Goal: Task Accomplishment & Management: Manage account settings

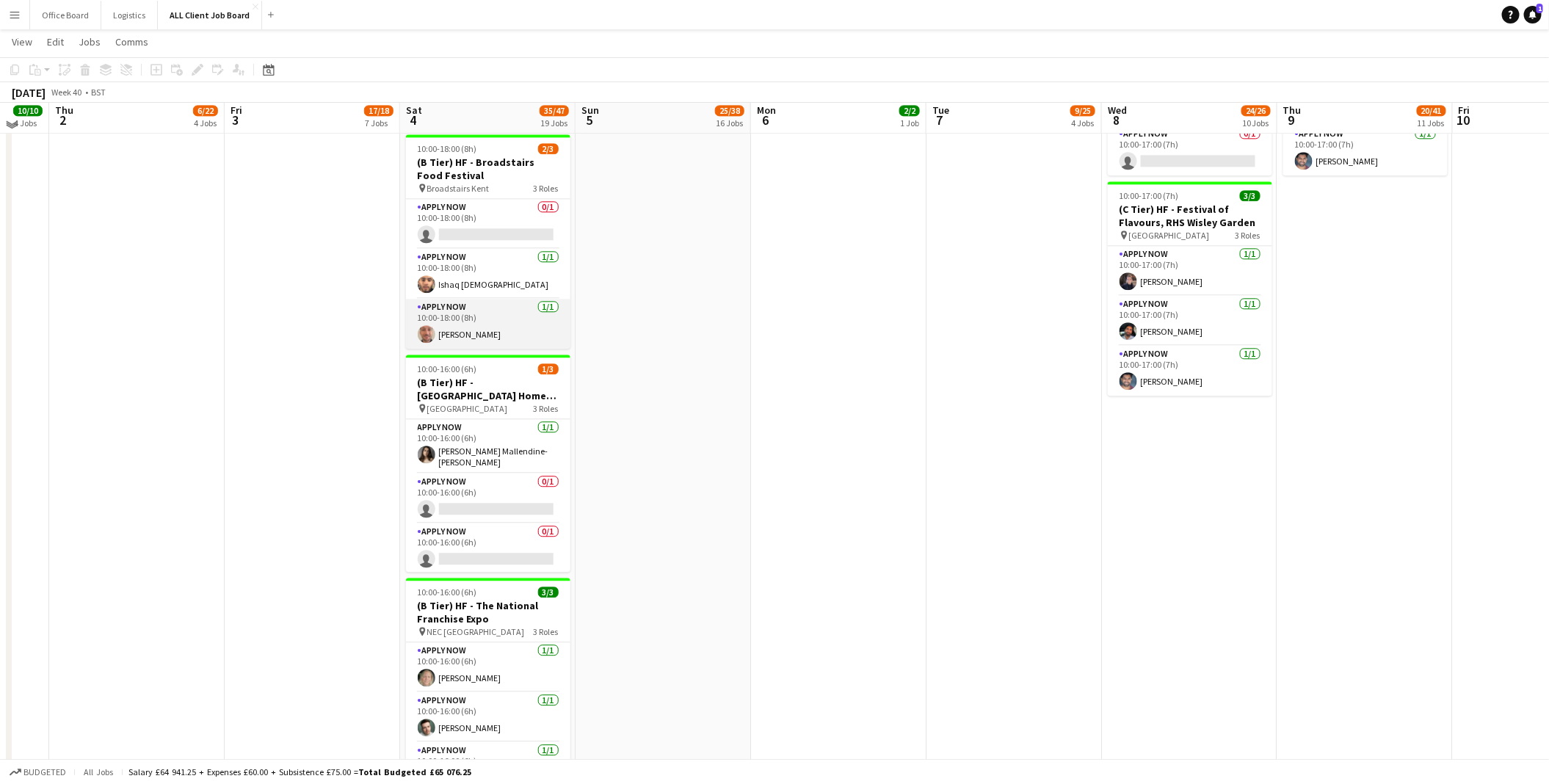
scroll to position [1871, 0]
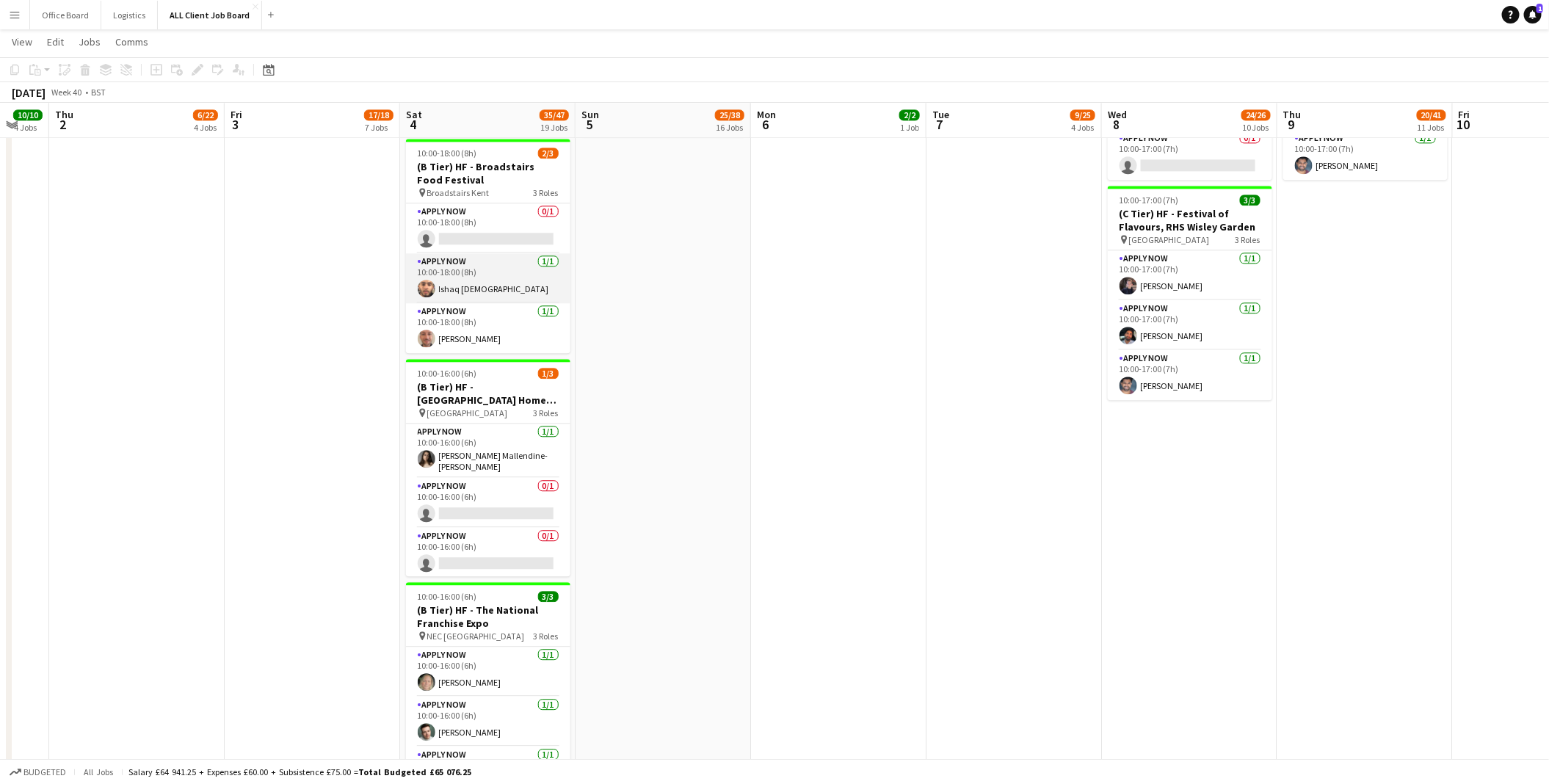
click at [476, 270] on app-card-role "APPLY NOW [DATE] 10:00-18:00 (8h) Ishaq [DEMOGRAPHIC_DATA]" at bounding box center [488, 278] width 164 height 50
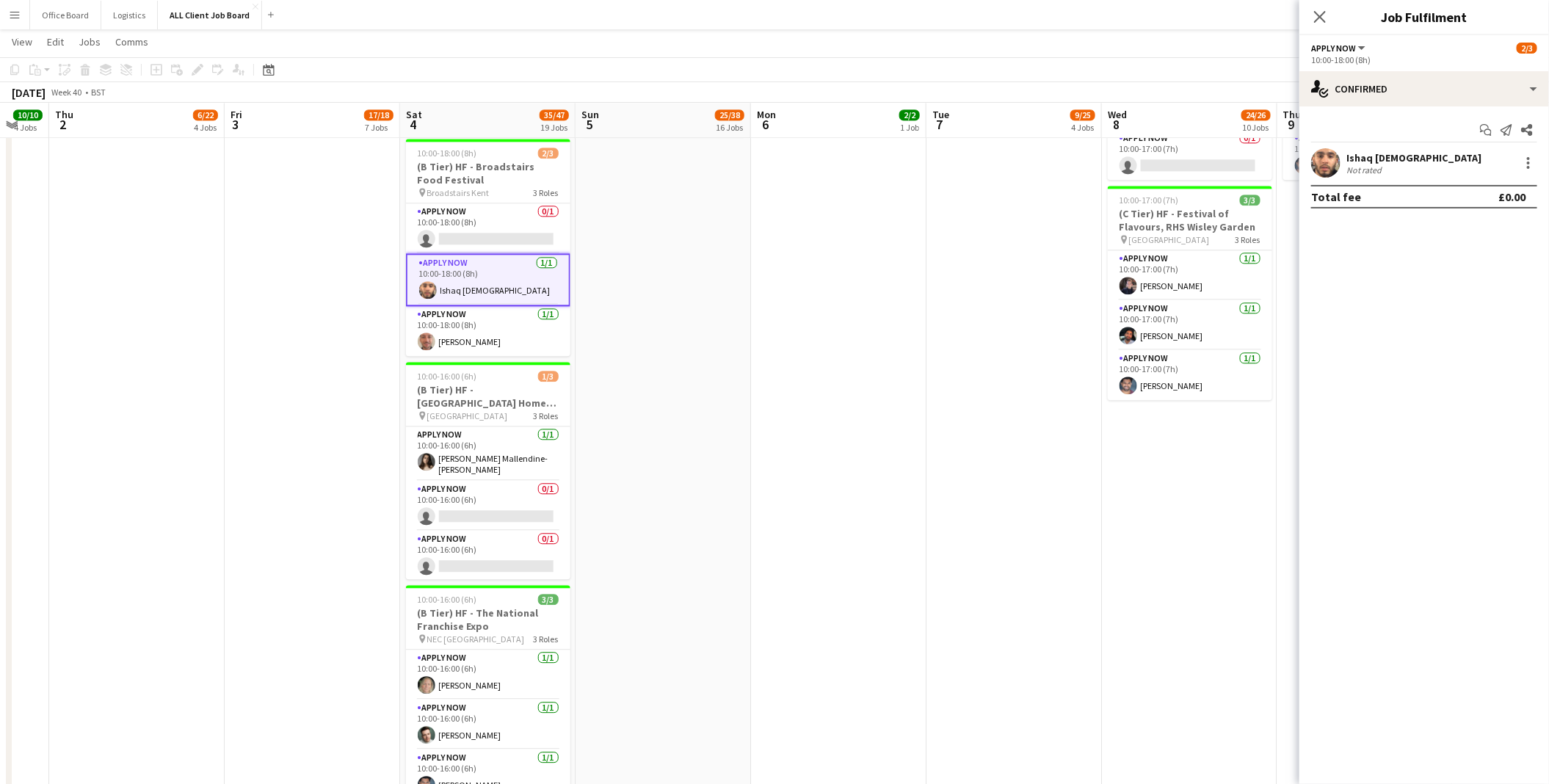
click at [1530, 172] on div "Ishaq [DEMOGRAPHIC_DATA] Not rated" at bounding box center [1425, 163] width 250 height 30
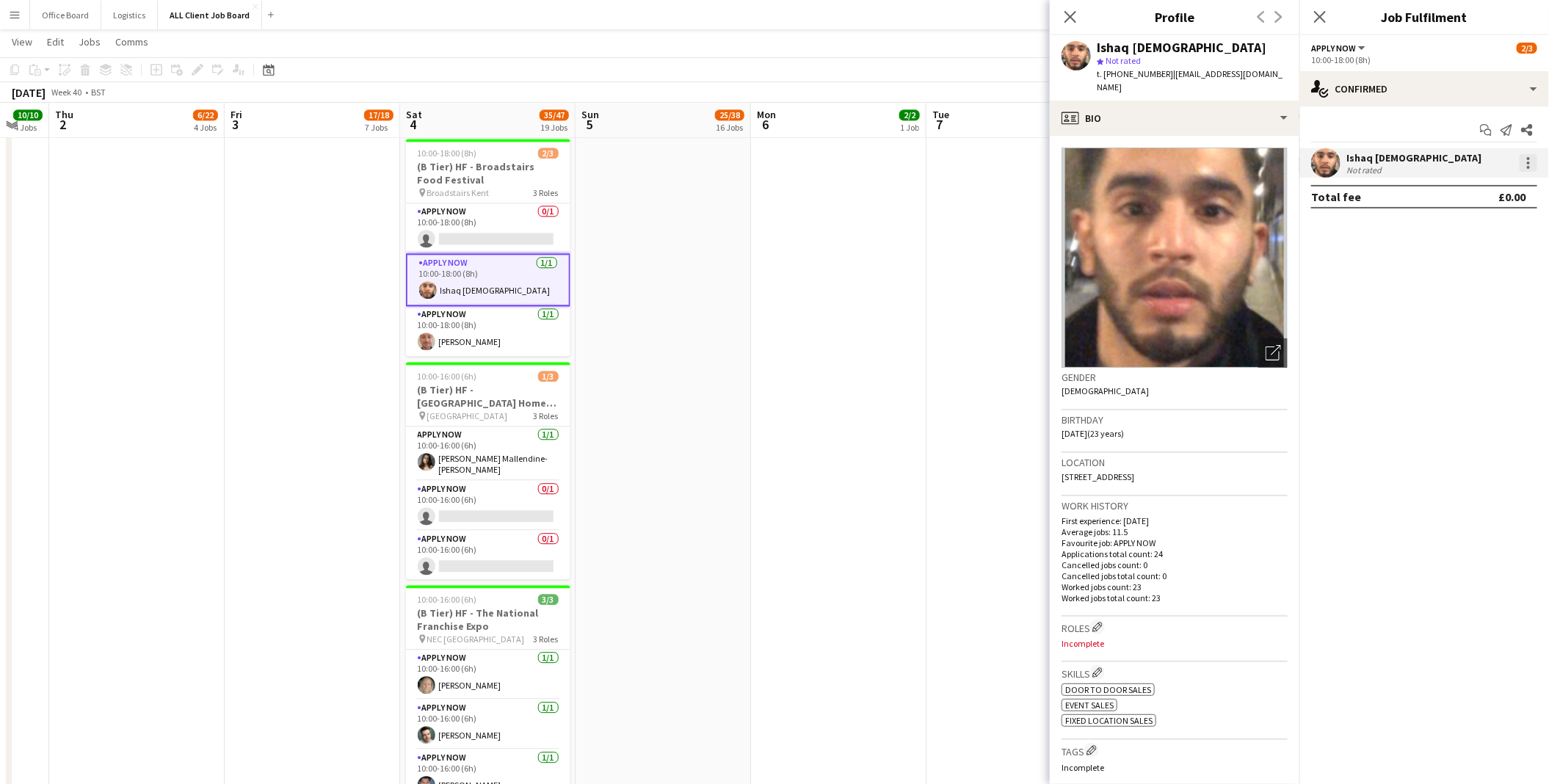
click at [1528, 166] on div at bounding box center [1528, 167] width 3 height 3
click at [1459, 331] on span "Remove" at bounding box center [1457, 330] width 44 height 13
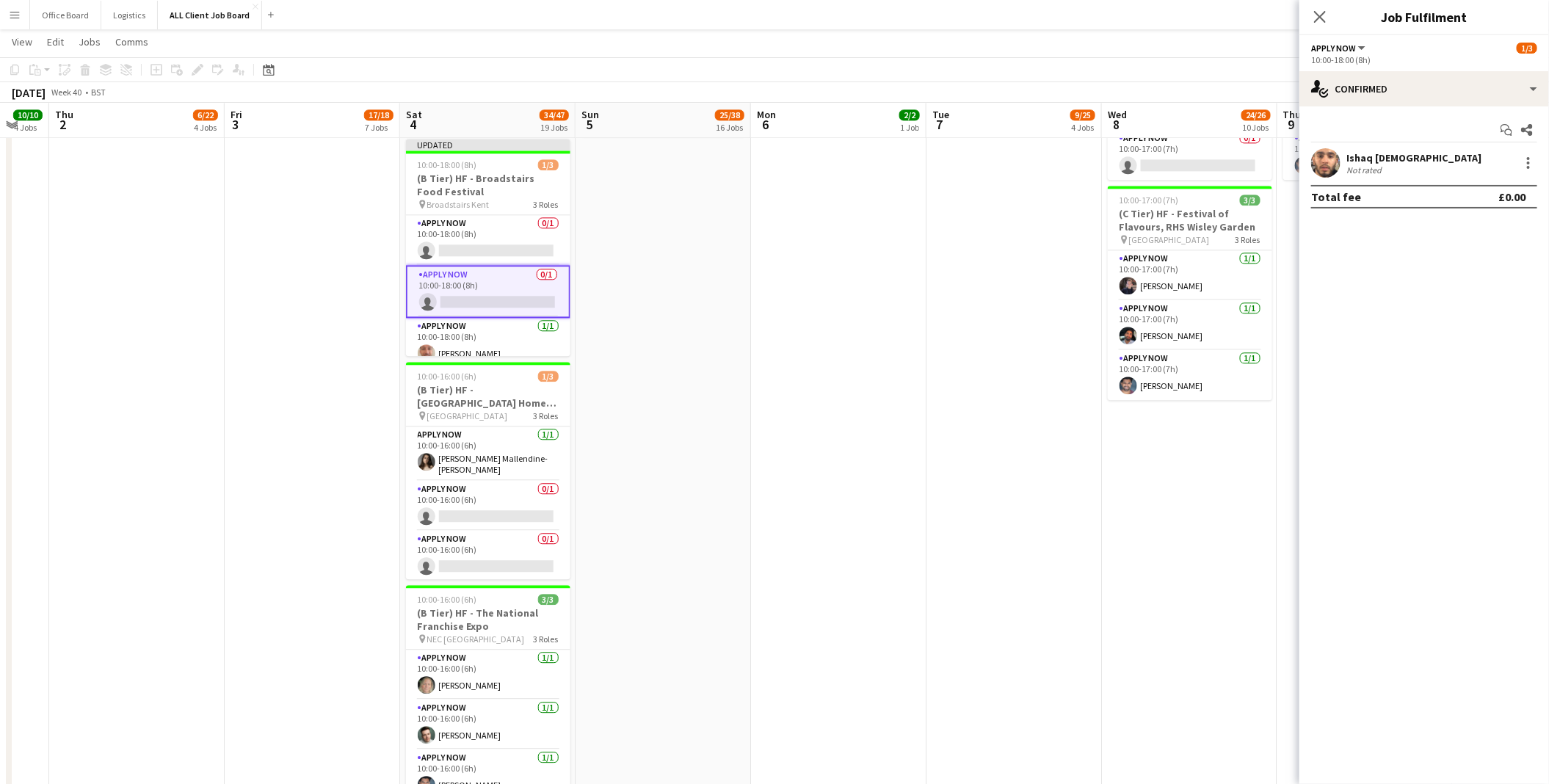
click at [920, 319] on app-date-cell "09:30-17:00 (7h30m) 2/2 (D Tier) HF - [GEOGRAPHIC_DATA] pin [GEOGRAPHIC_DATA] 2…" at bounding box center [839, 719] width 175 height 3962
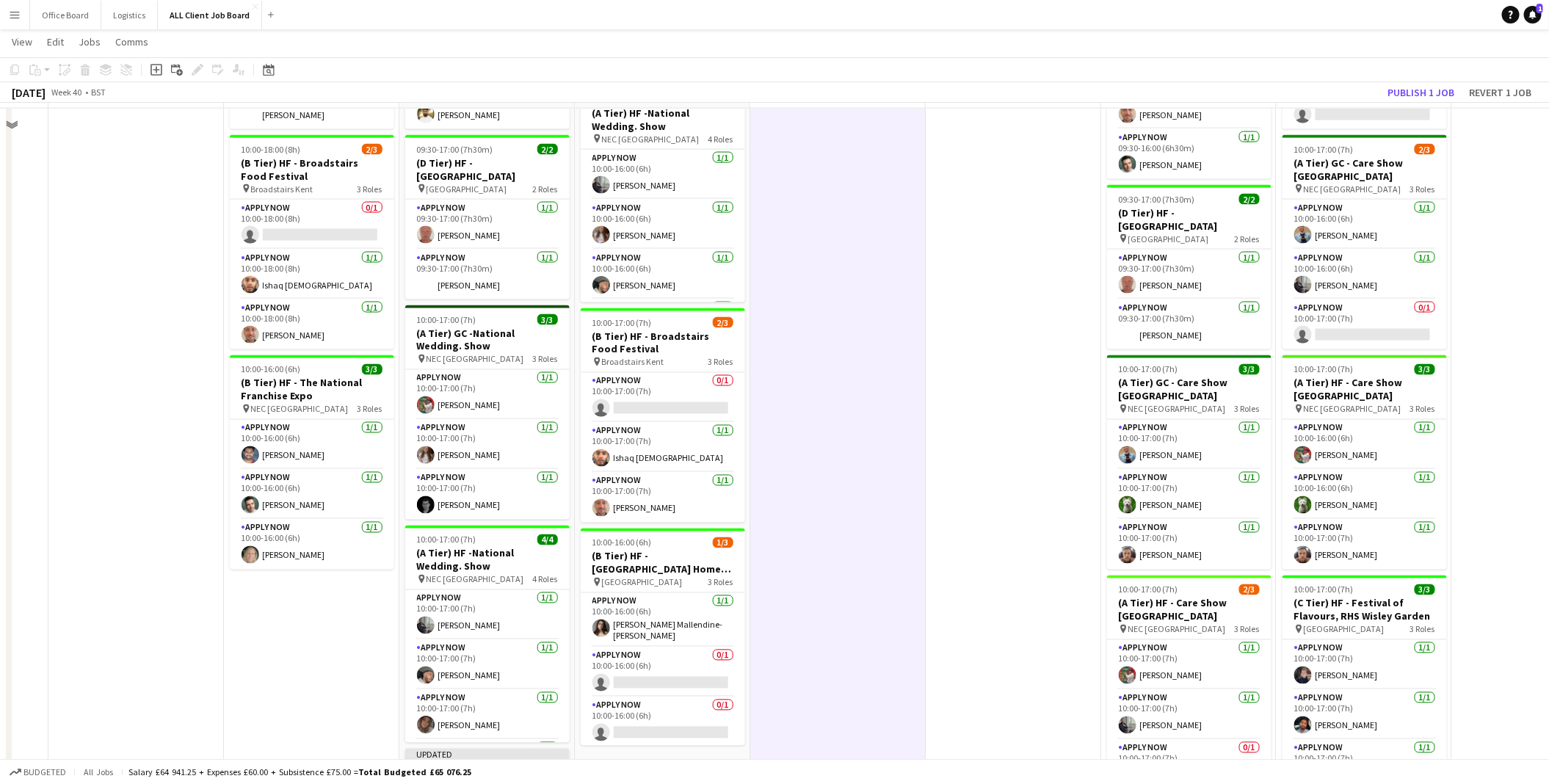
scroll to position [1229, 0]
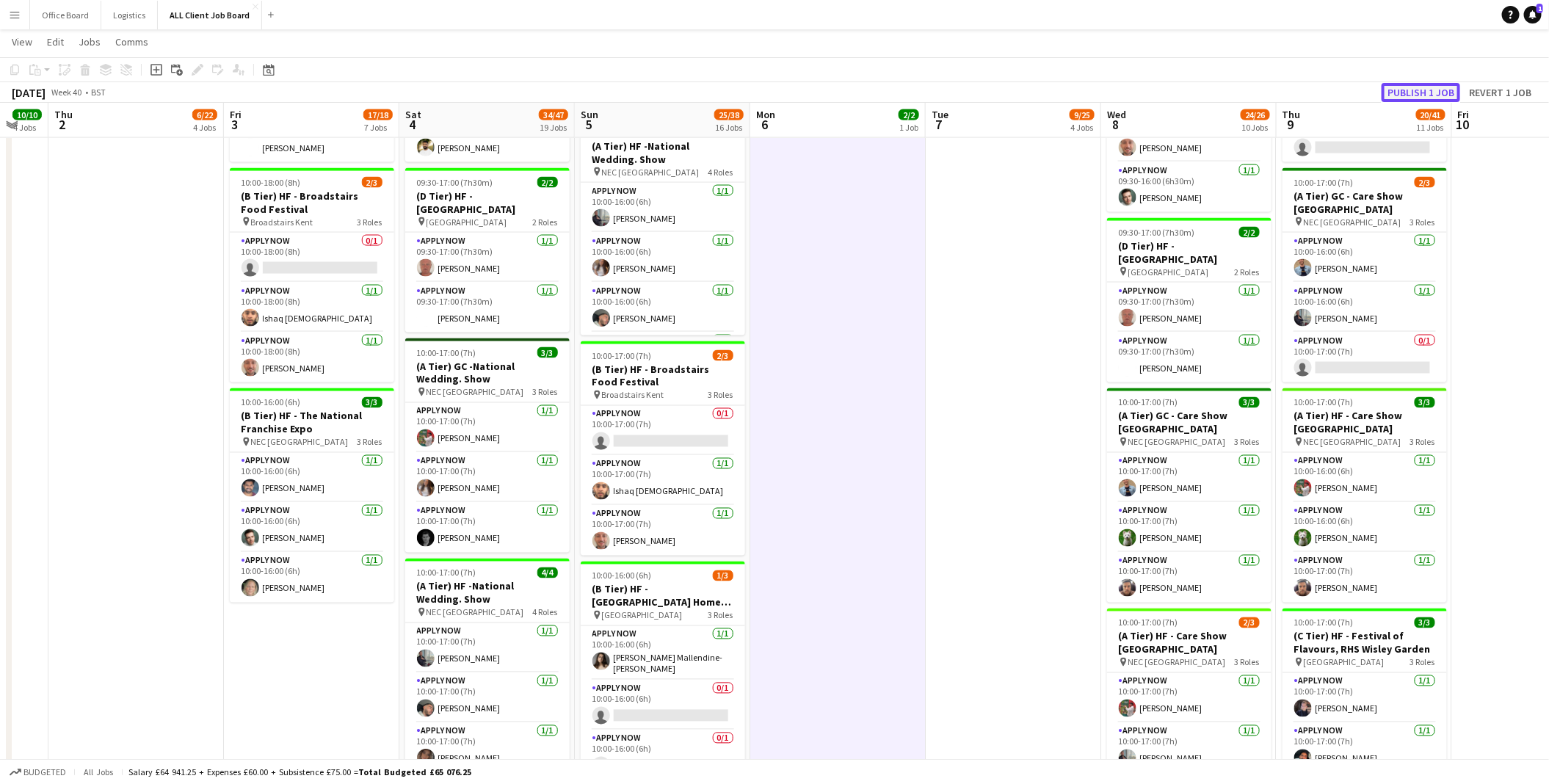
click at [1435, 92] on button "Publish 1 job" at bounding box center [1421, 92] width 79 height 19
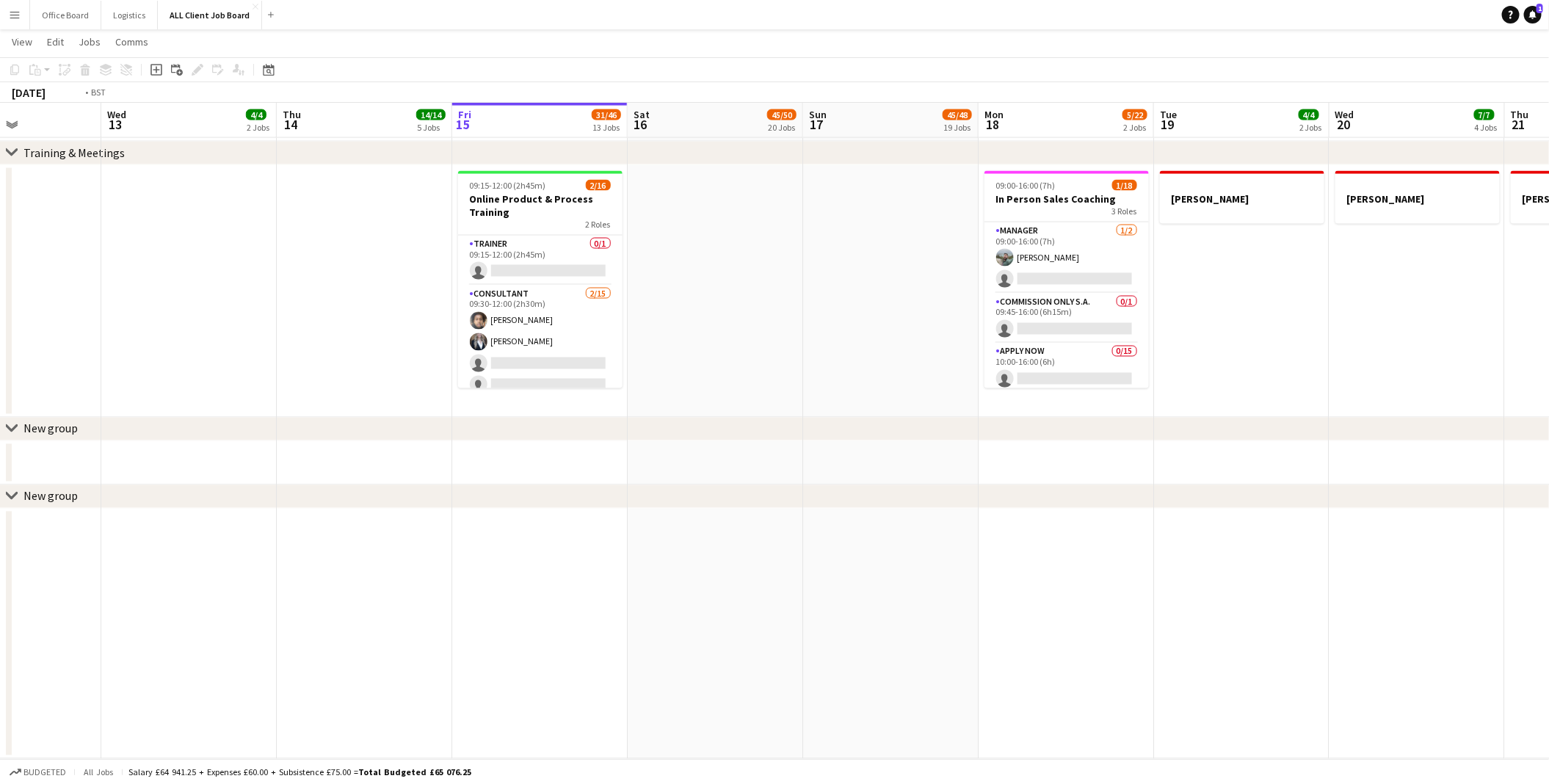
scroll to position [0, 300]
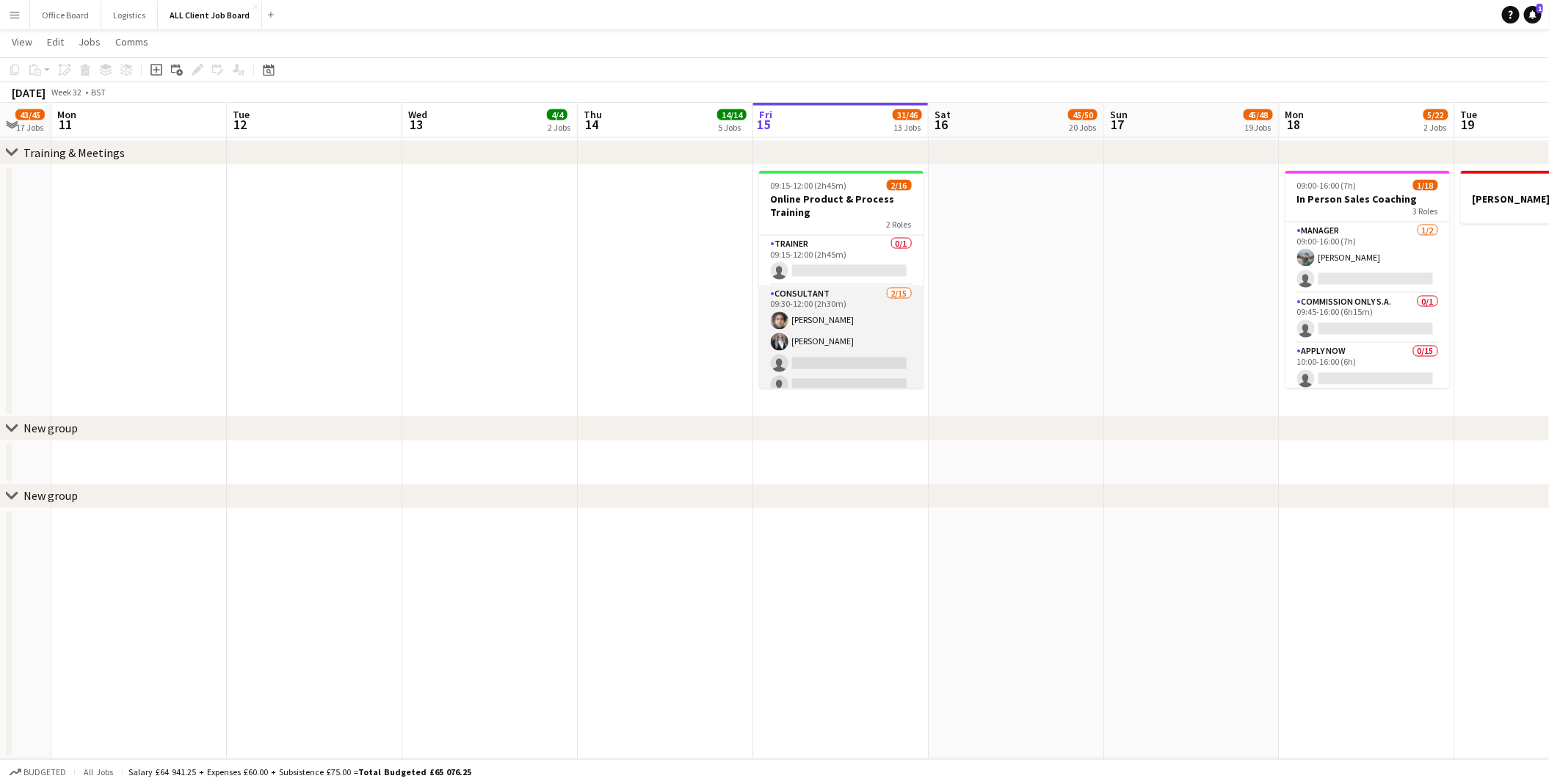
click at [831, 343] on app-card-role "Consultant [DATE] 09:30-12:00 (2h30m) [PERSON_NAME] [PERSON_NAME] single-neutra…" at bounding box center [841, 460] width 164 height 348
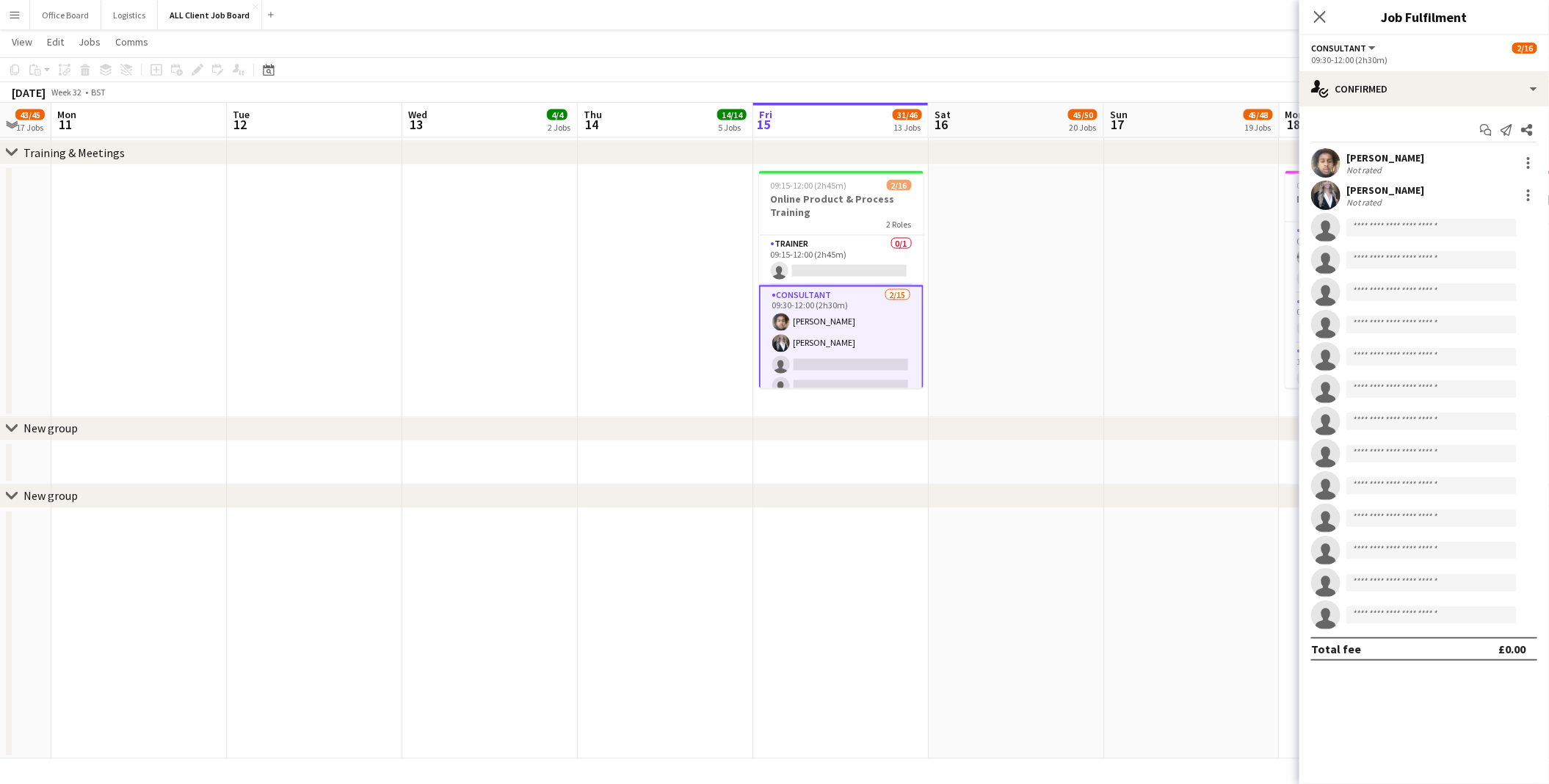
click at [1369, 184] on div "[PERSON_NAME]" at bounding box center [1386, 189] width 78 height 13
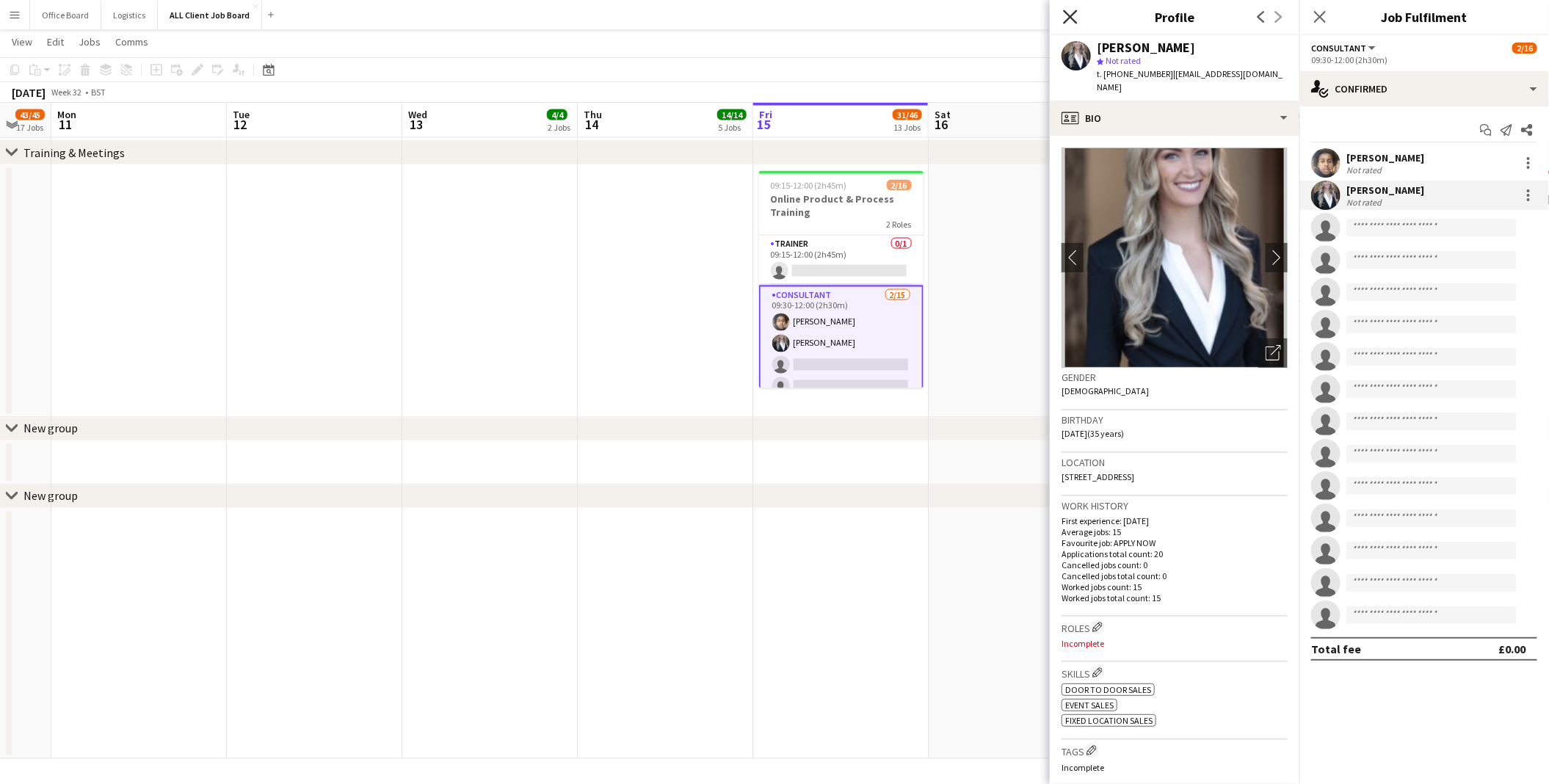
click at [1068, 18] on icon "Close pop-in" at bounding box center [1070, 17] width 14 height 14
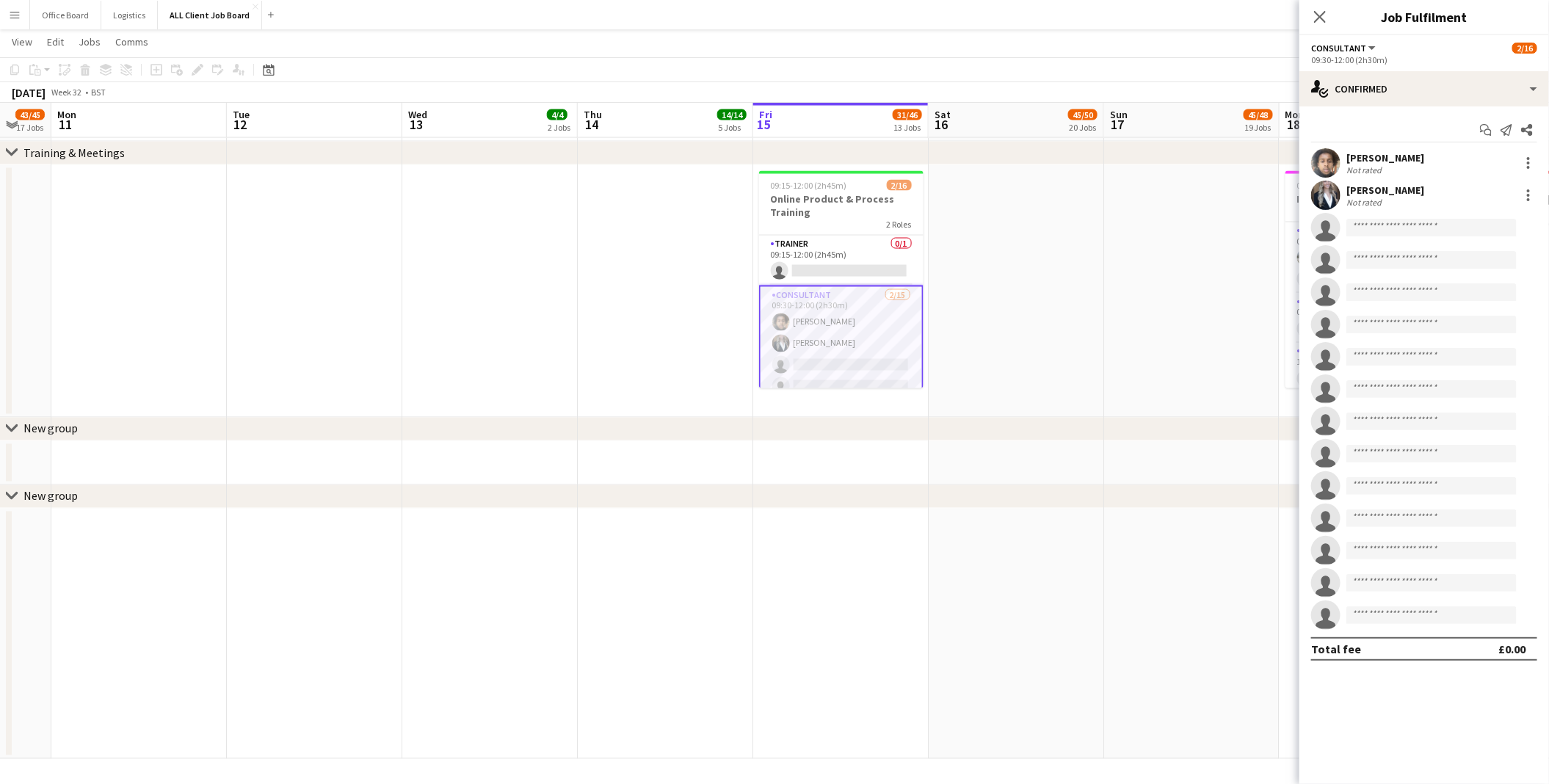
click at [1393, 162] on div "[PERSON_NAME]" at bounding box center [1386, 157] width 78 height 13
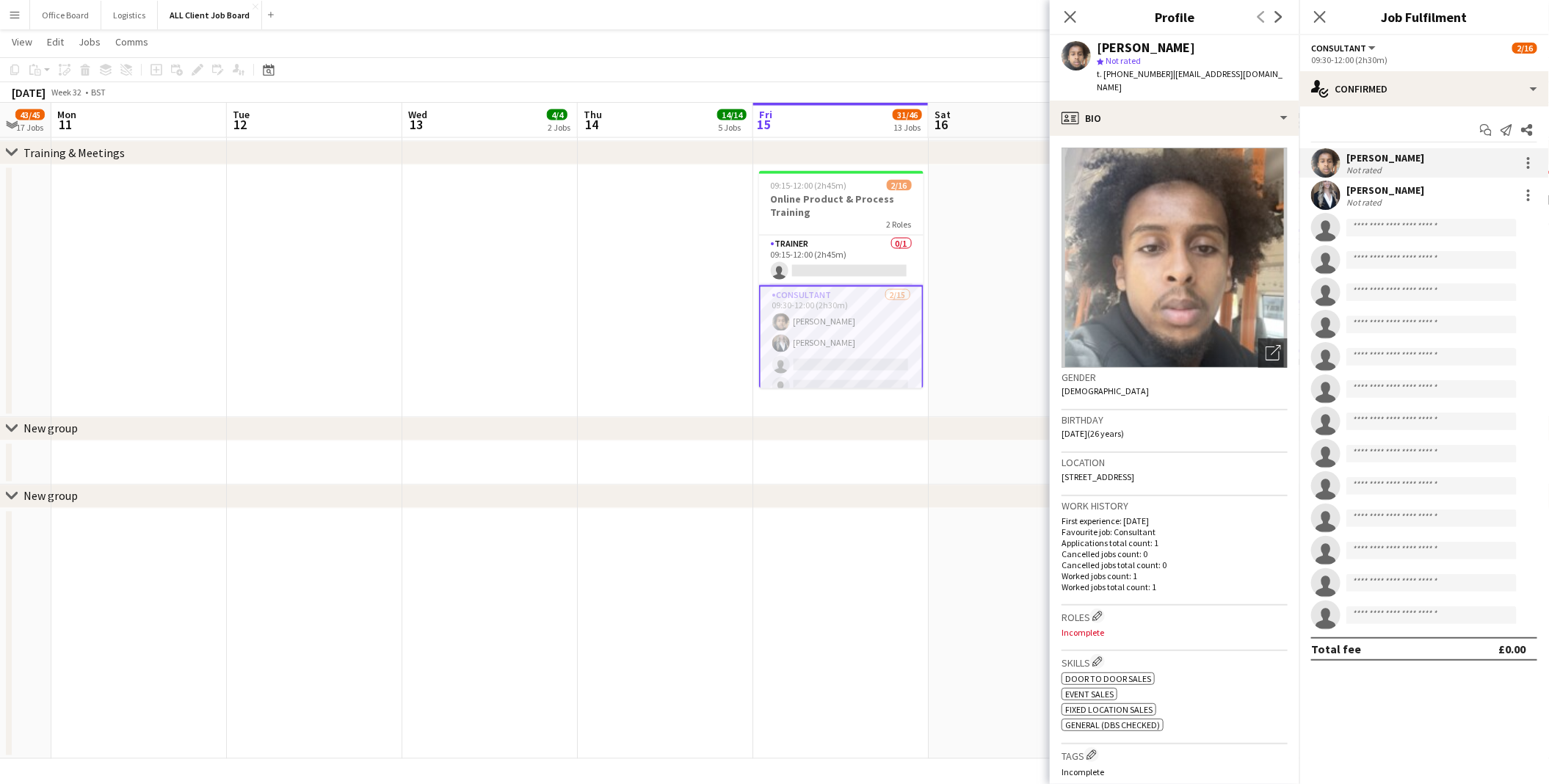
click at [984, 259] on app-date-cell at bounding box center [1016, 292] width 175 height 253
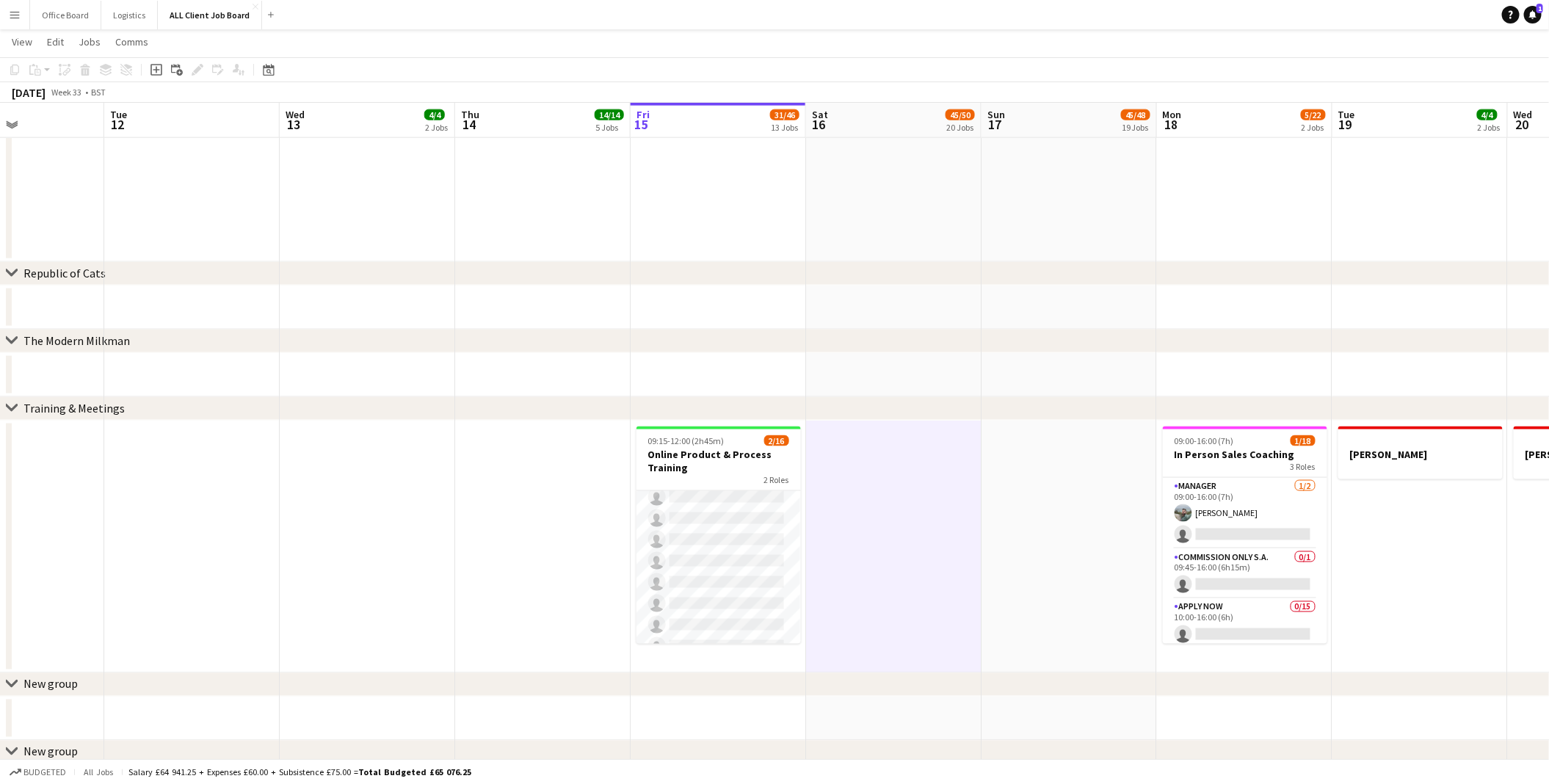
scroll to position [0, 0]
click at [720, 573] on app-card-role "Consultant [DATE] 09:30-12:00 (2h30m) [PERSON_NAME] [PERSON_NAME] single-neutra…" at bounding box center [719, 715] width 164 height 348
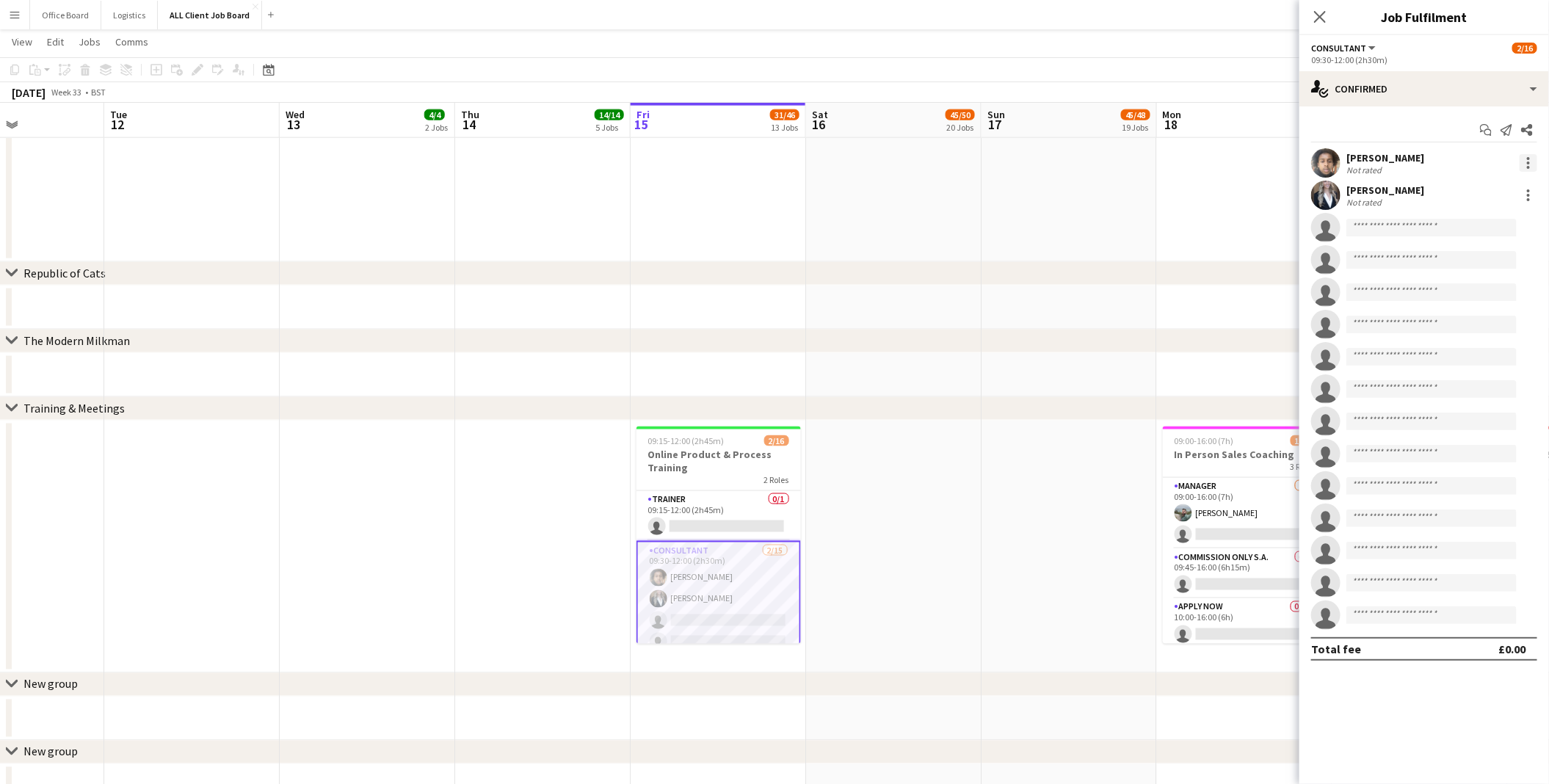
click at [1529, 163] on div at bounding box center [1529, 163] width 18 height 18
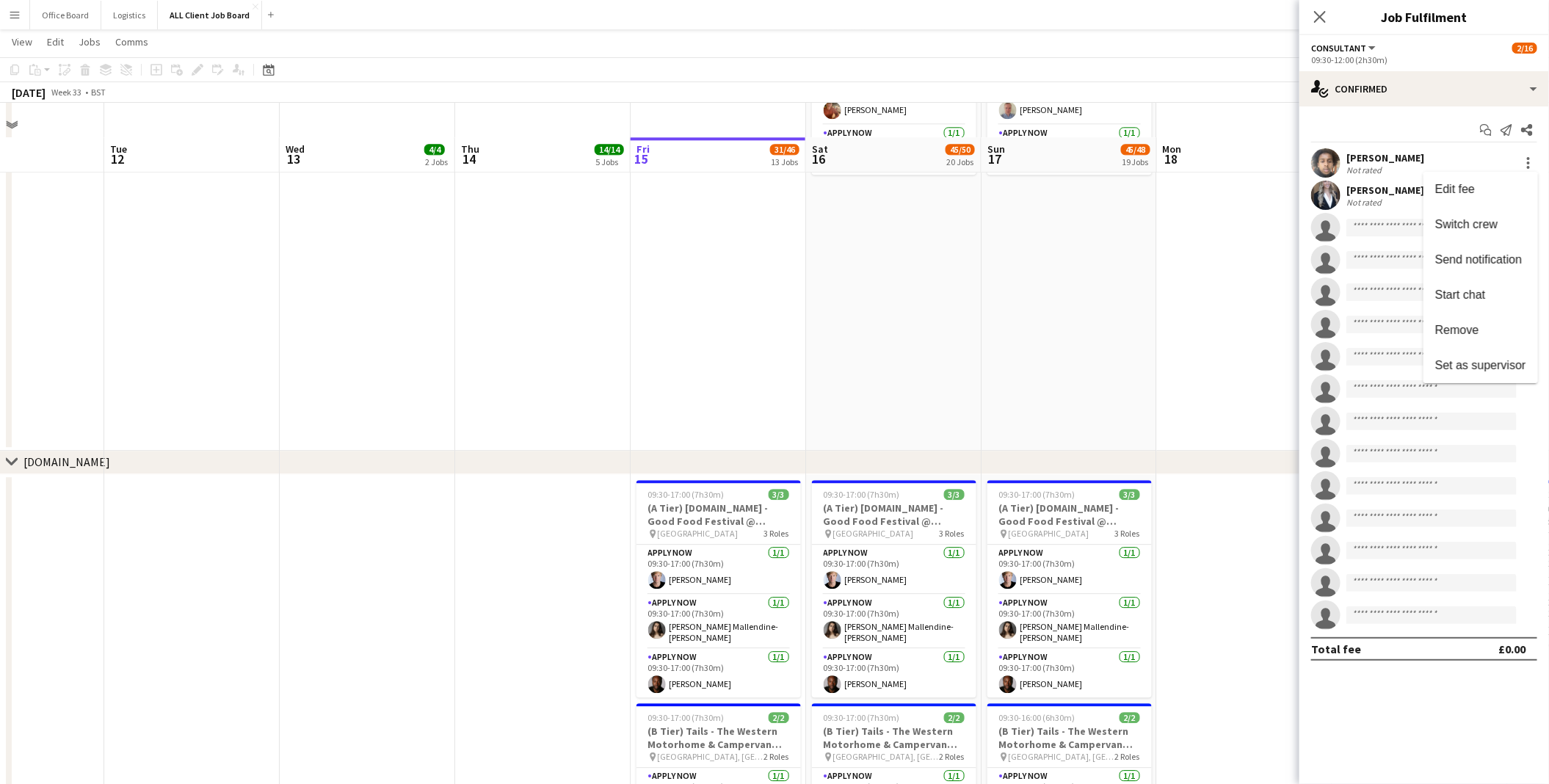
scroll to position [5161, 0]
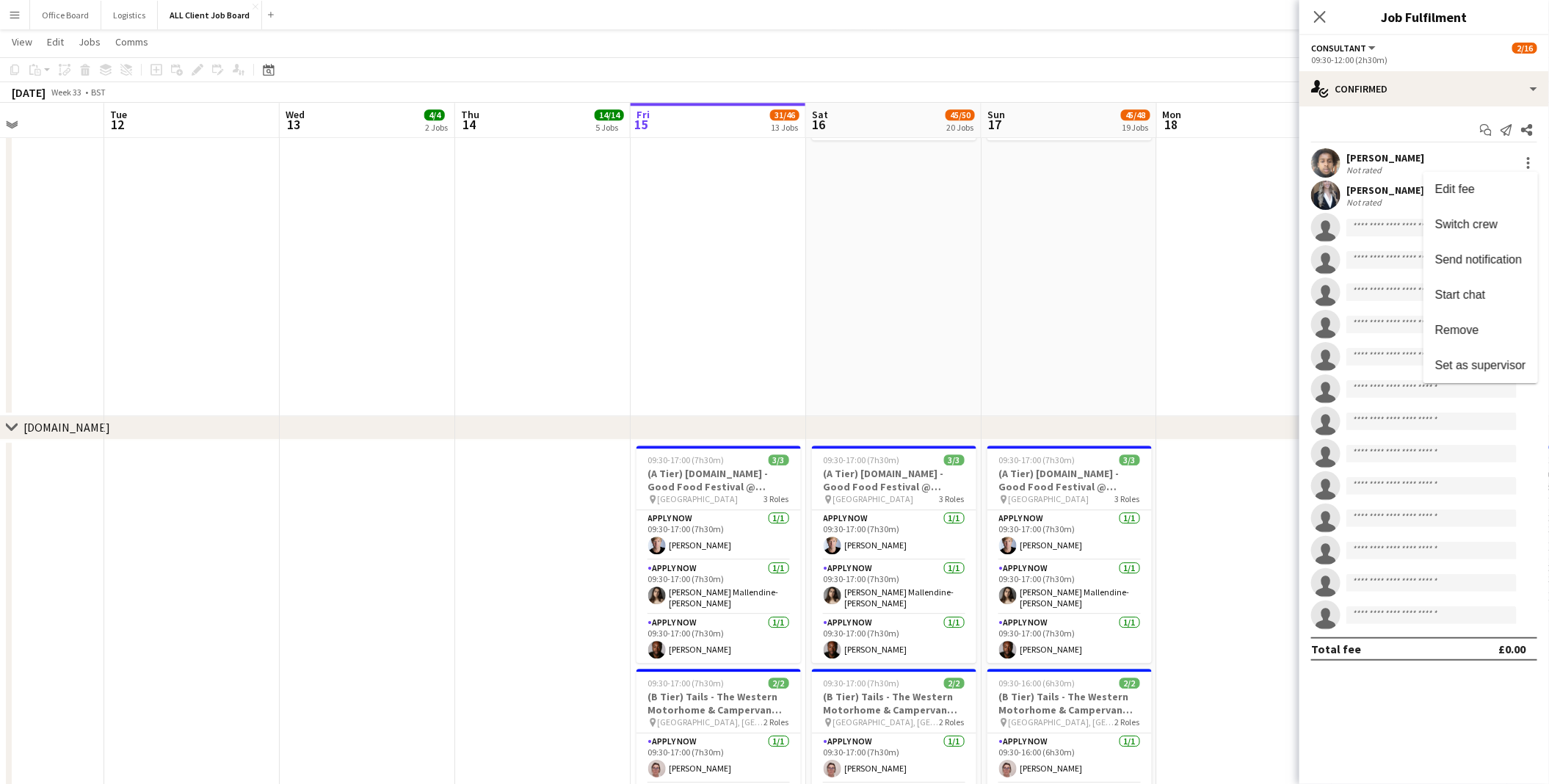
click at [1141, 225] on div at bounding box center [774, 392] width 1549 height 784
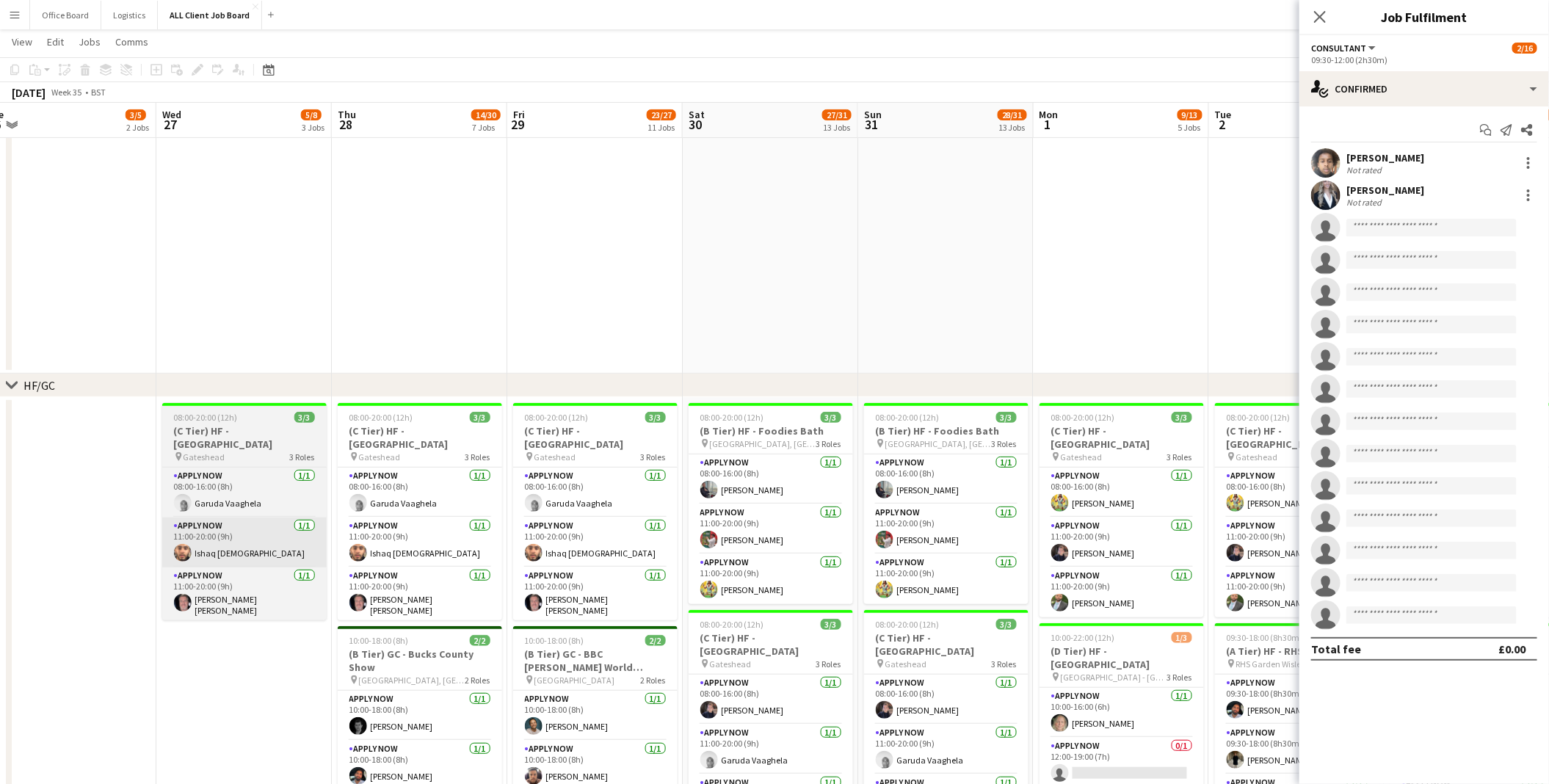
scroll to position [211, 0]
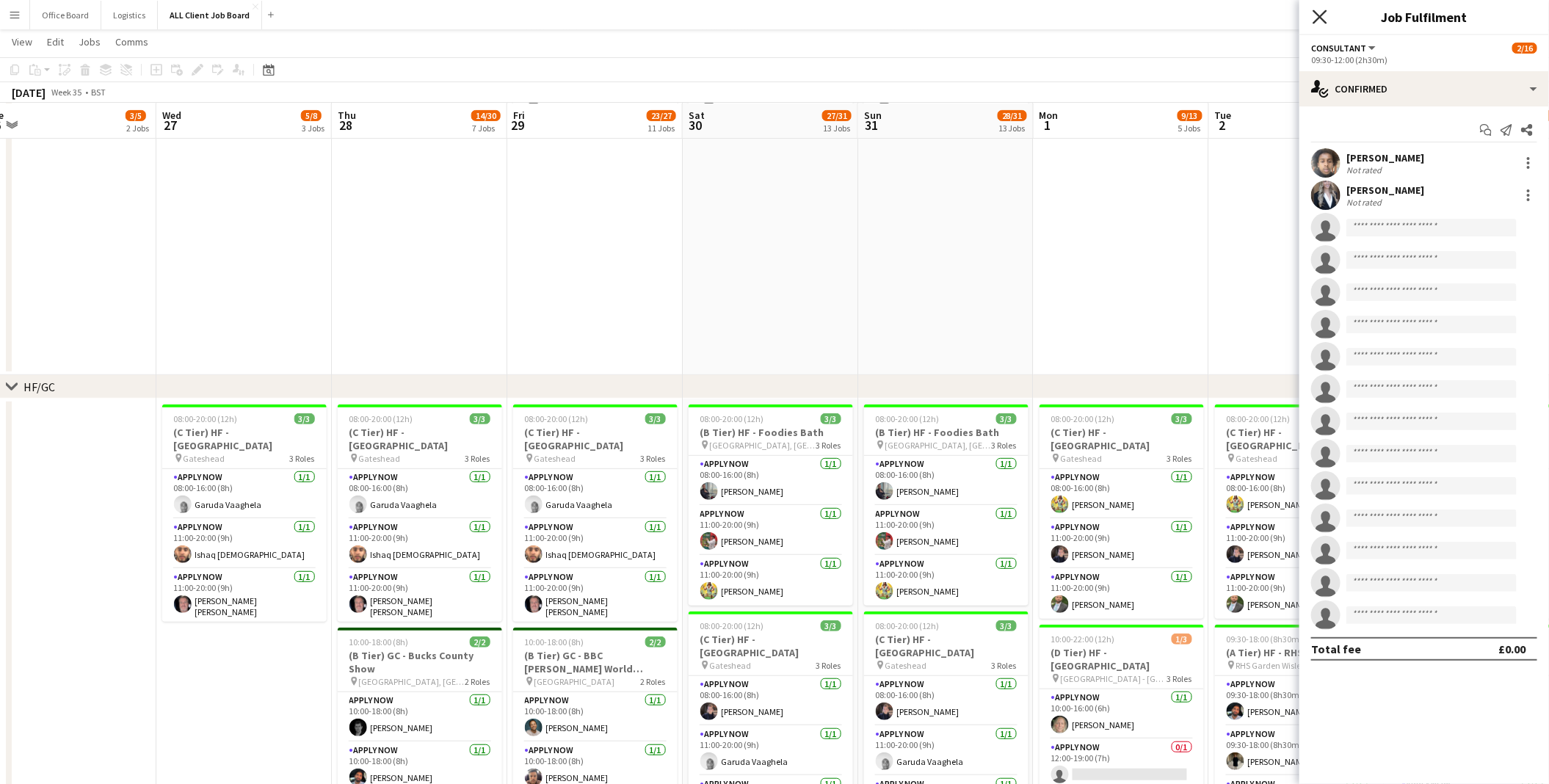
click at [1322, 20] on icon "Close pop-in" at bounding box center [1320, 17] width 14 height 14
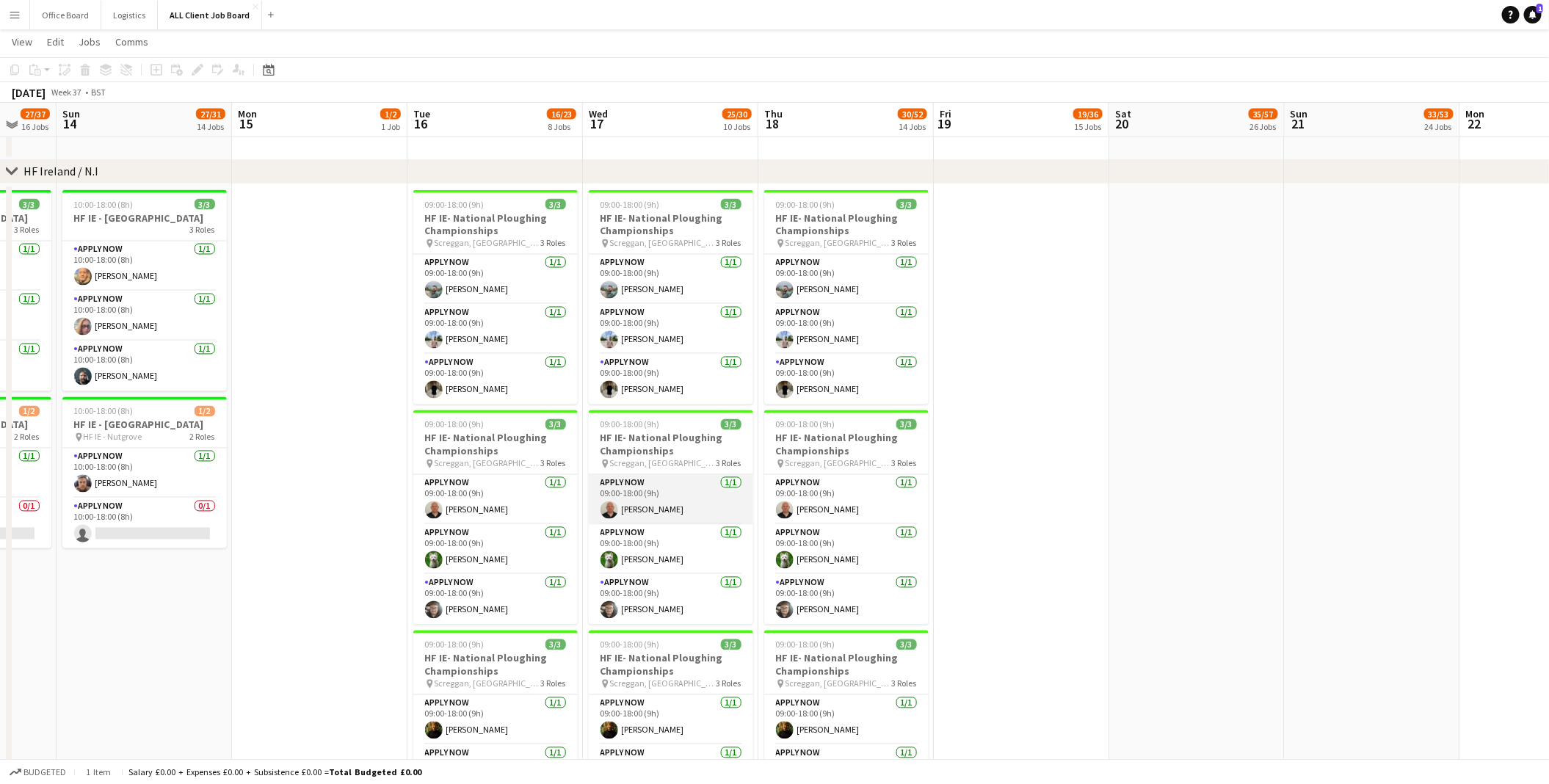
scroll to position [4475, 0]
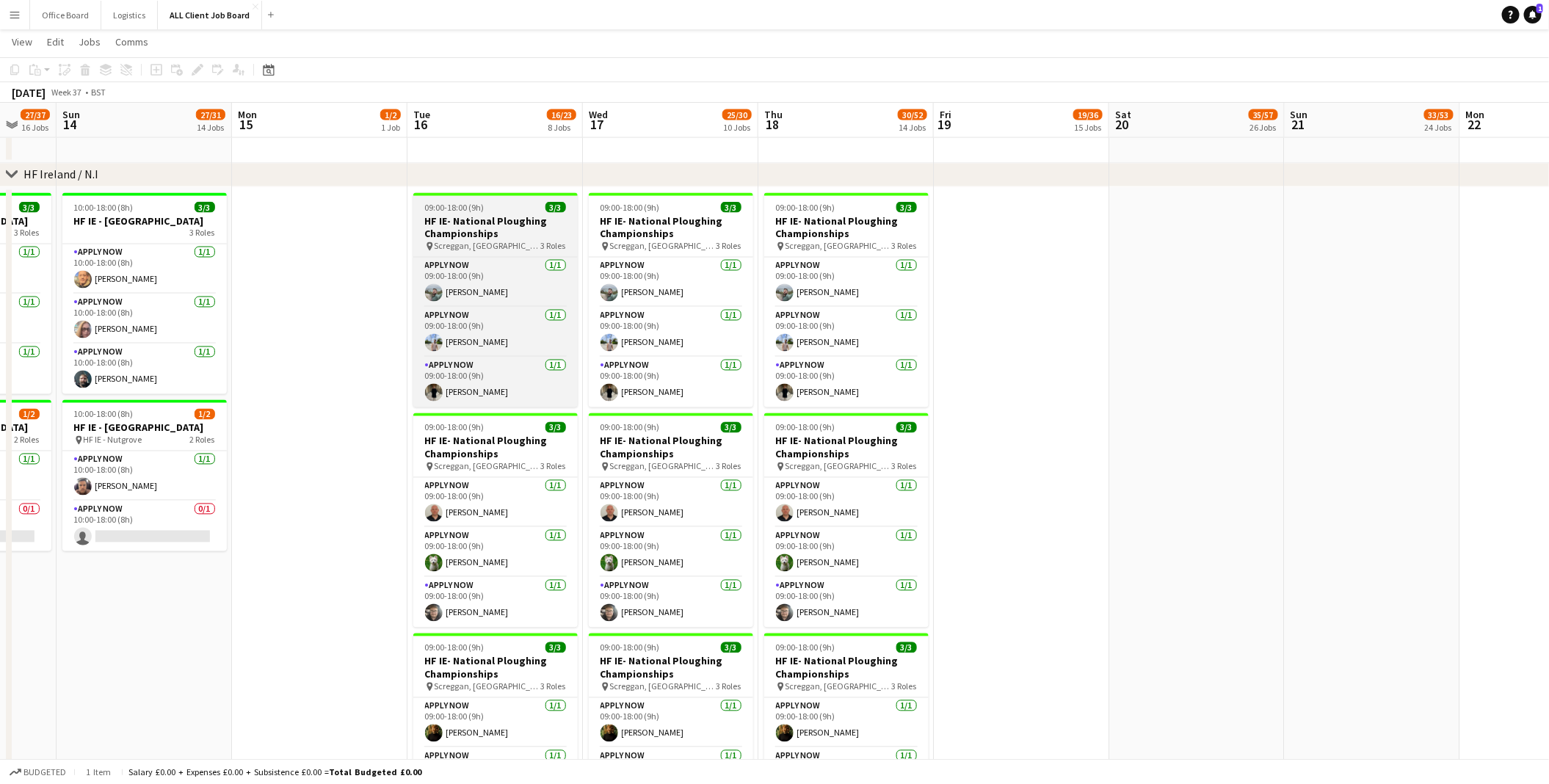
click at [496, 229] on h3 "HF IE- National Ploughing Championships" at bounding box center [495, 227] width 164 height 27
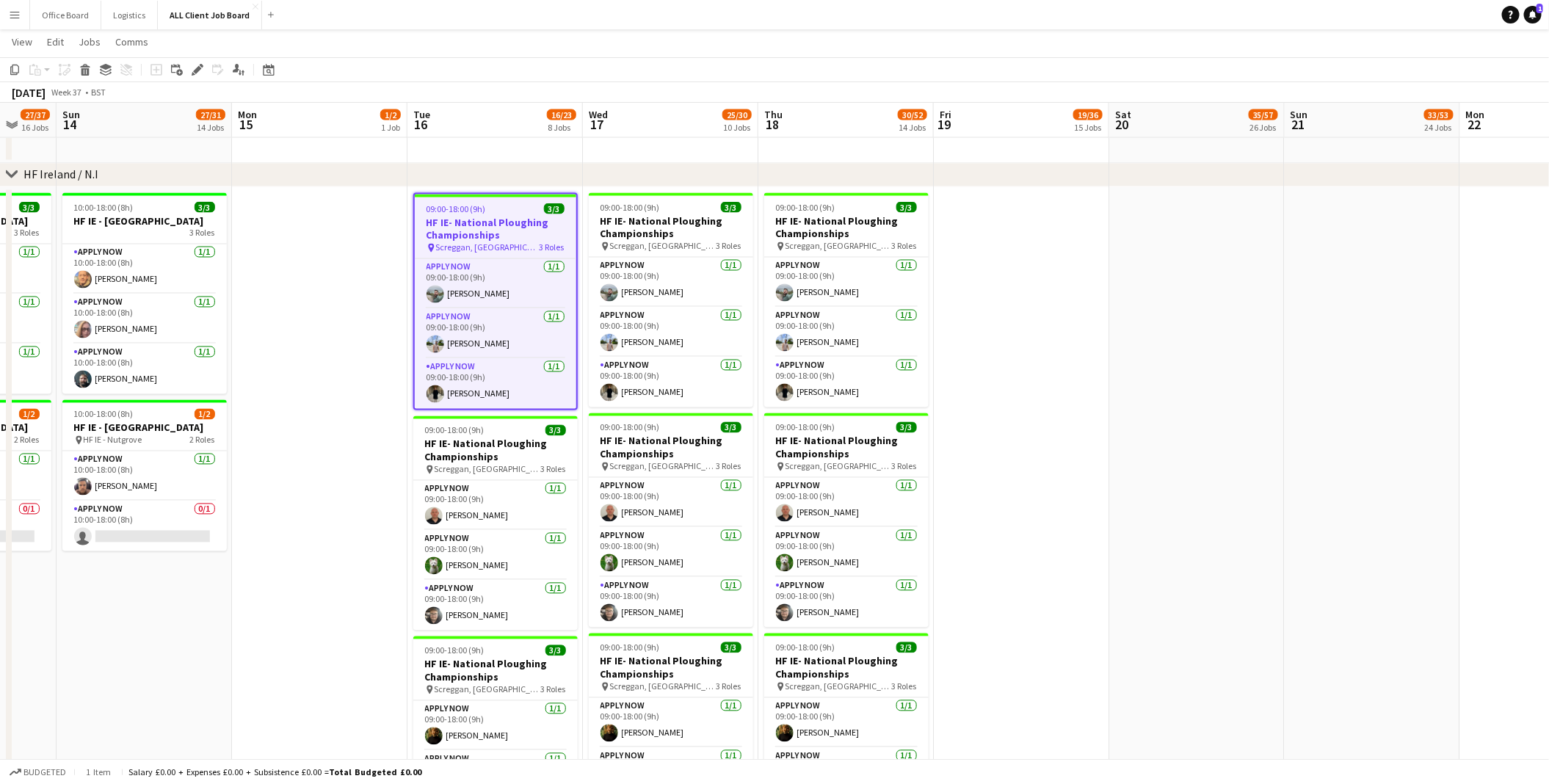
click at [1029, 270] on app-date-cell at bounding box center [1021, 644] width 175 height 914
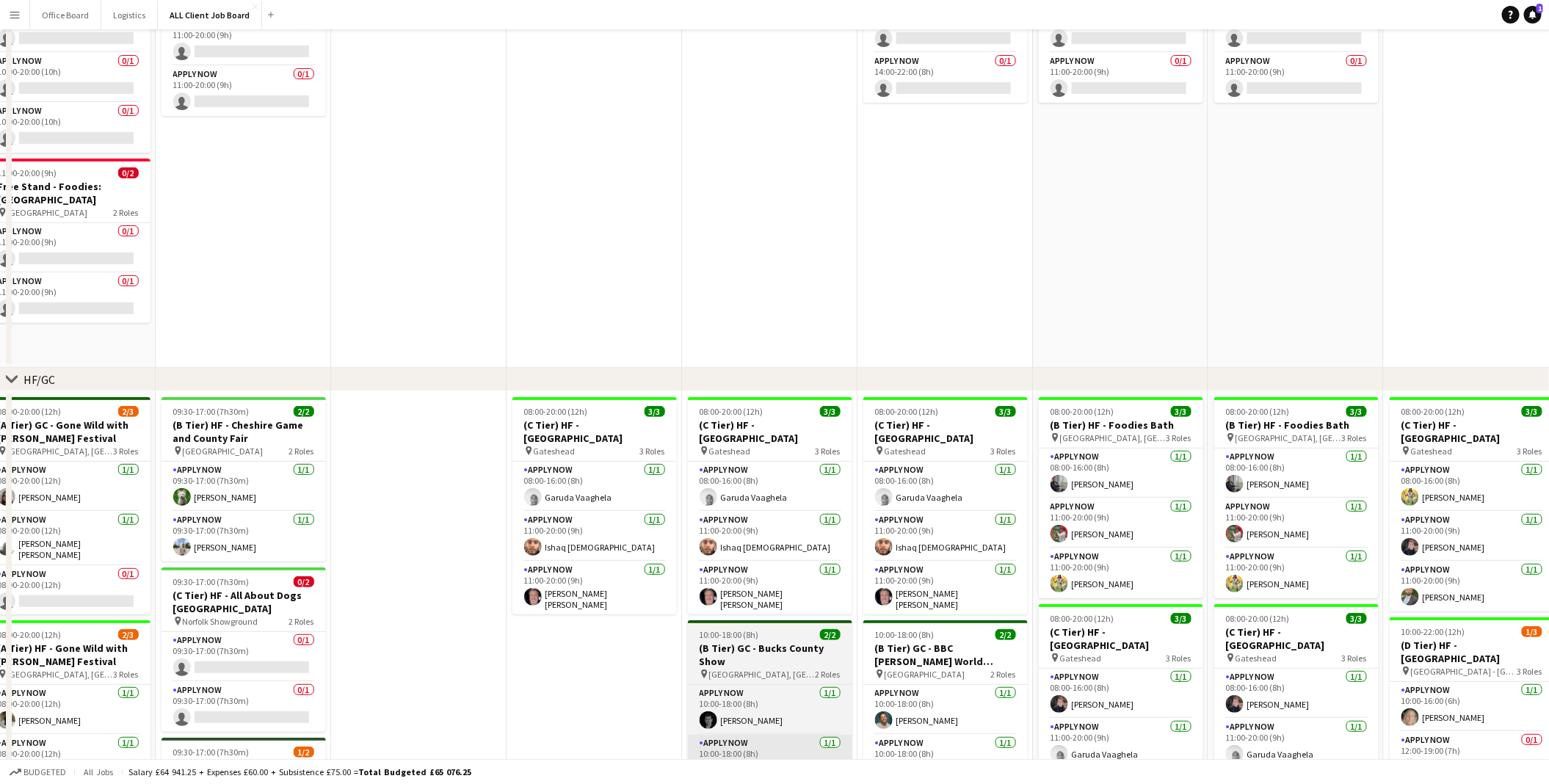
scroll to position [0, 0]
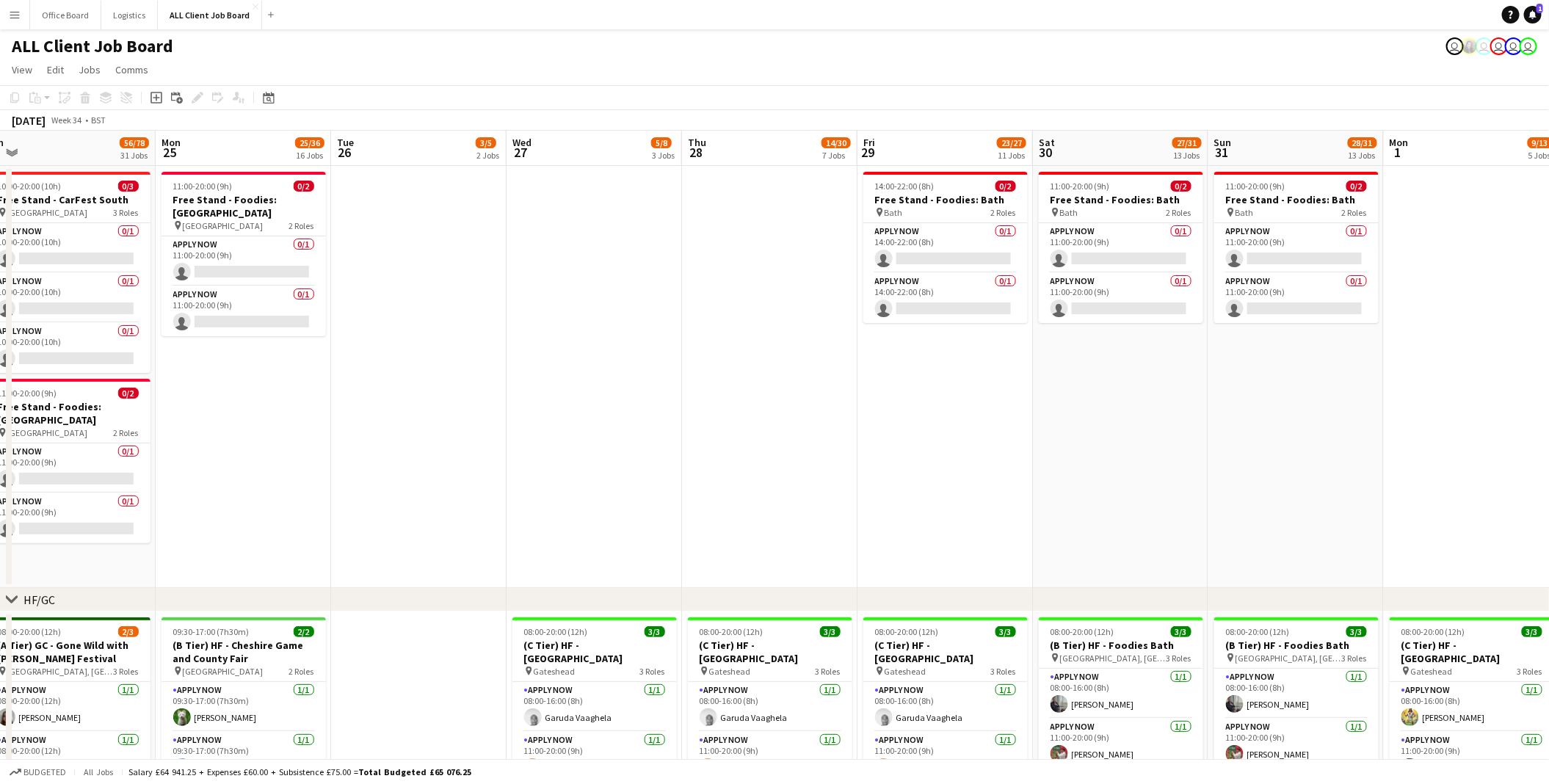
click at [20, 14] on app-icon "Menu" at bounding box center [15, 15] width 12 height 12
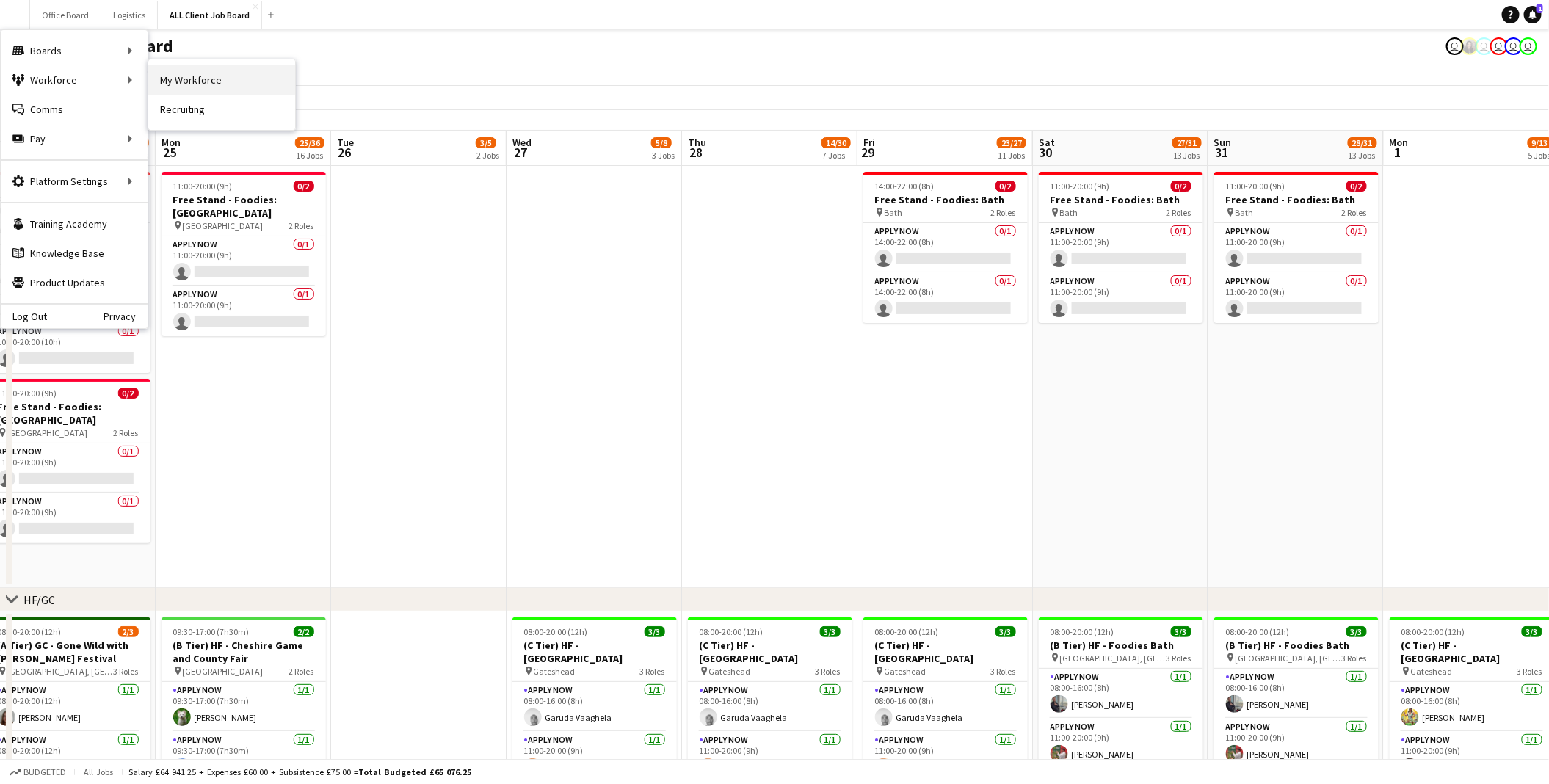
click at [220, 80] on link "My Workforce" at bounding box center [222, 81] width 147 height 30
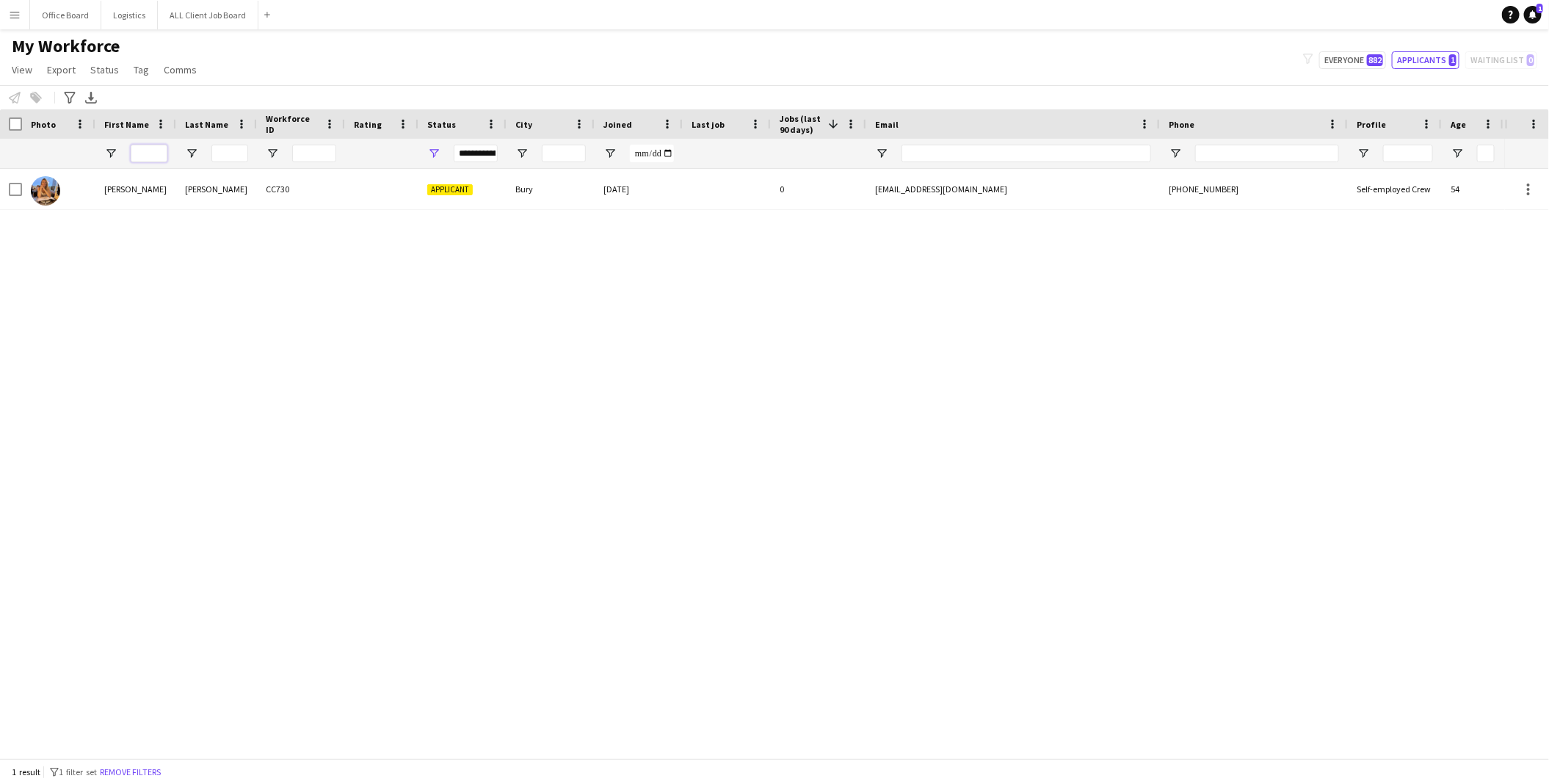
click at [141, 154] on input "First Name Filter Input" at bounding box center [148, 153] width 37 height 18
click at [1348, 58] on button "Everyone 882" at bounding box center [1353, 61] width 67 height 18
type input "**********"
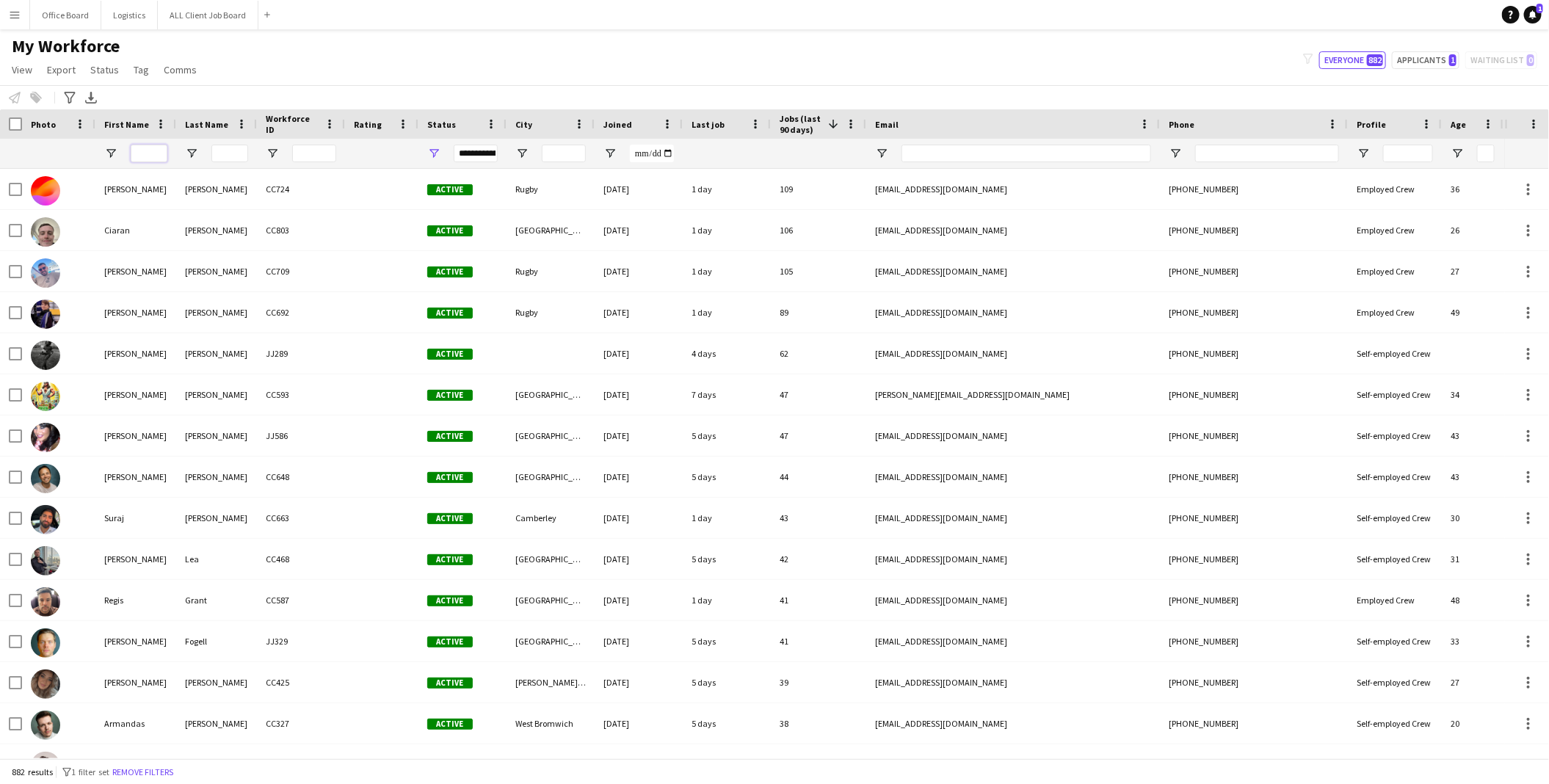
click at [146, 154] on input "First Name Filter Input" at bounding box center [148, 153] width 37 height 18
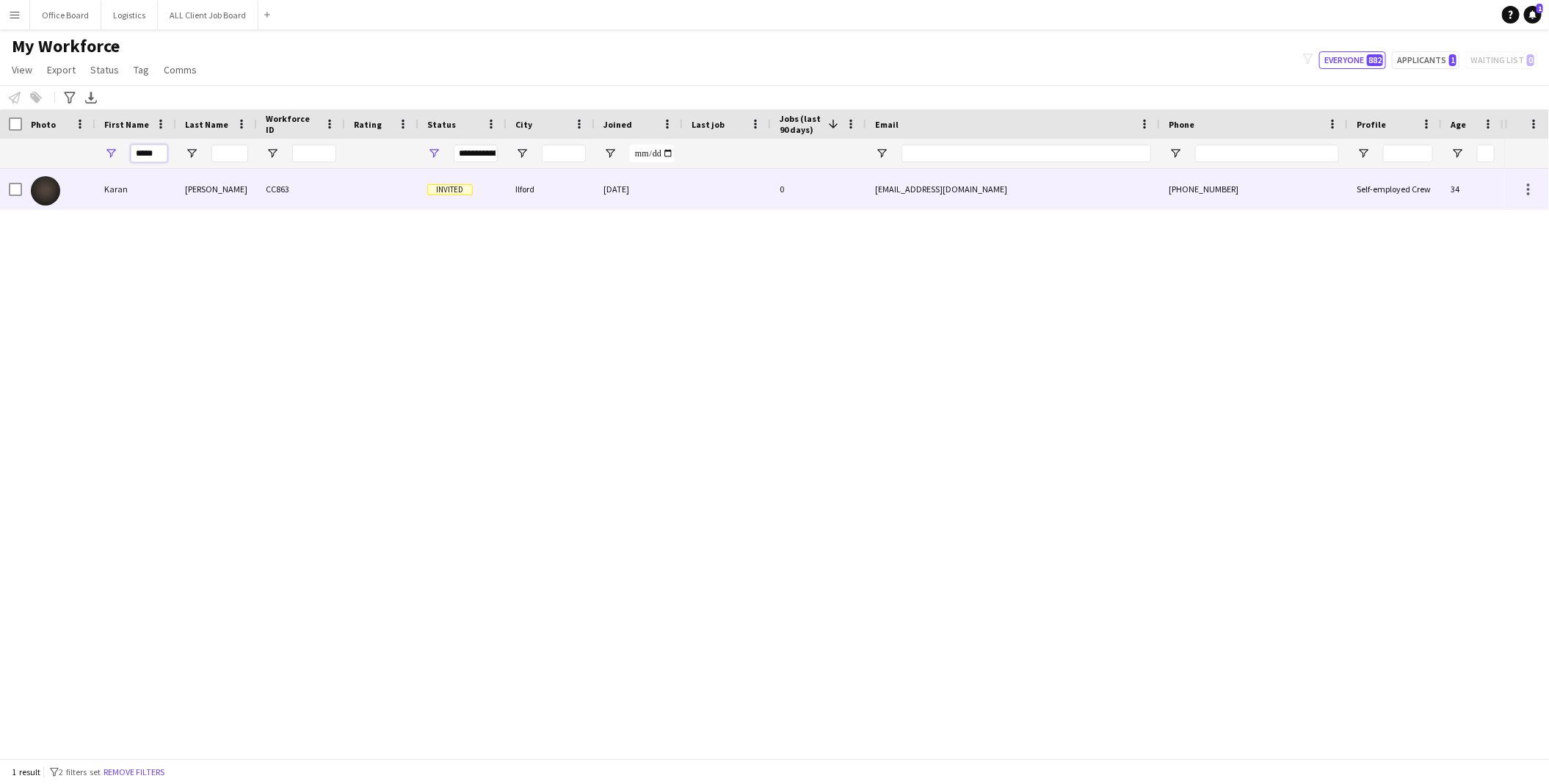
type input "*****"
click at [119, 197] on div "Karan" at bounding box center [135, 189] width 81 height 41
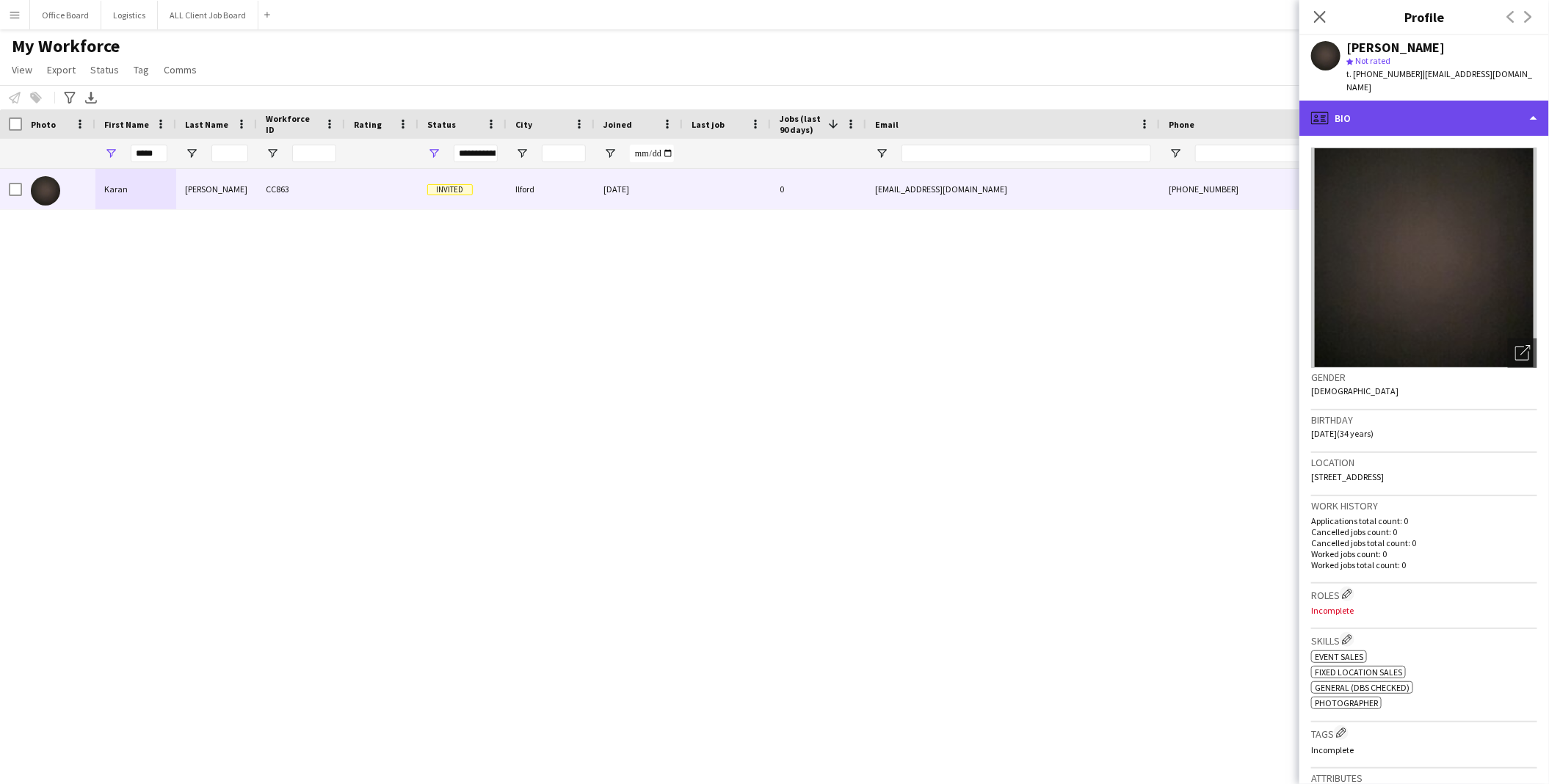
click at [1516, 105] on div "profile Bio" at bounding box center [1425, 117] width 250 height 35
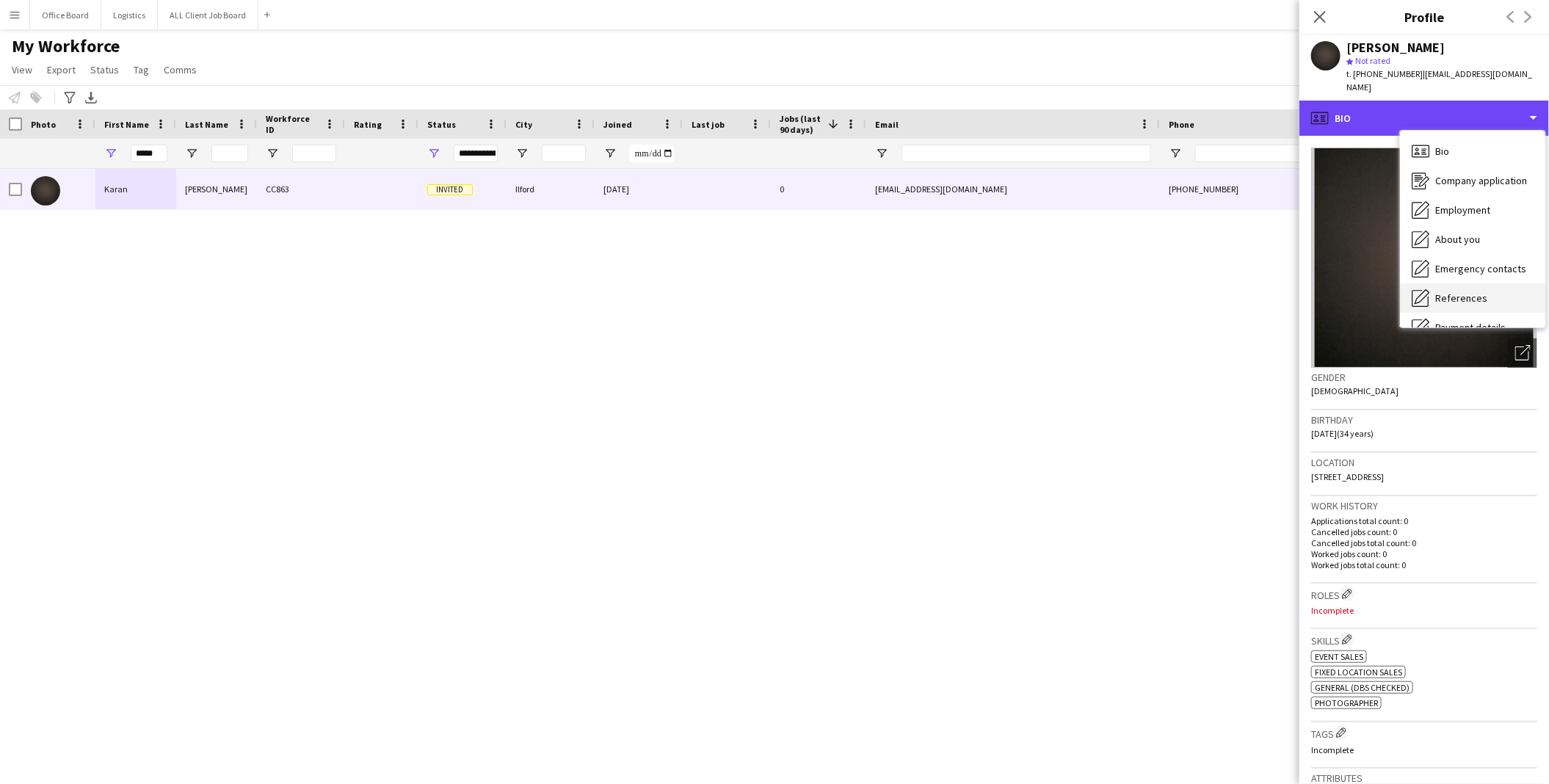
scroll to position [166, 0]
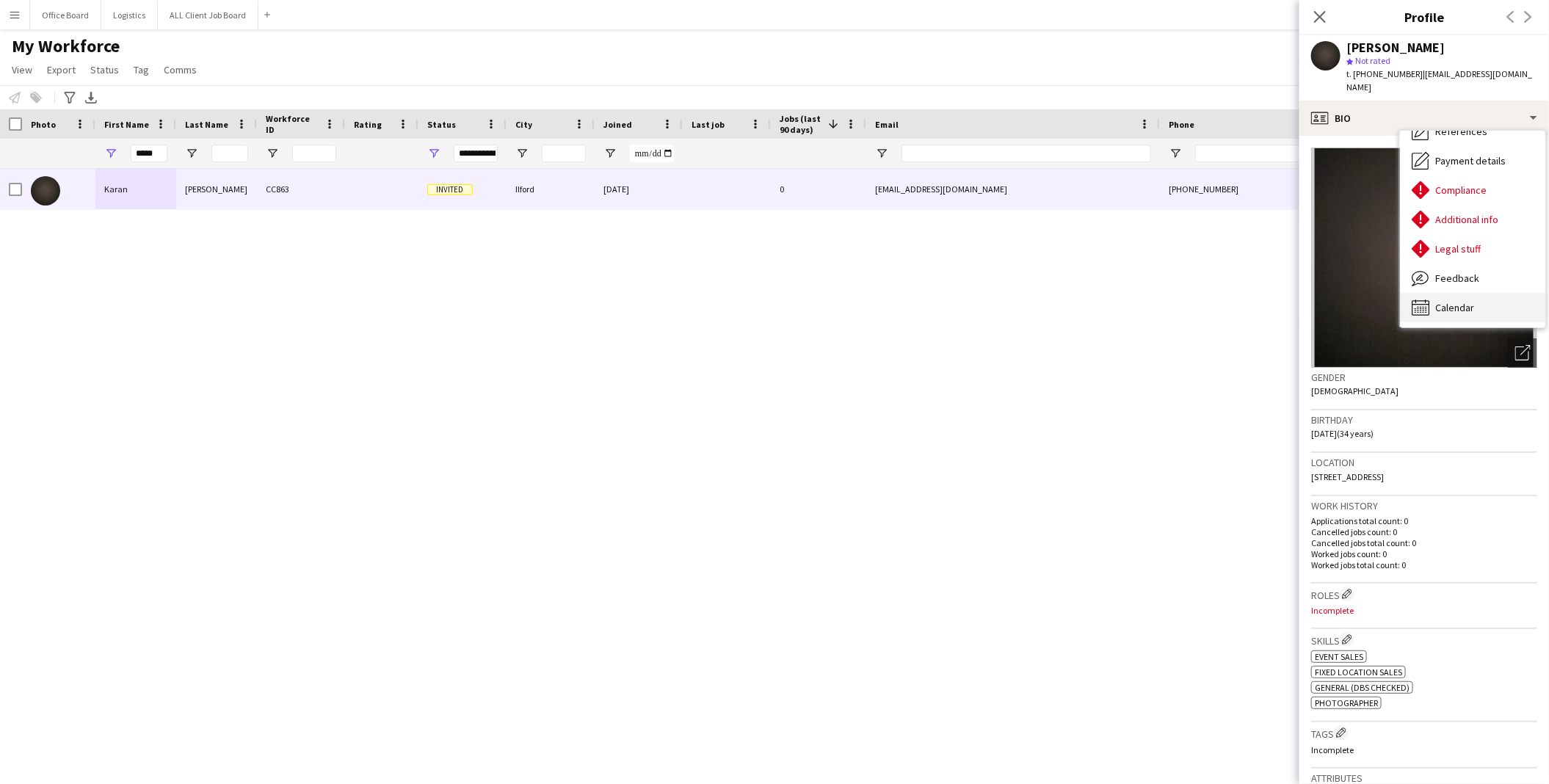
click at [1444, 300] on span "Calendar" at bounding box center [1454, 306] width 39 height 13
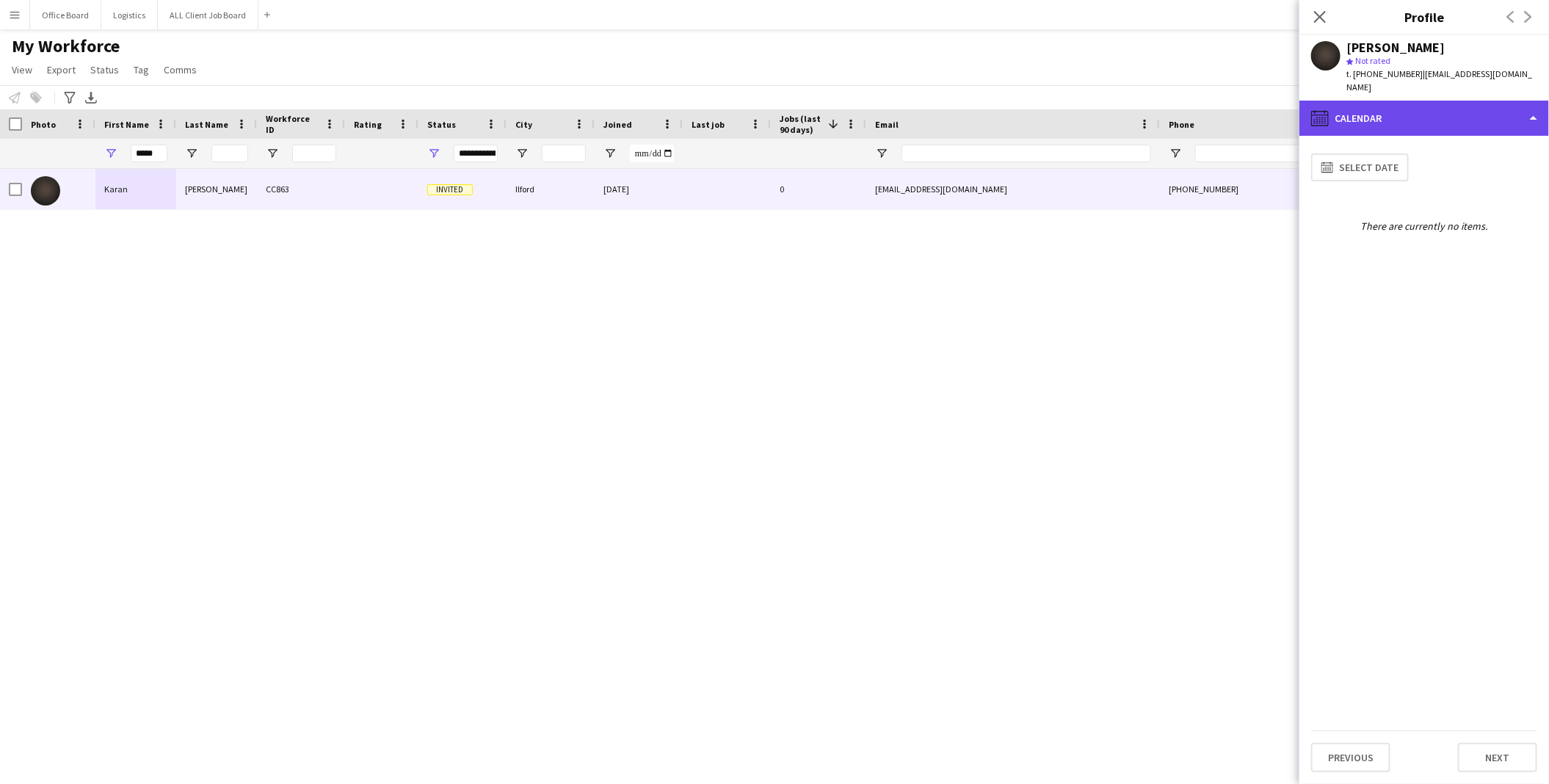
click at [1401, 100] on div "calendar-full Calendar" at bounding box center [1425, 117] width 250 height 35
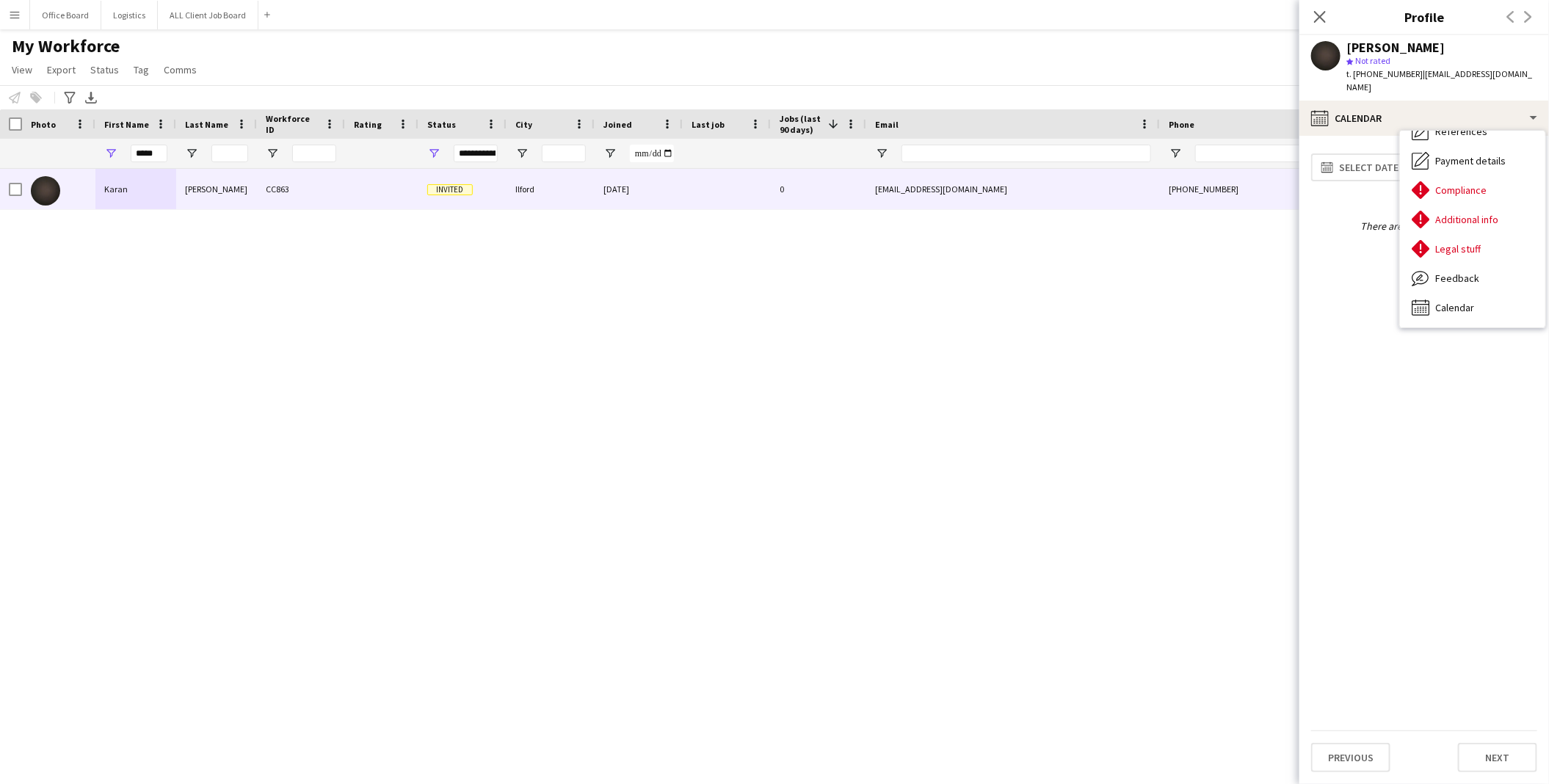
click at [1180, 323] on div "[PERSON_NAME] CC863 Invited Ilford [DATE] 0 [EMAIL_ADDRESS][DOMAIN_NAME] [PHONE…" at bounding box center [753, 464] width 1505 height 589
click at [1323, 19] on icon at bounding box center [1320, 17] width 14 height 14
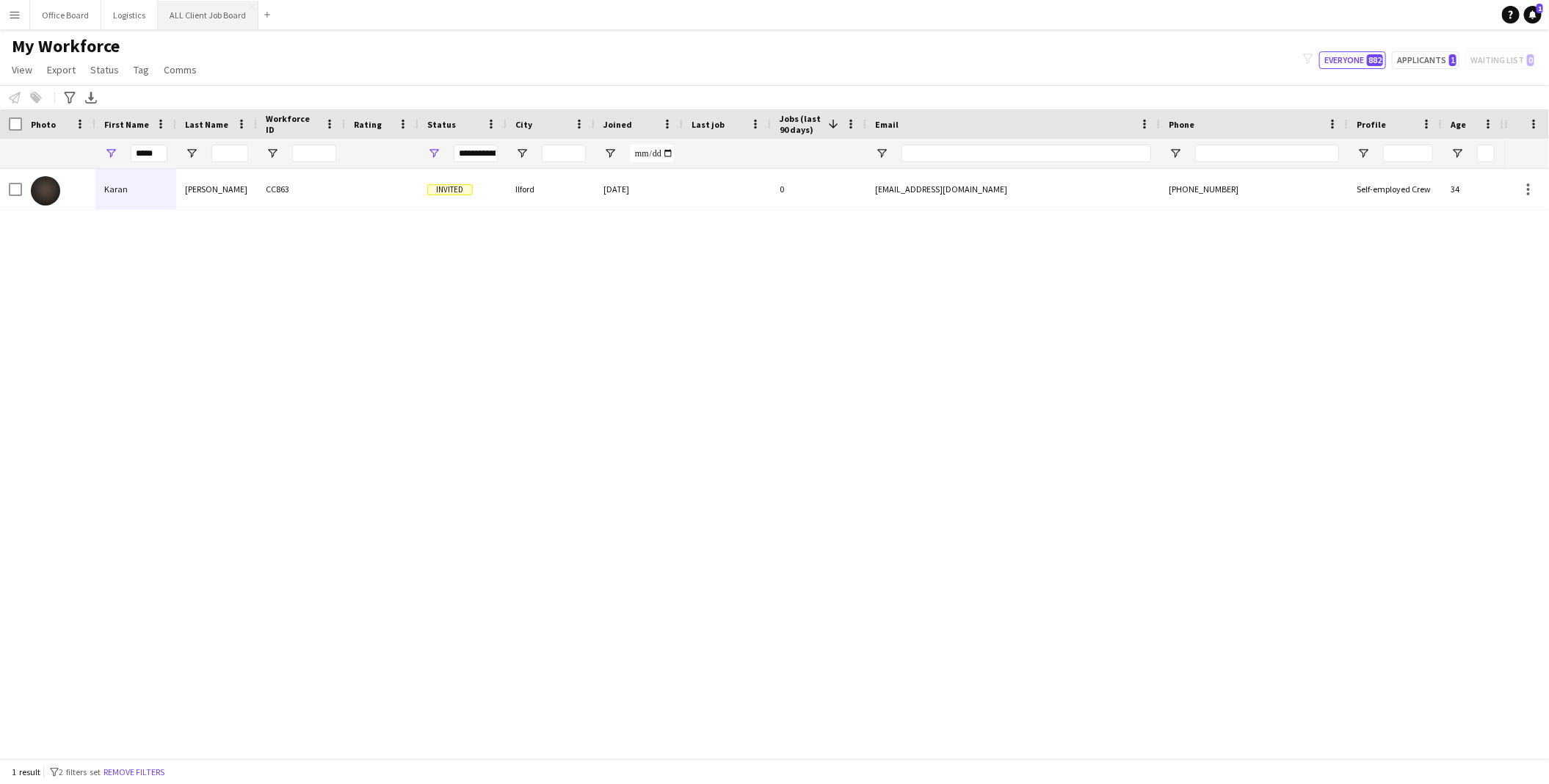
click at [216, 11] on button "ALL Client Job Board Close" at bounding box center [208, 15] width 101 height 29
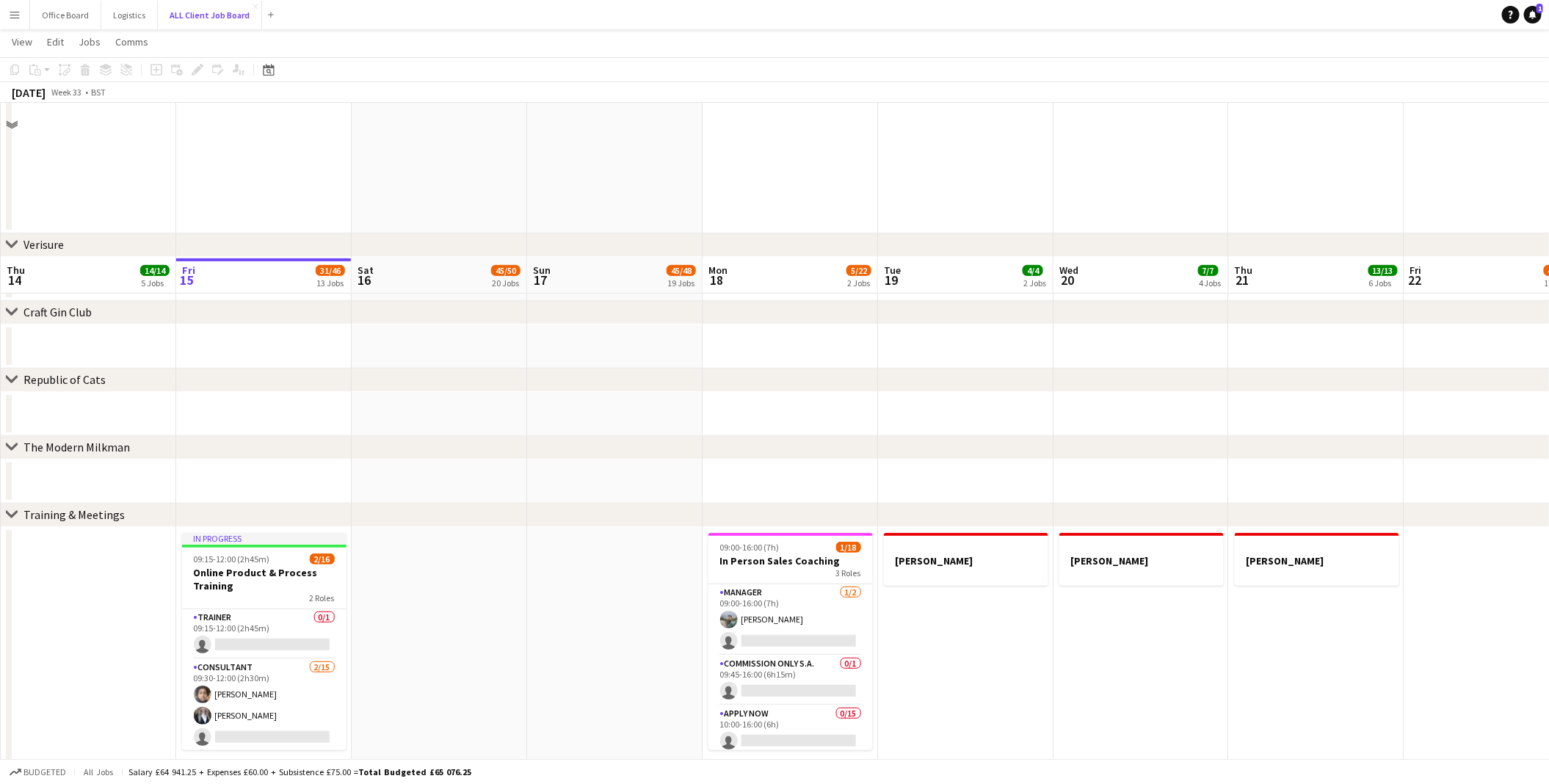
scroll to position [6579, 0]
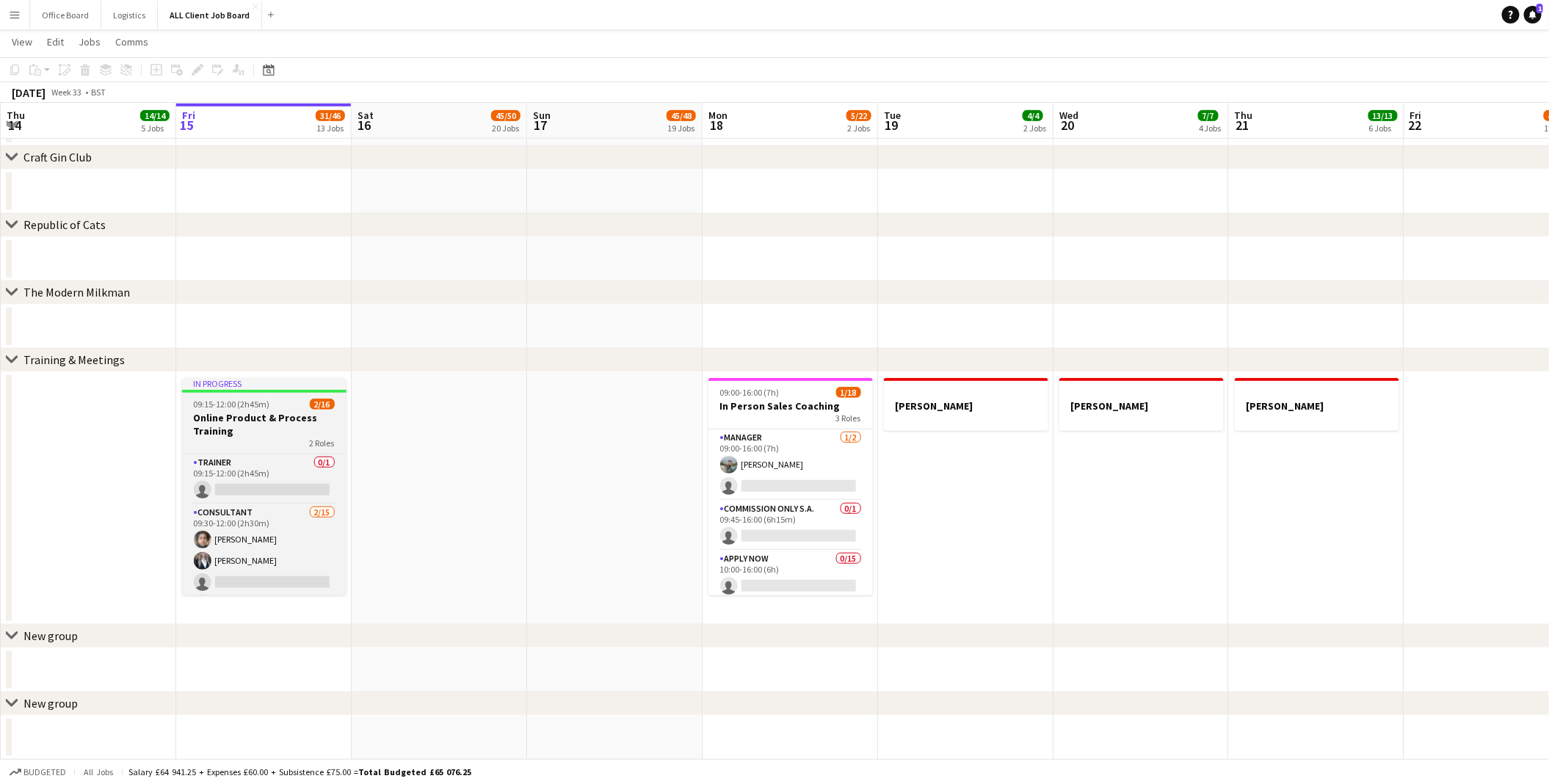
click at [251, 413] on h3 "Online Product & Process Training" at bounding box center [264, 424] width 164 height 27
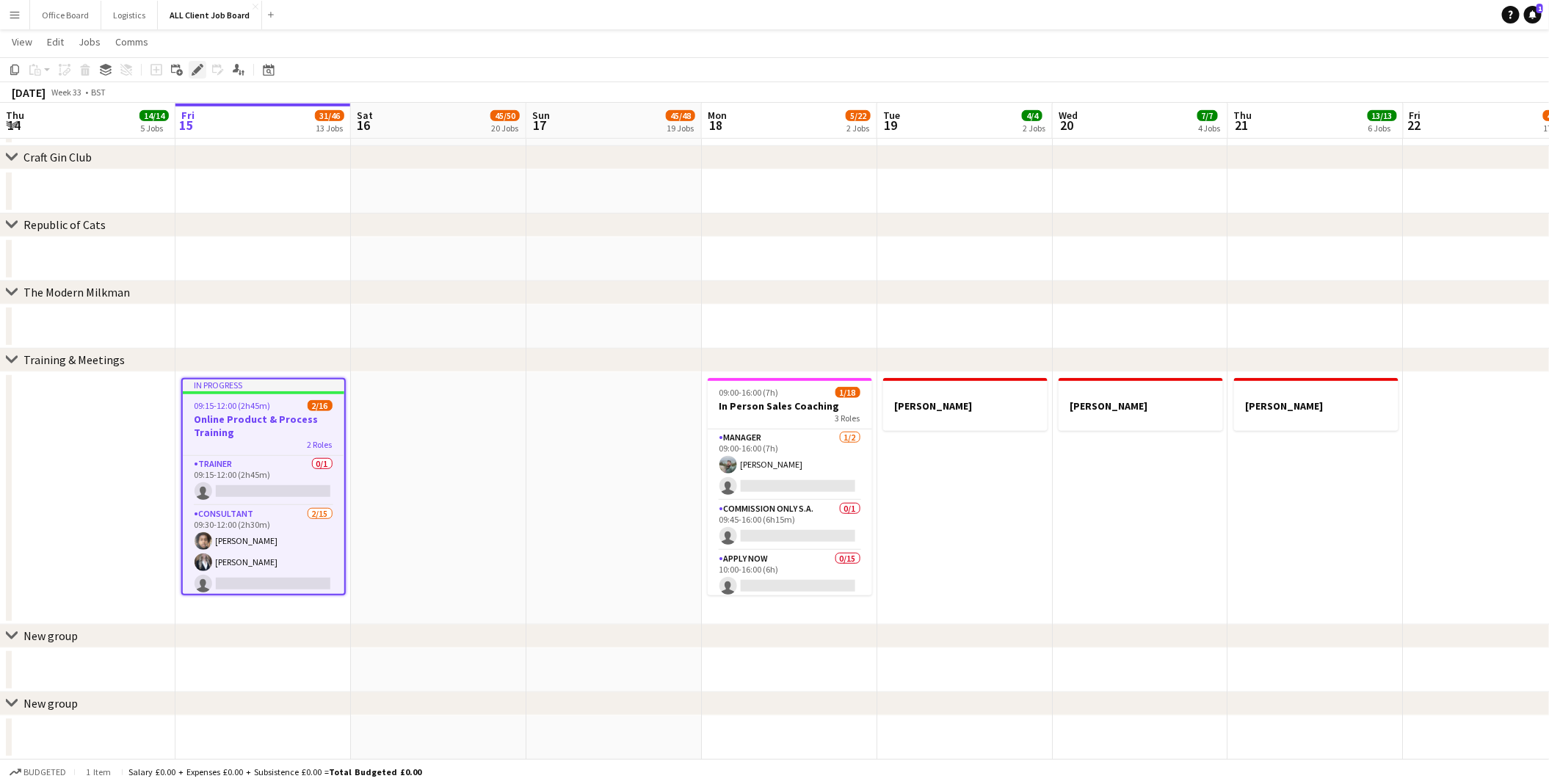
click at [197, 66] on icon "Edit" at bounding box center [198, 70] width 12 height 12
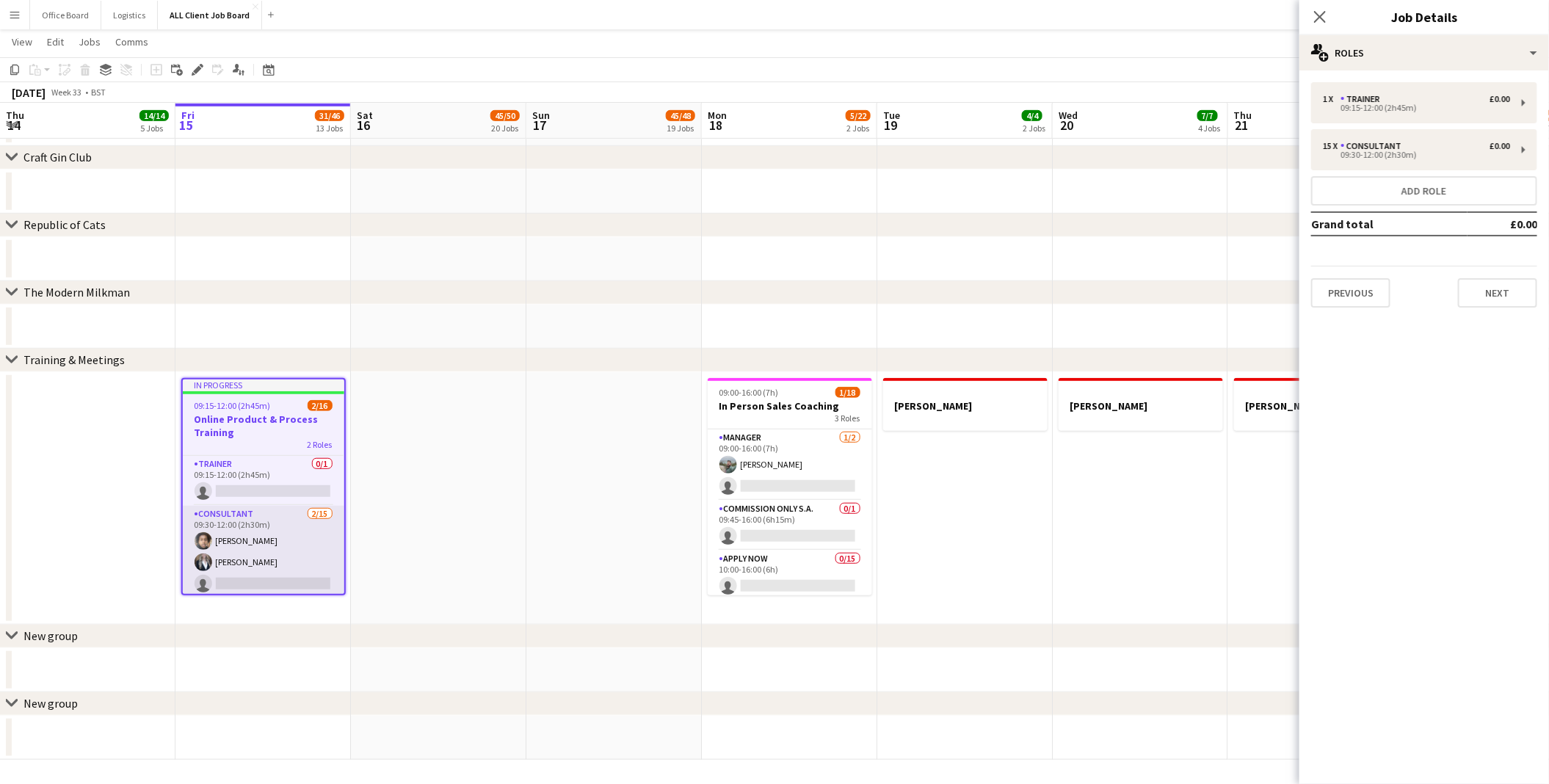
click at [263, 530] on app-card-role "Consultant [DATE] 09:30-12:00 (2h30m) [PERSON_NAME] [PERSON_NAME] single-neutra…" at bounding box center [264, 680] width 161 height 348
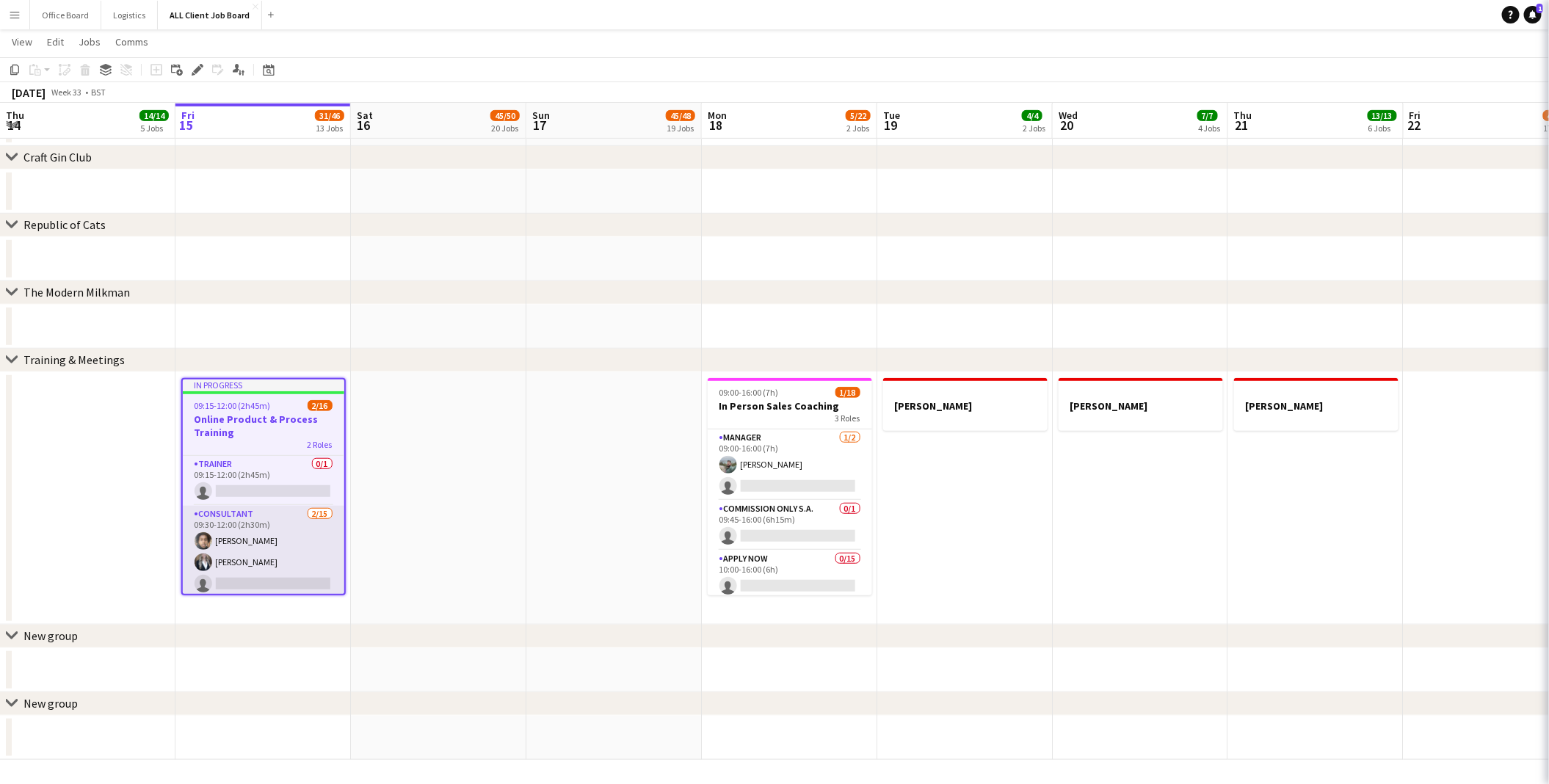
scroll to position [0, 350]
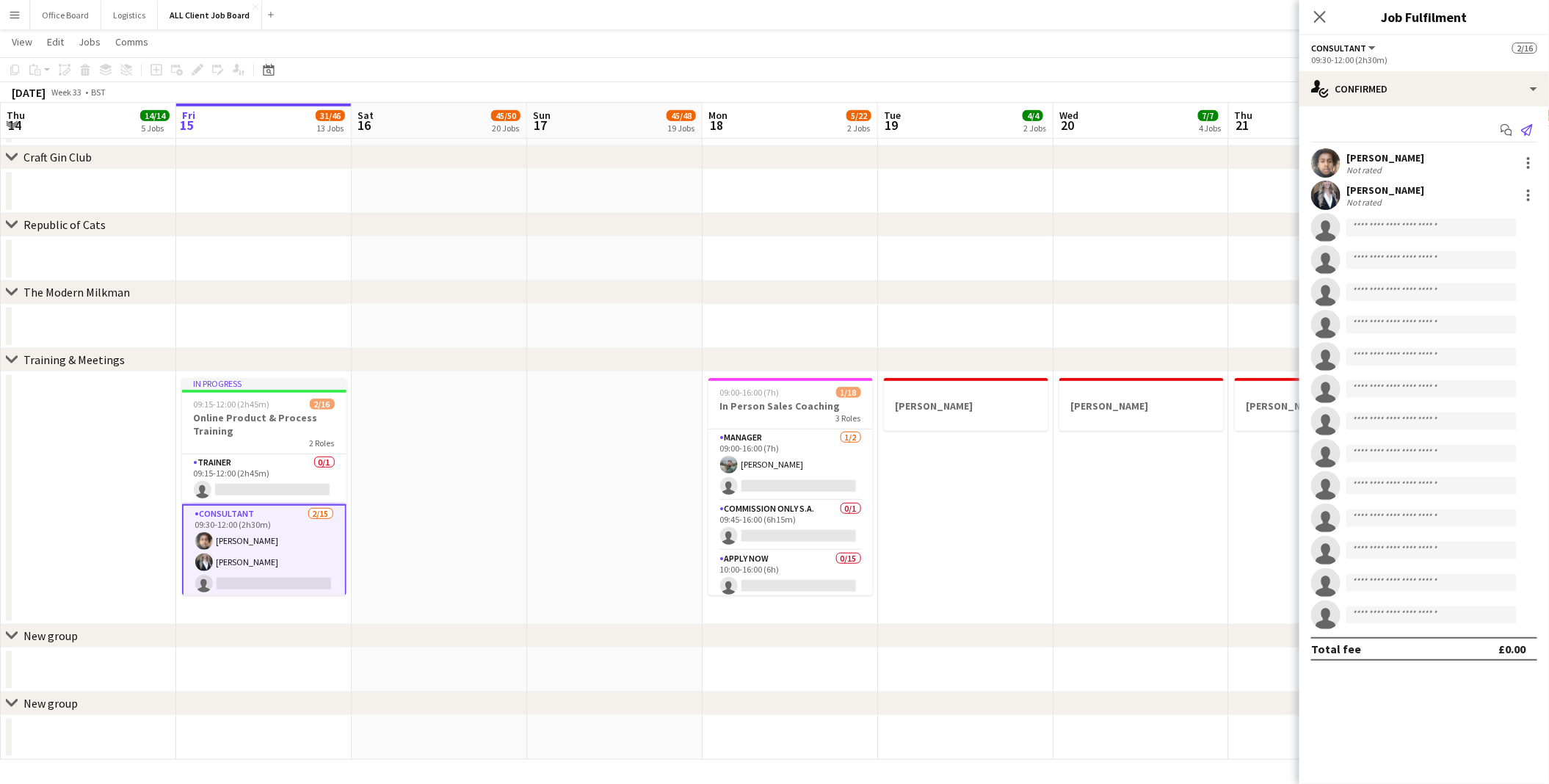
click at [1525, 129] on icon "Send notification" at bounding box center [1527, 130] width 12 height 12
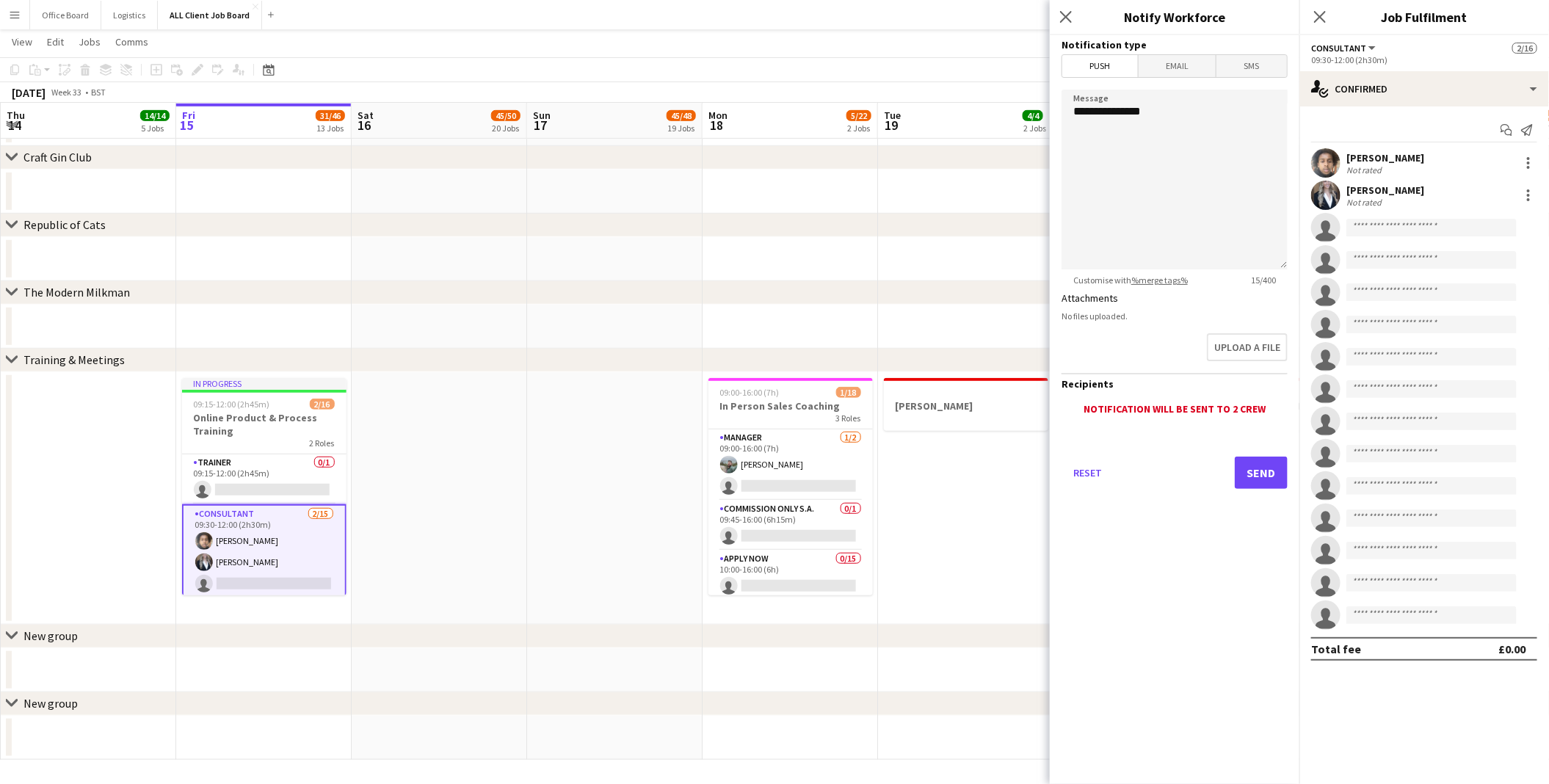
click at [1170, 69] on span "Email" at bounding box center [1178, 66] width 78 height 22
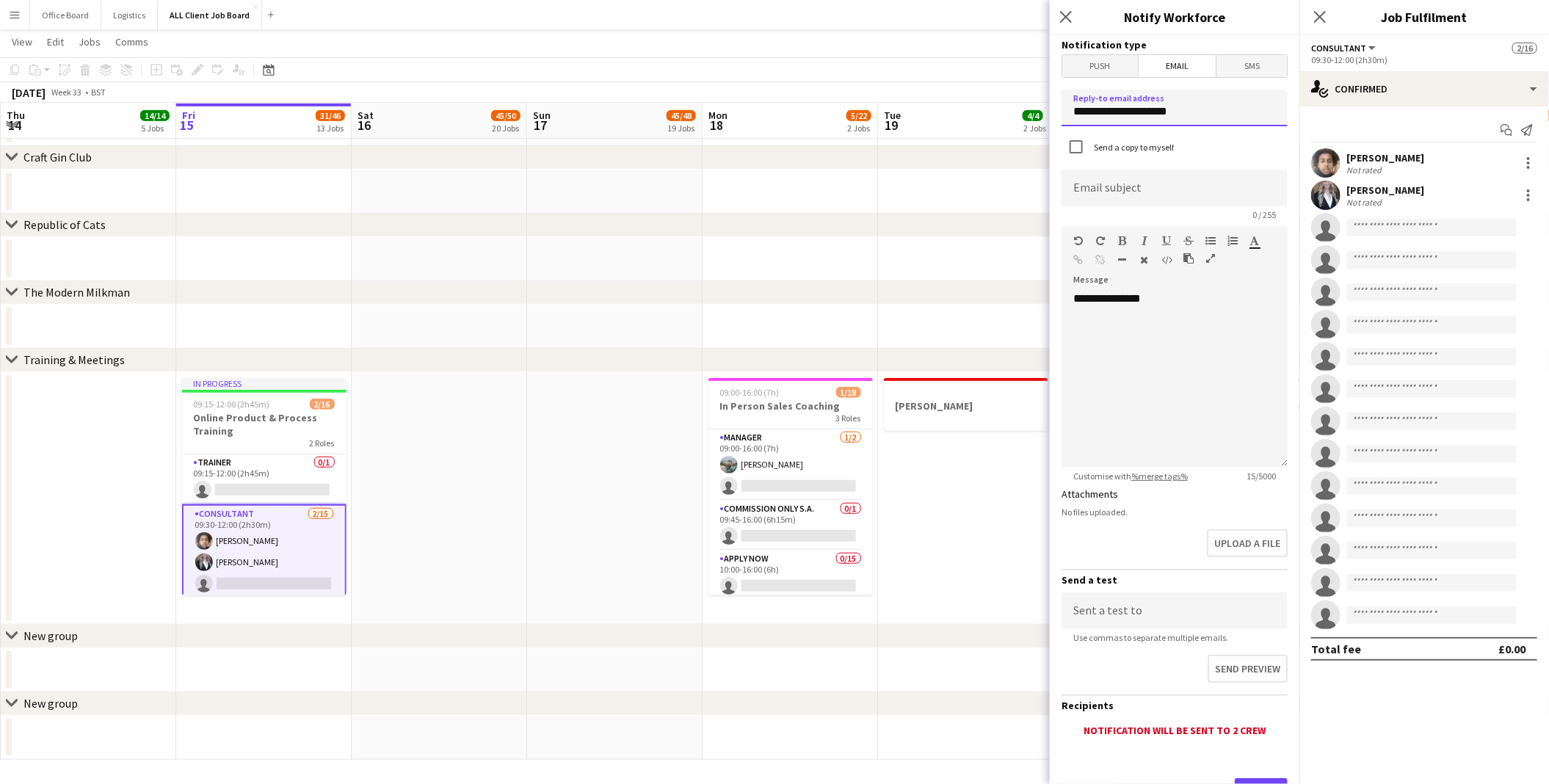
drag, startPoint x: 1217, startPoint y: 109, endPoint x: 996, endPoint y: 108, distance: 221.0
type input "**********"
click at [1135, 191] on input at bounding box center [1175, 187] width 226 height 37
type input "********"
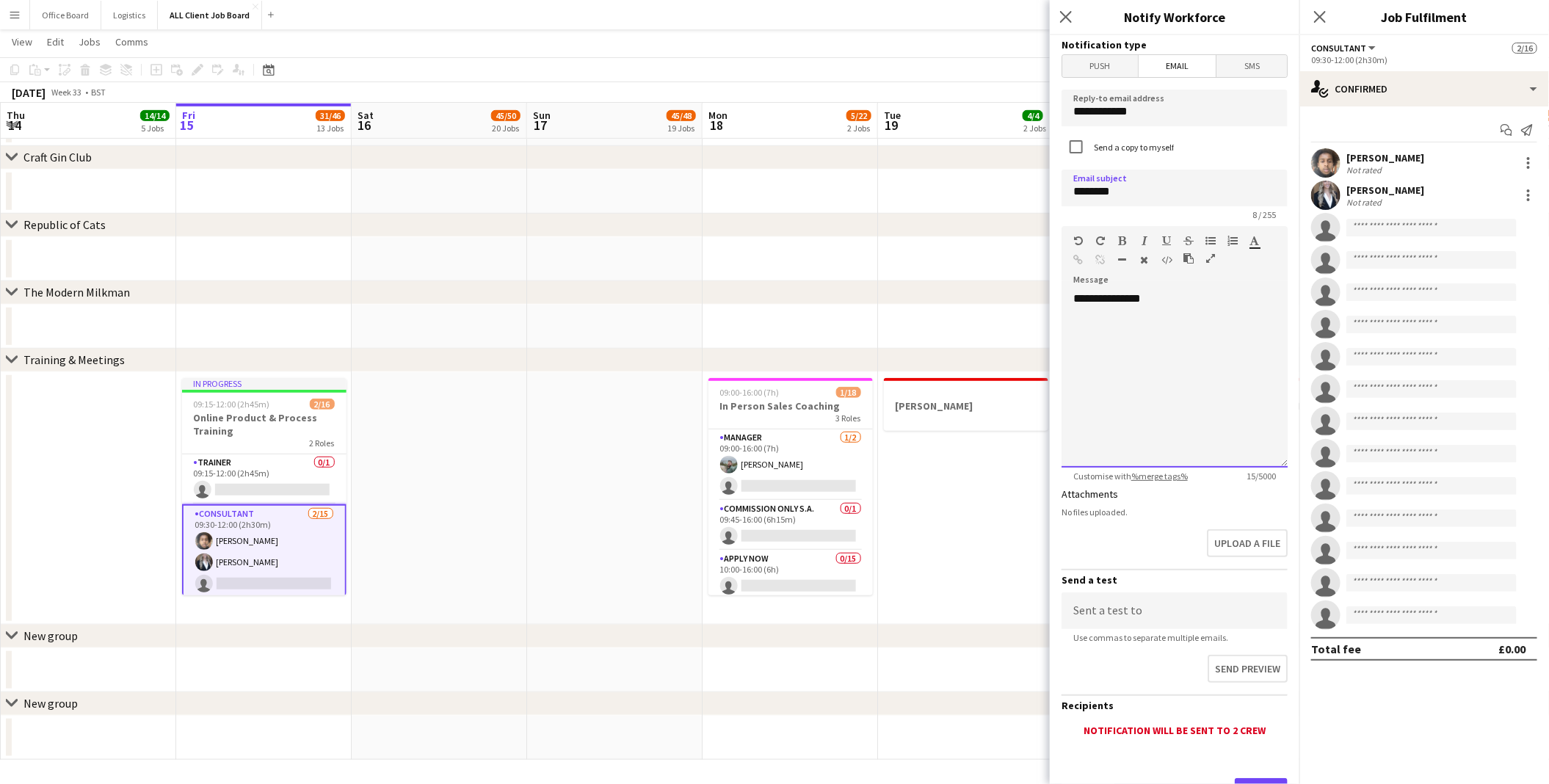
click at [1149, 326] on div "**********" at bounding box center [1175, 379] width 226 height 176
drag, startPoint x: 1173, startPoint y: 306, endPoint x: 967, endPoint y: 302, distance: 206.0
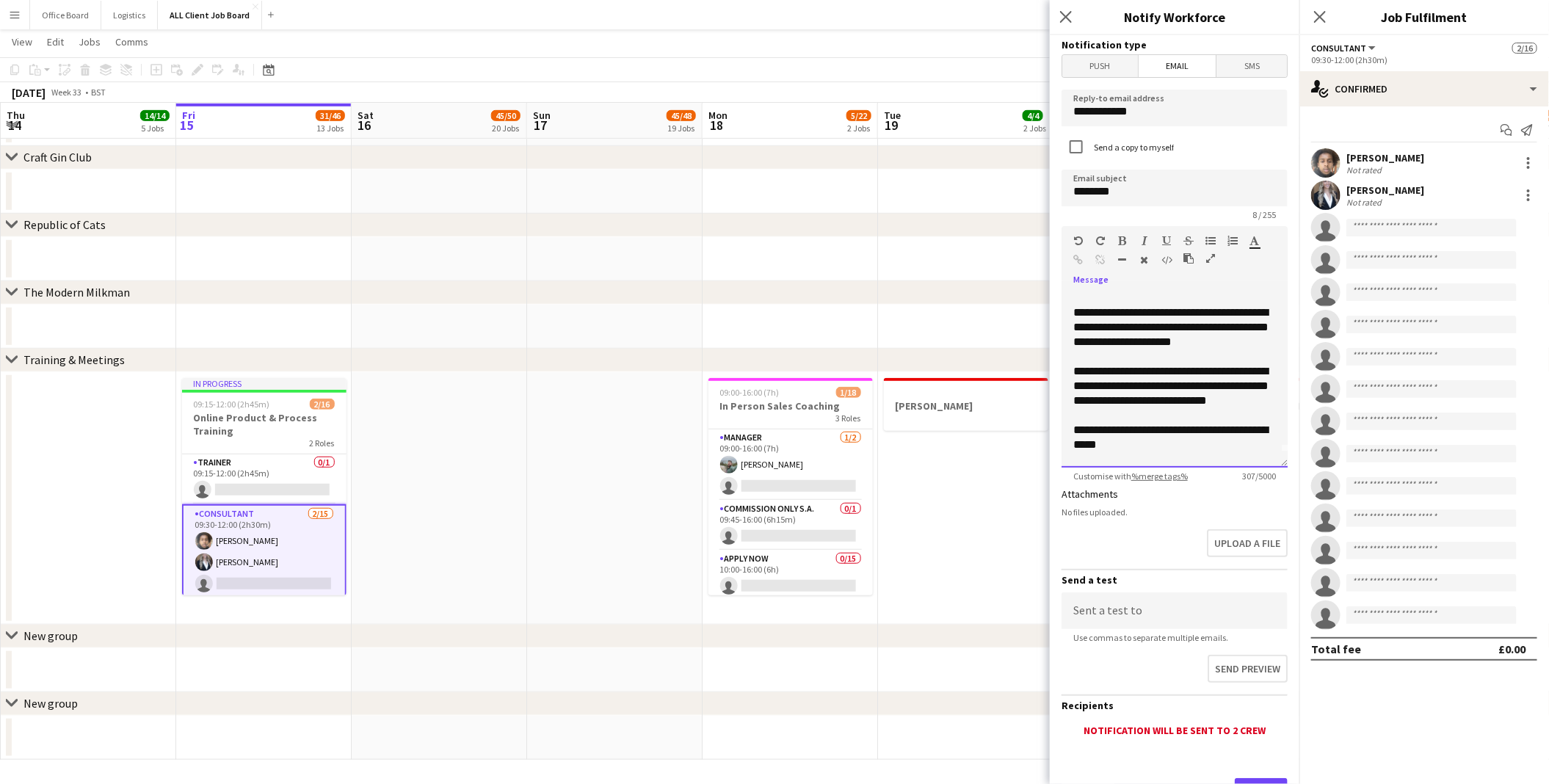
scroll to position [64, 0]
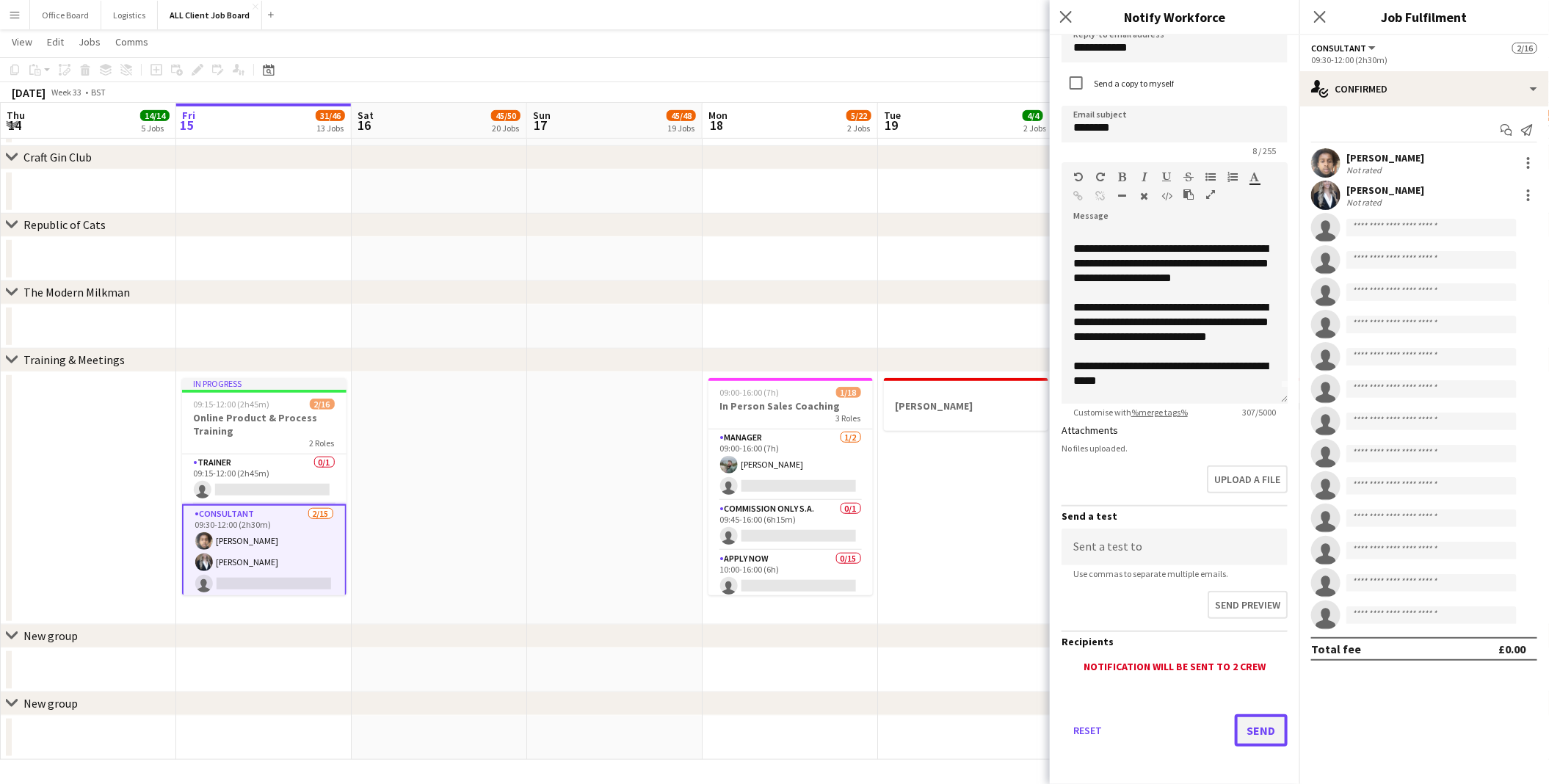
click at [1261, 724] on button "Send" at bounding box center [1261, 730] width 53 height 32
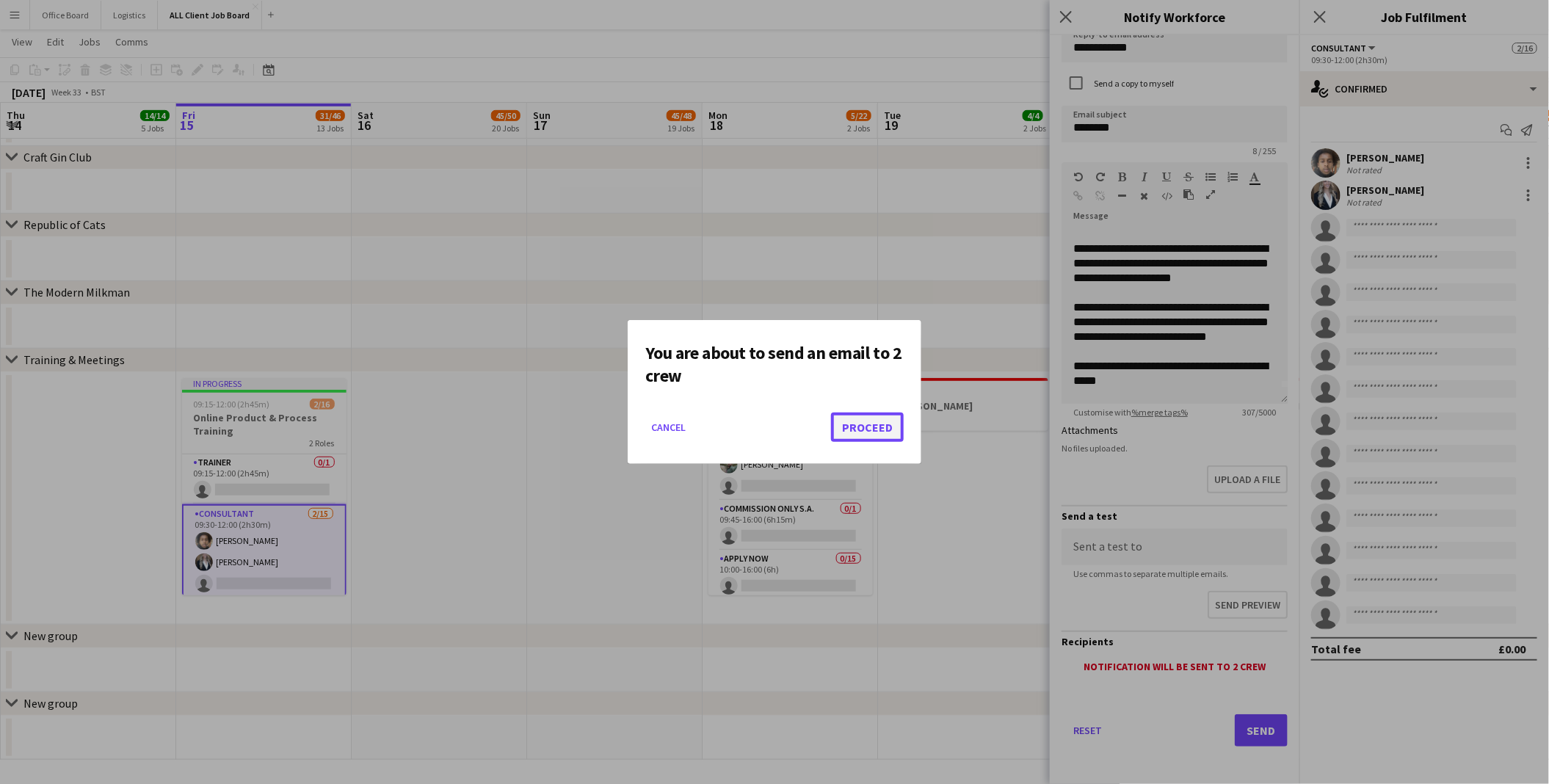
click at [855, 425] on button "Proceed" at bounding box center [867, 428] width 73 height 30
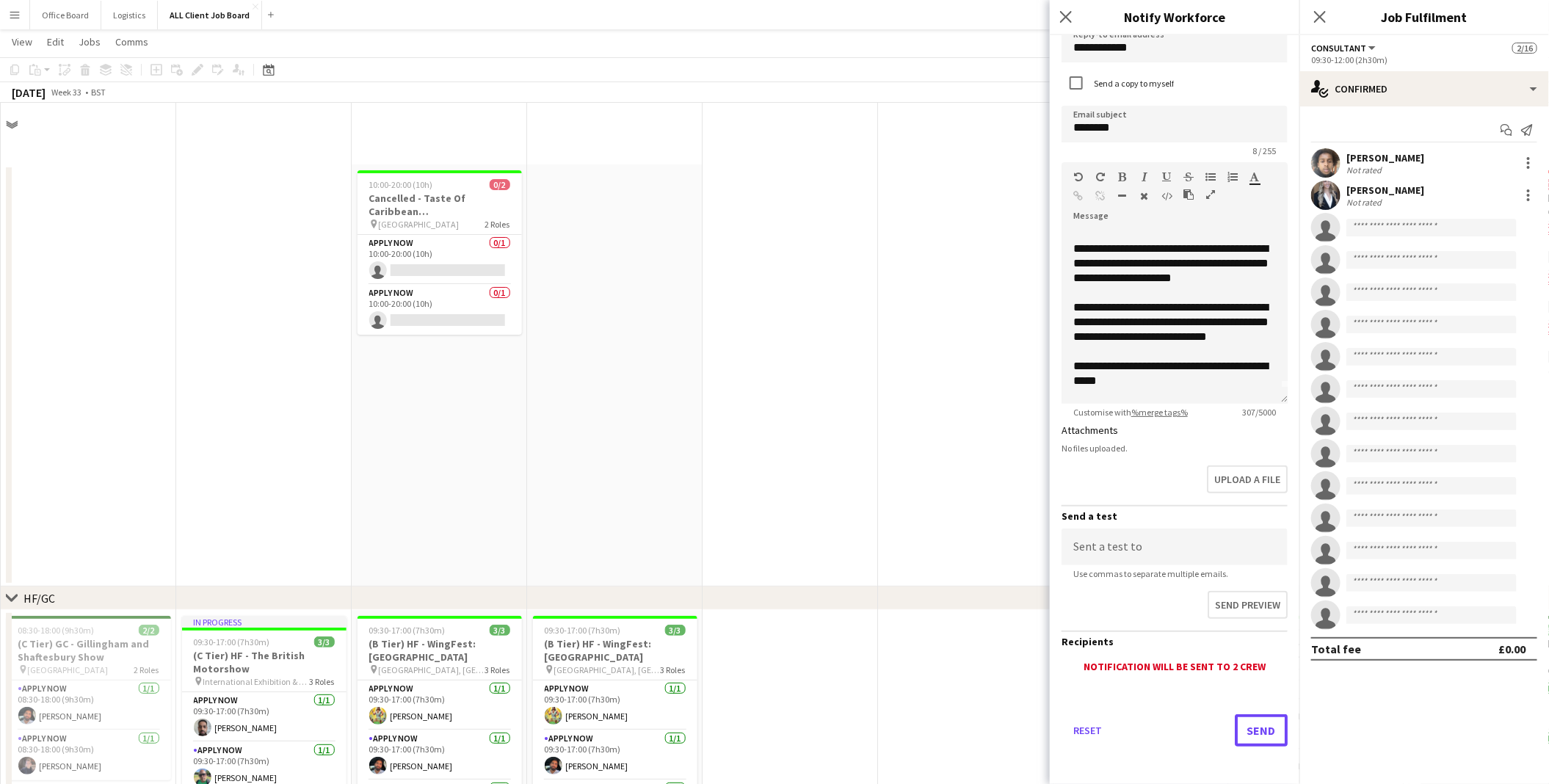
scroll to position [6579, 0]
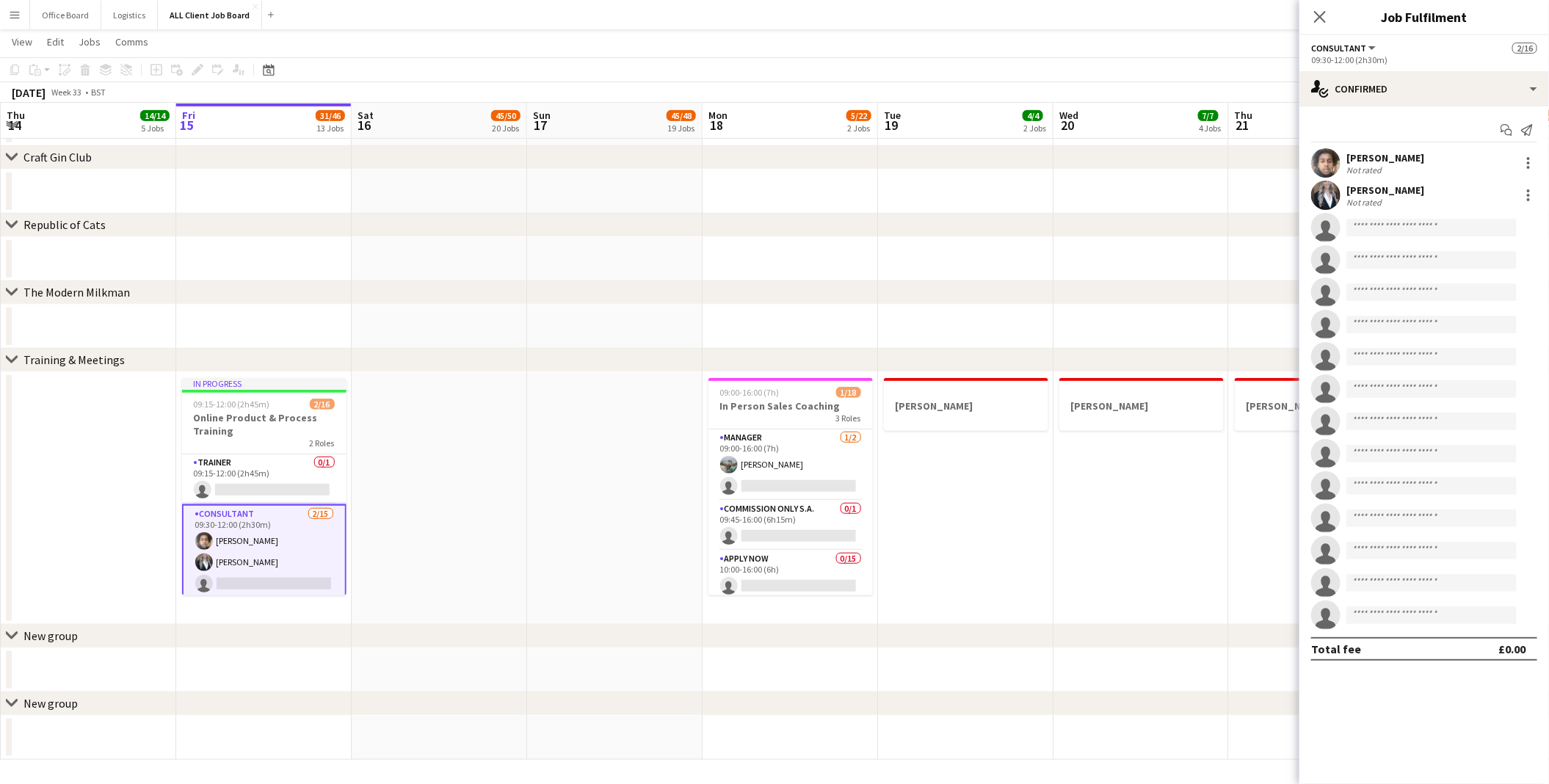
click at [1325, 5] on div "Close pop-in" at bounding box center [1320, 17] width 41 height 34
click at [1317, 27] on app-icon "Close pop-in" at bounding box center [1320, 17] width 21 height 21
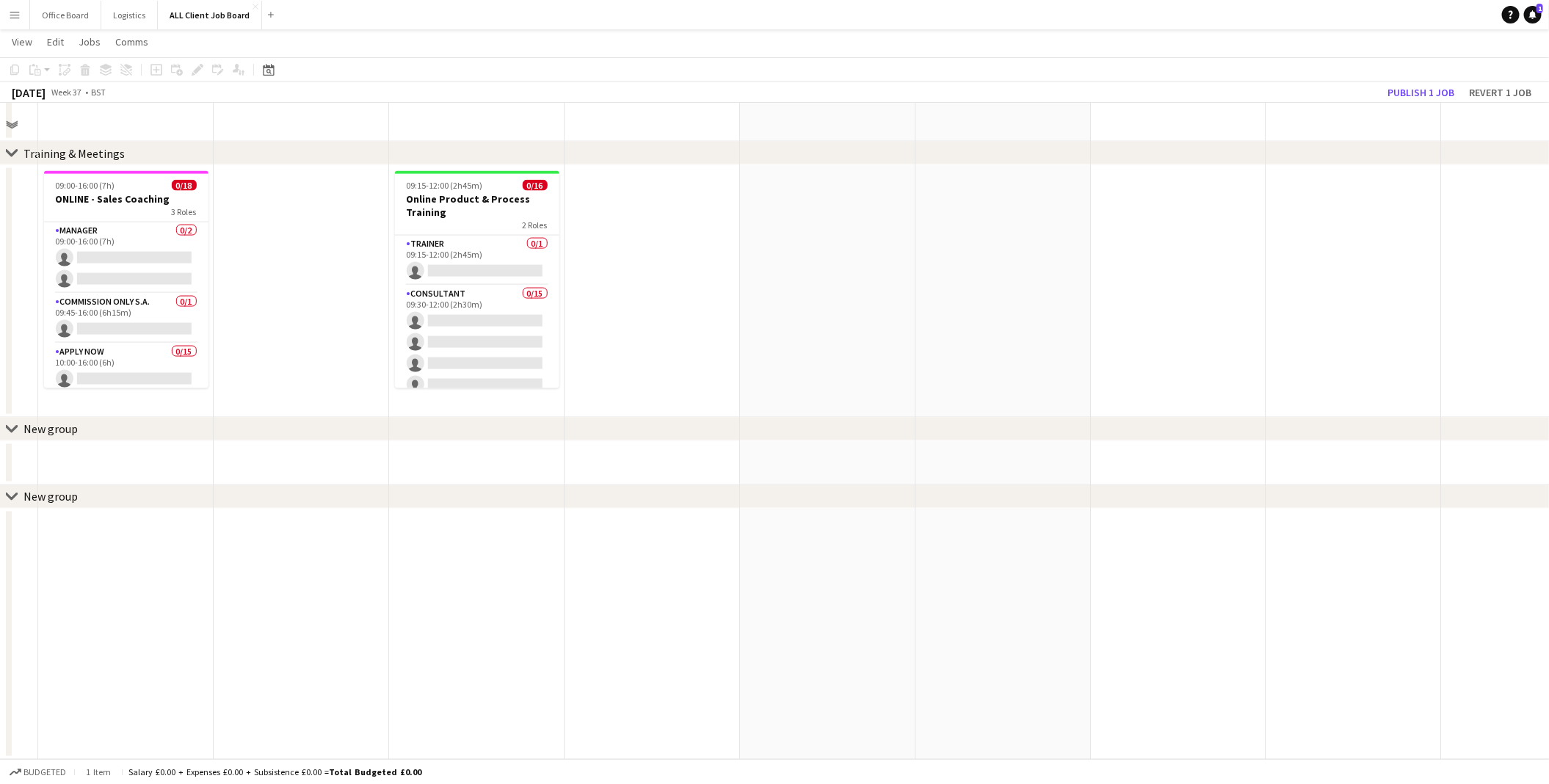
scroll to position [7171, 0]
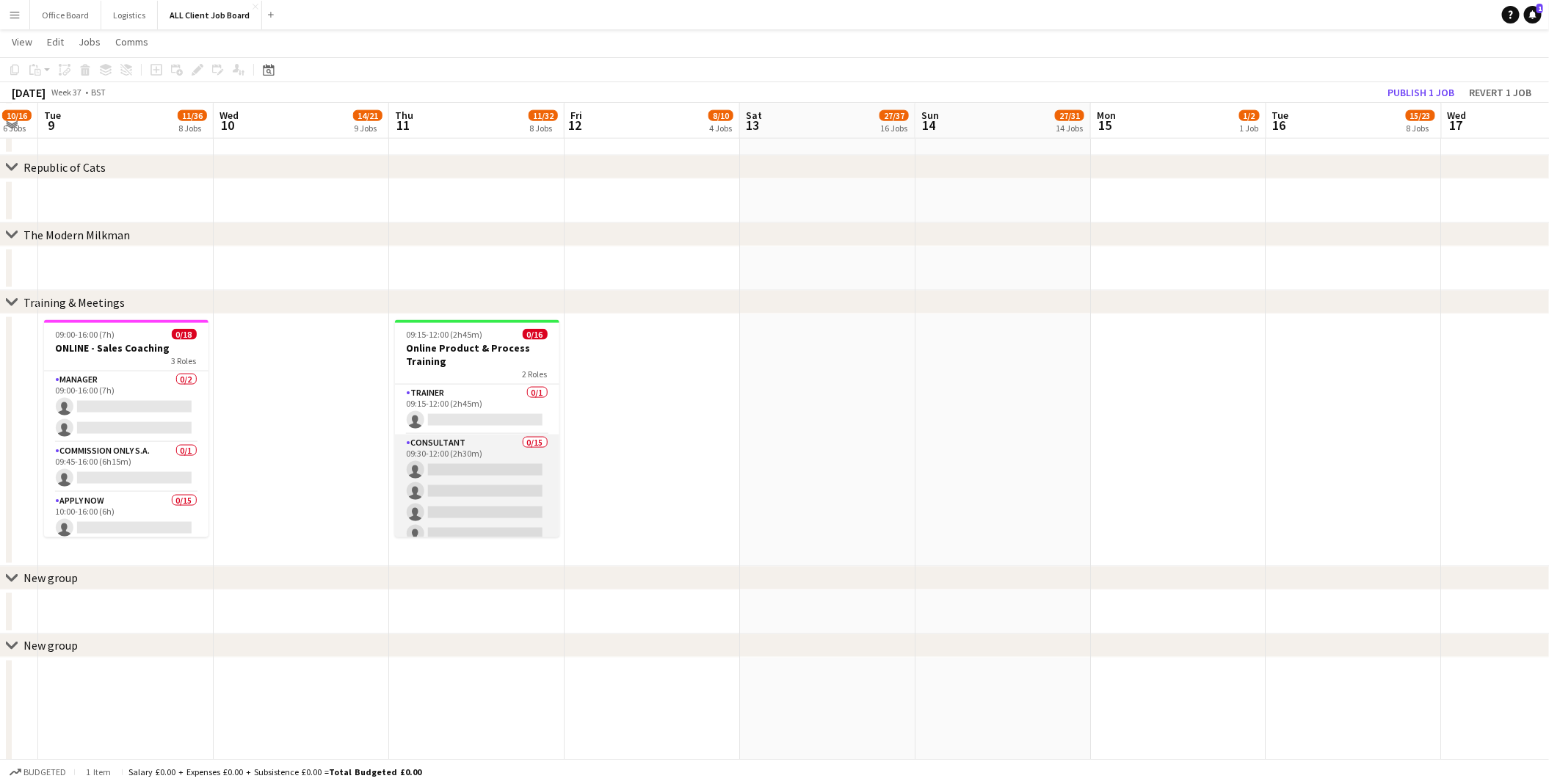
click at [440, 459] on app-card-role "Consultant 0/15 09:30-12:00 (2h30m) single-neutral-actions single-neutral-actio…" at bounding box center [477, 609] width 164 height 348
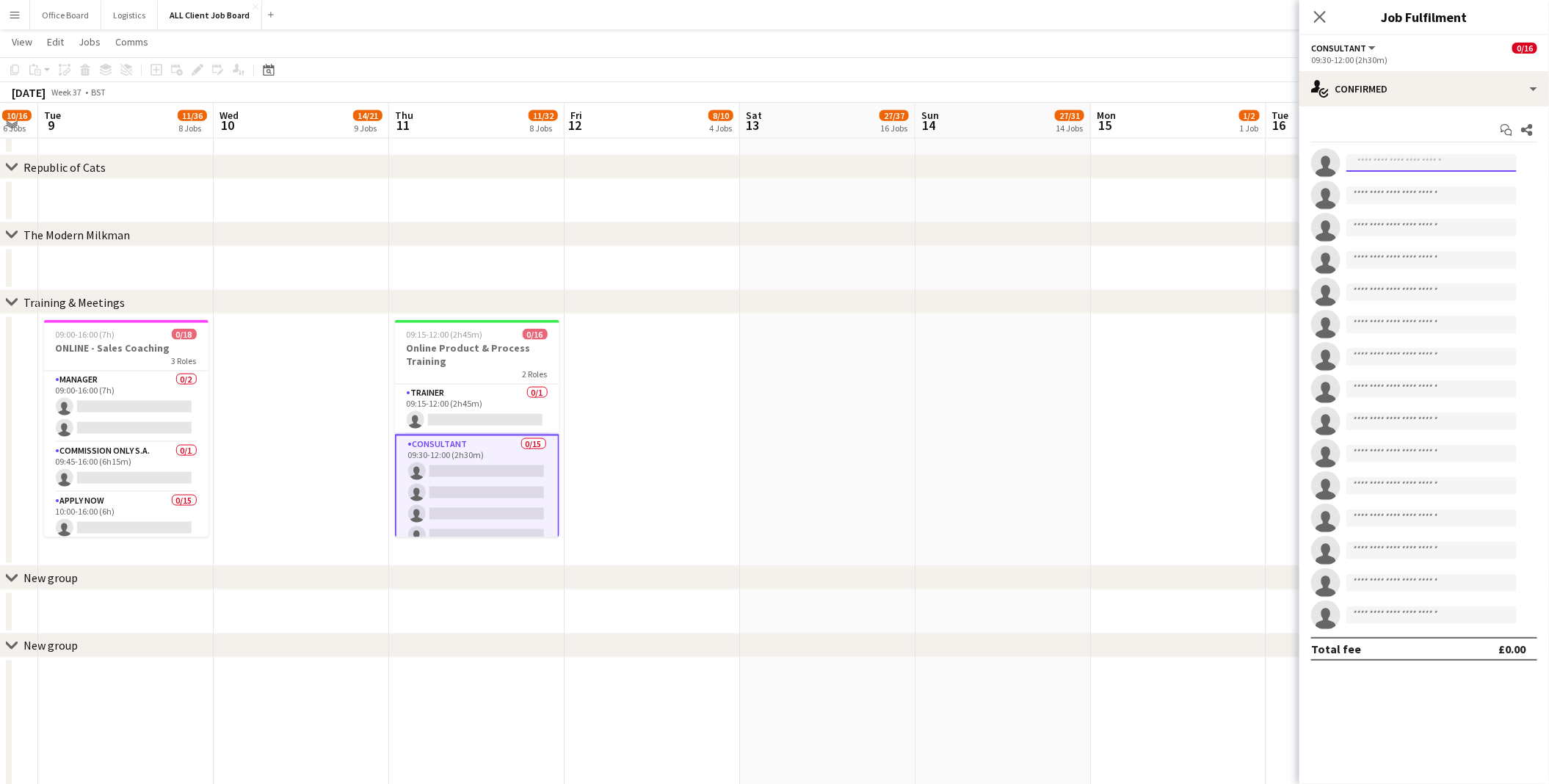
click at [1407, 160] on input at bounding box center [1432, 163] width 170 height 18
type input "*****"
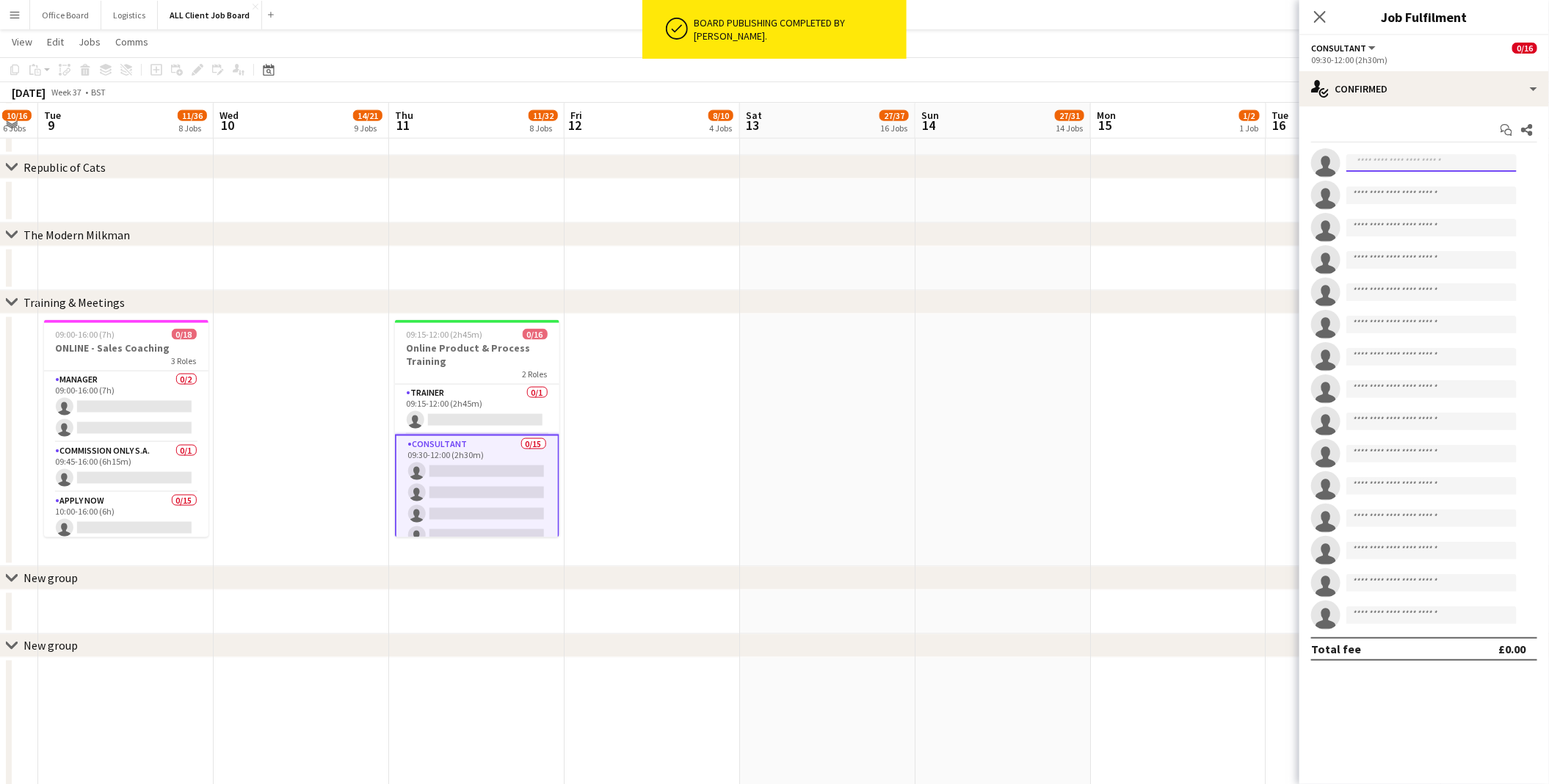
click at [1391, 159] on input at bounding box center [1432, 163] width 170 height 18
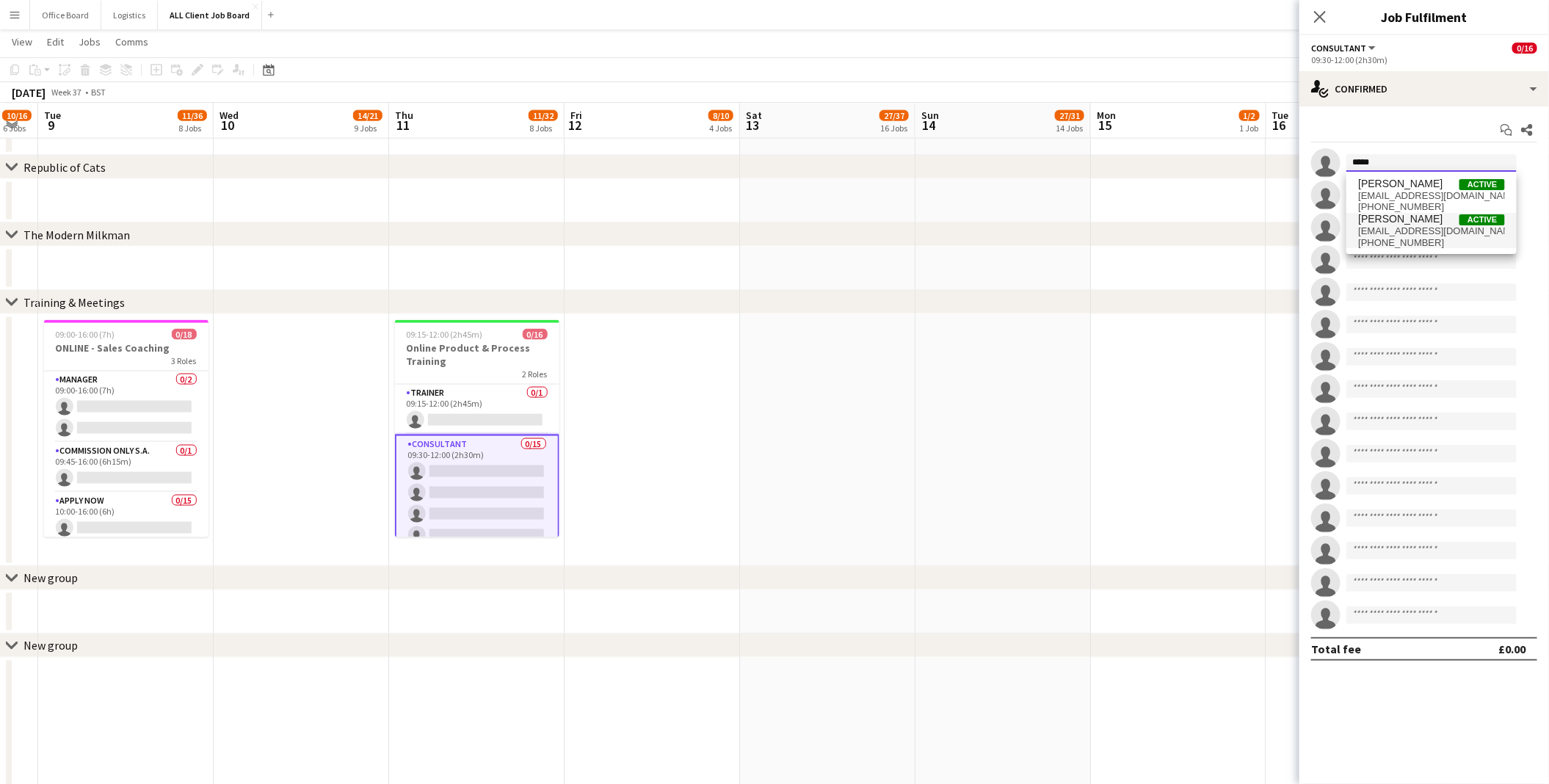
type input "*****"
click at [1429, 217] on span "[PERSON_NAME]" at bounding box center [1401, 219] width 85 height 13
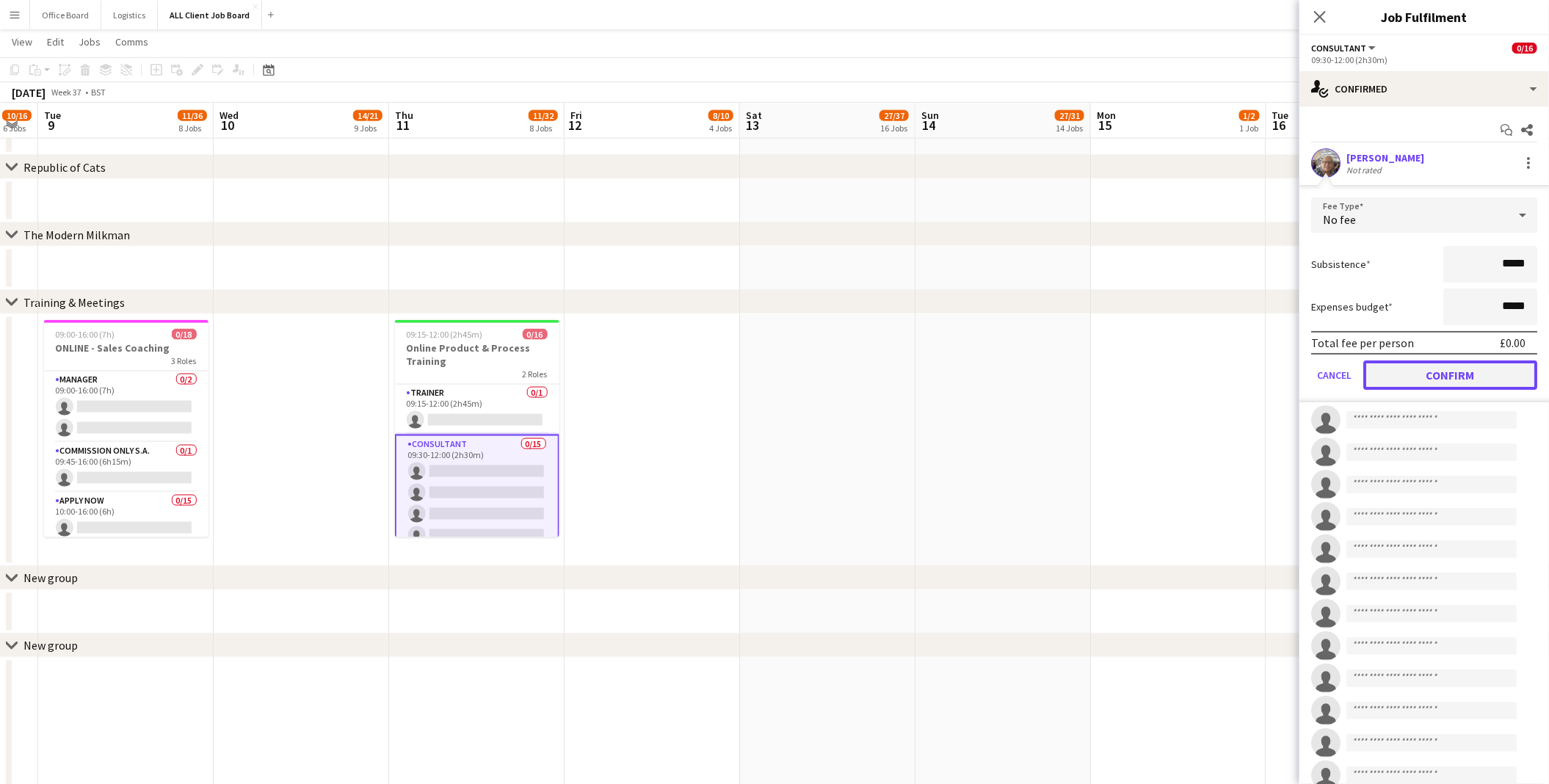
click at [1442, 371] on button "Confirm" at bounding box center [1450, 375] width 174 height 30
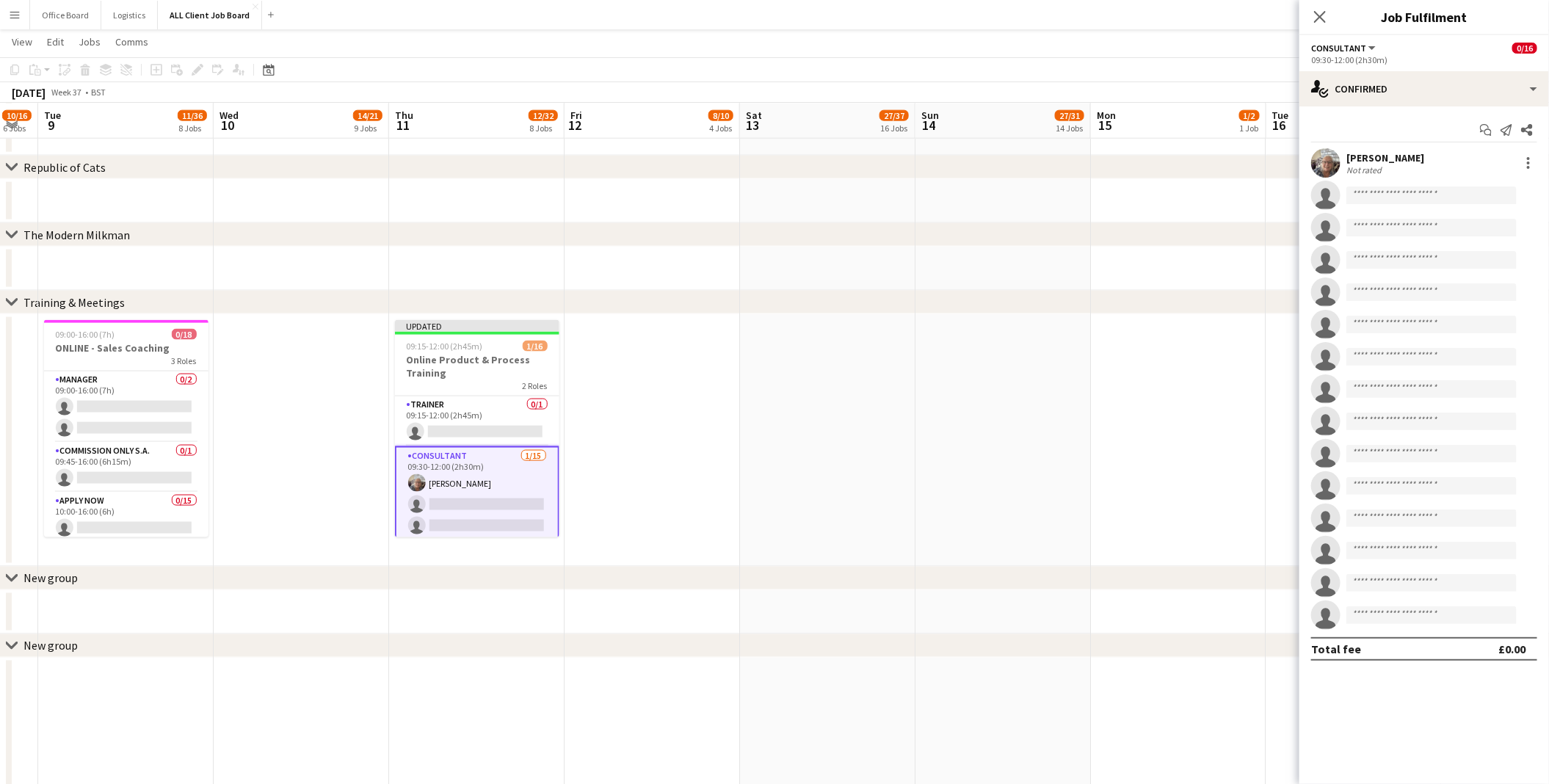
click at [1076, 403] on app-date-cell at bounding box center [1003, 441] width 175 height 253
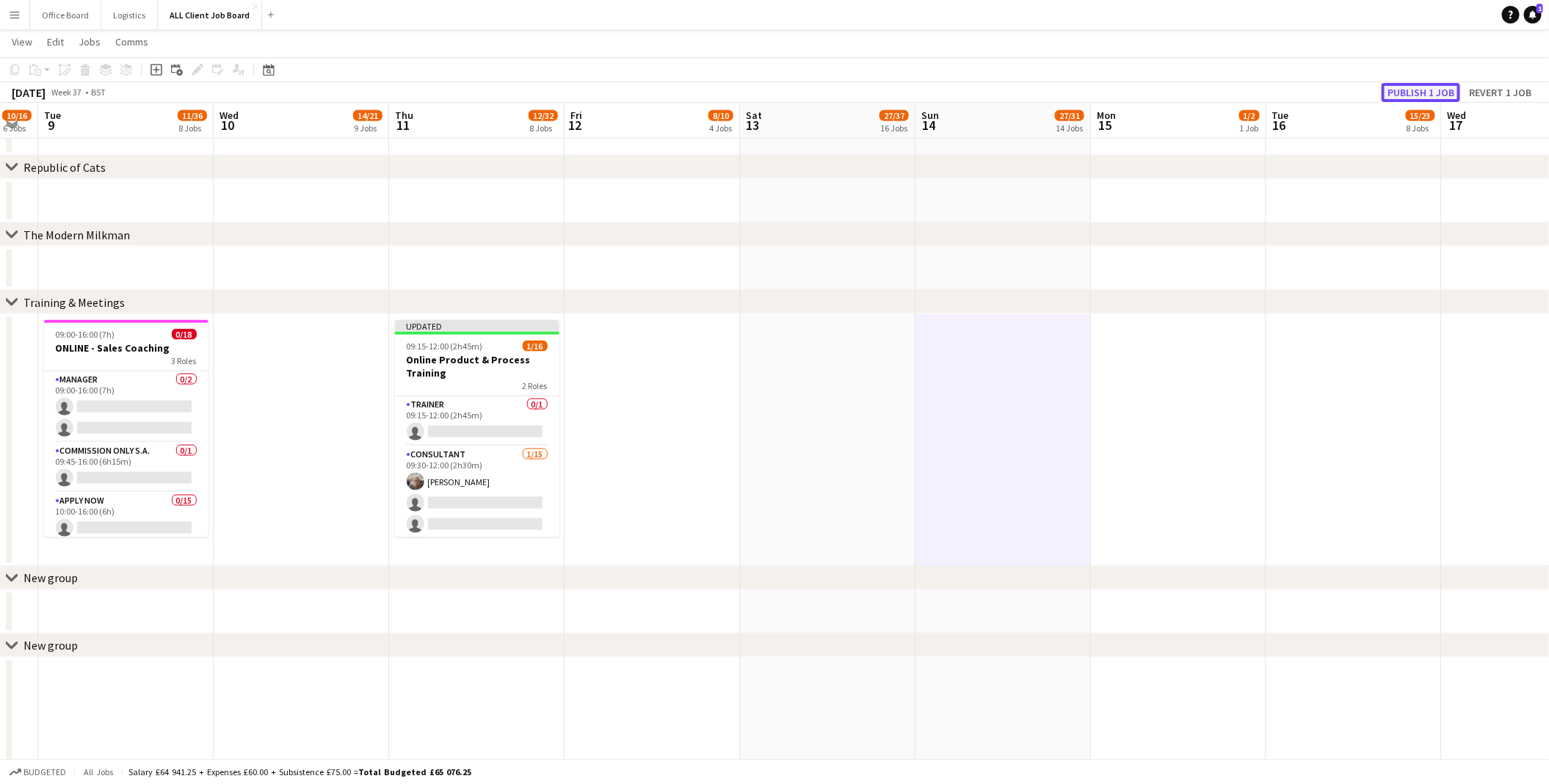
click at [1422, 88] on button "Publish 1 job" at bounding box center [1421, 92] width 79 height 19
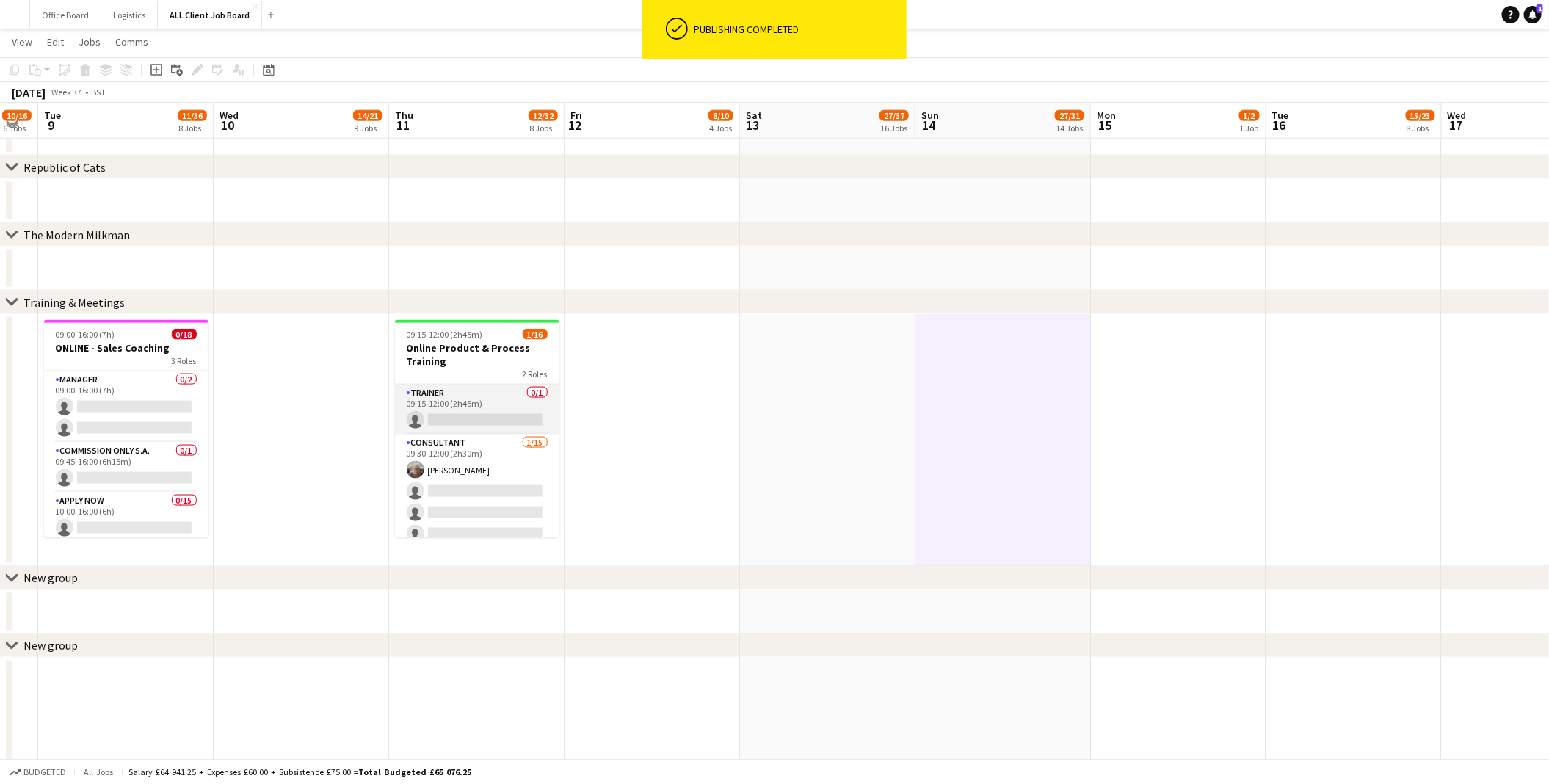
click at [454, 404] on app-card-role "Trainer 0/1 09:15-12:00 (2h45m) single-neutral-actions" at bounding box center [477, 410] width 164 height 50
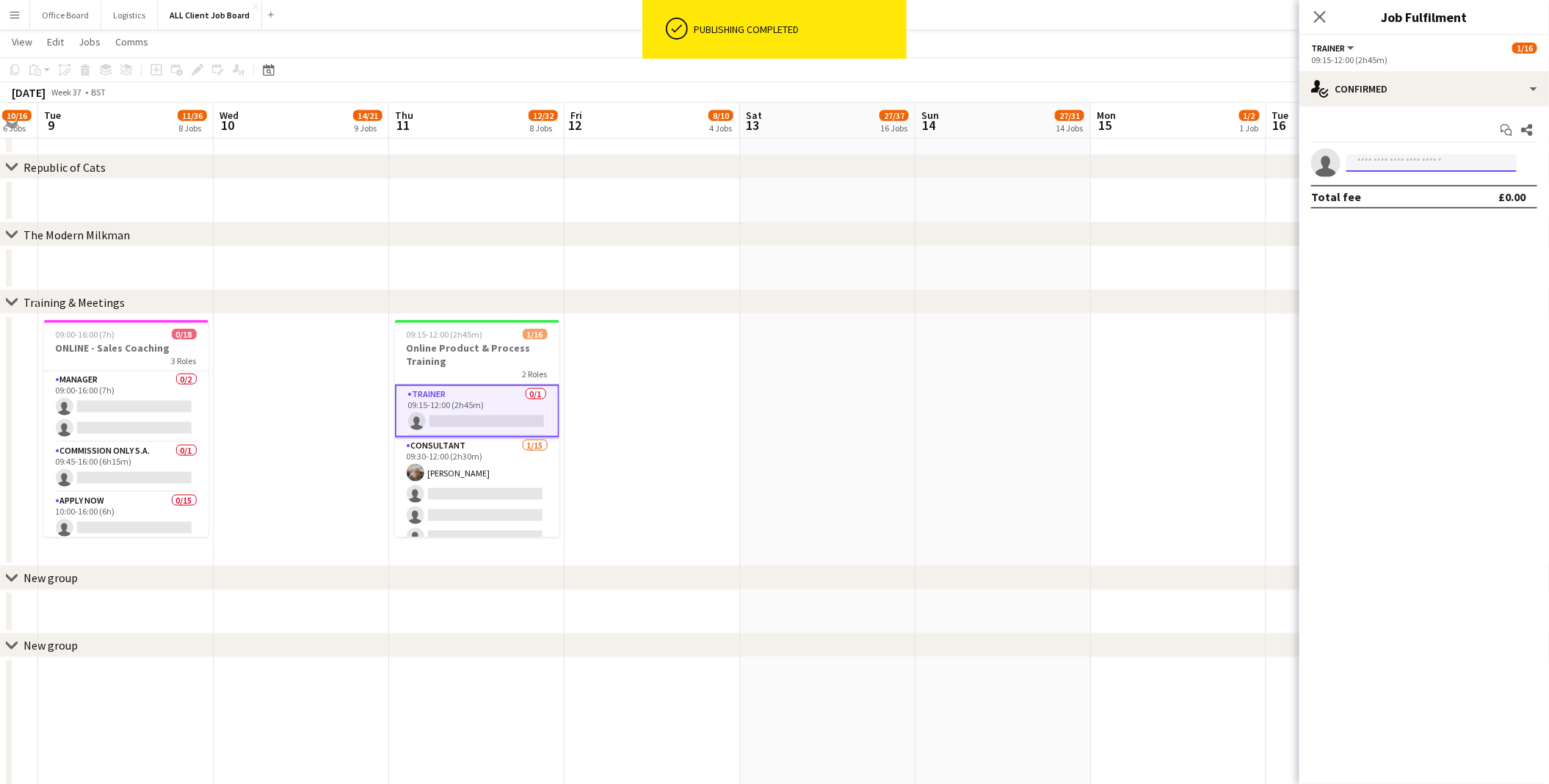
click at [1425, 164] on input at bounding box center [1432, 163] width 170 height 18
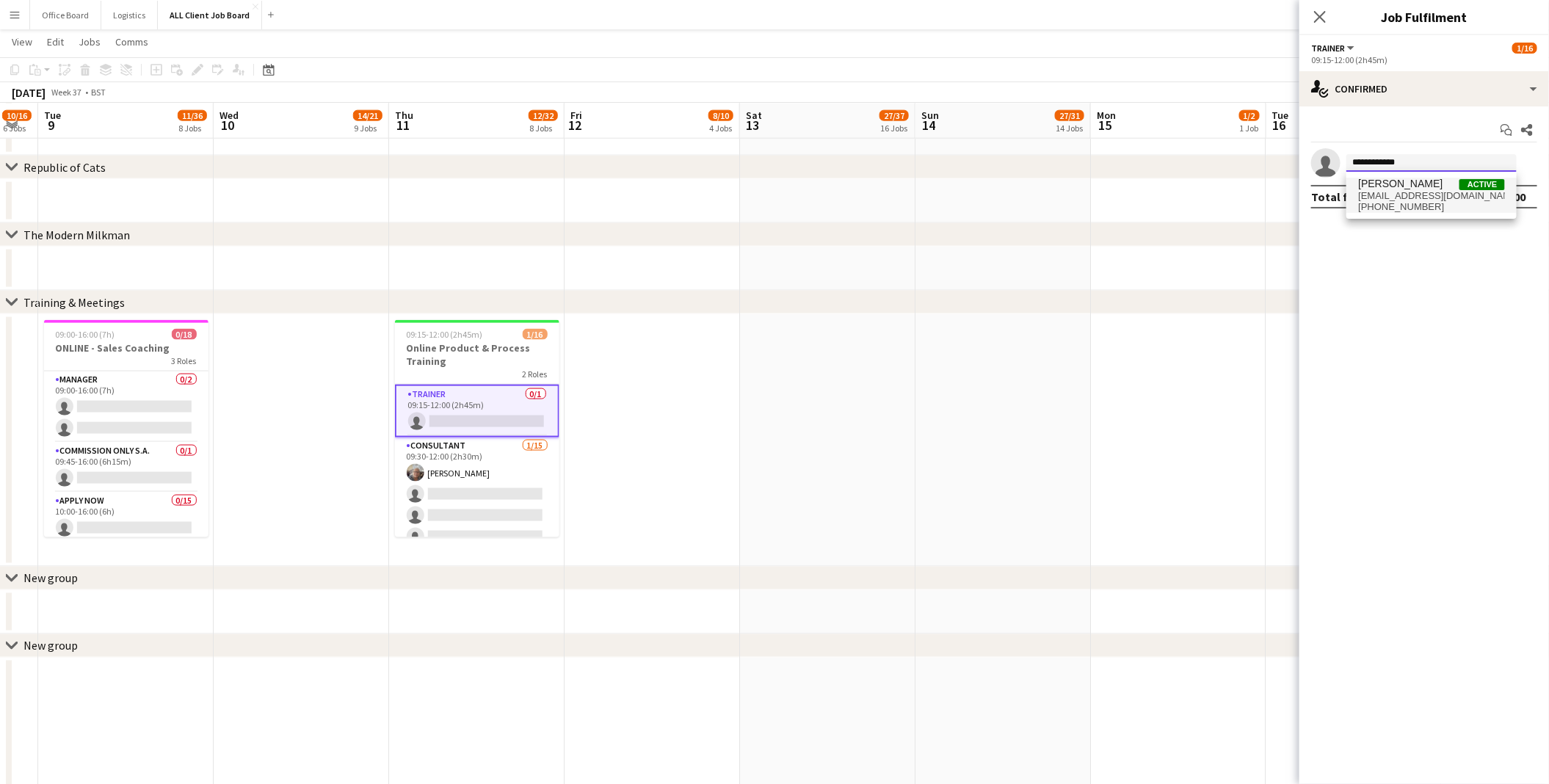
type input "**********"
click at [1382, 194] on span "[EMAIL_ADDRESS][DOMAIN_NAME]" at bounding box center [1433, 196] width 147 height 12
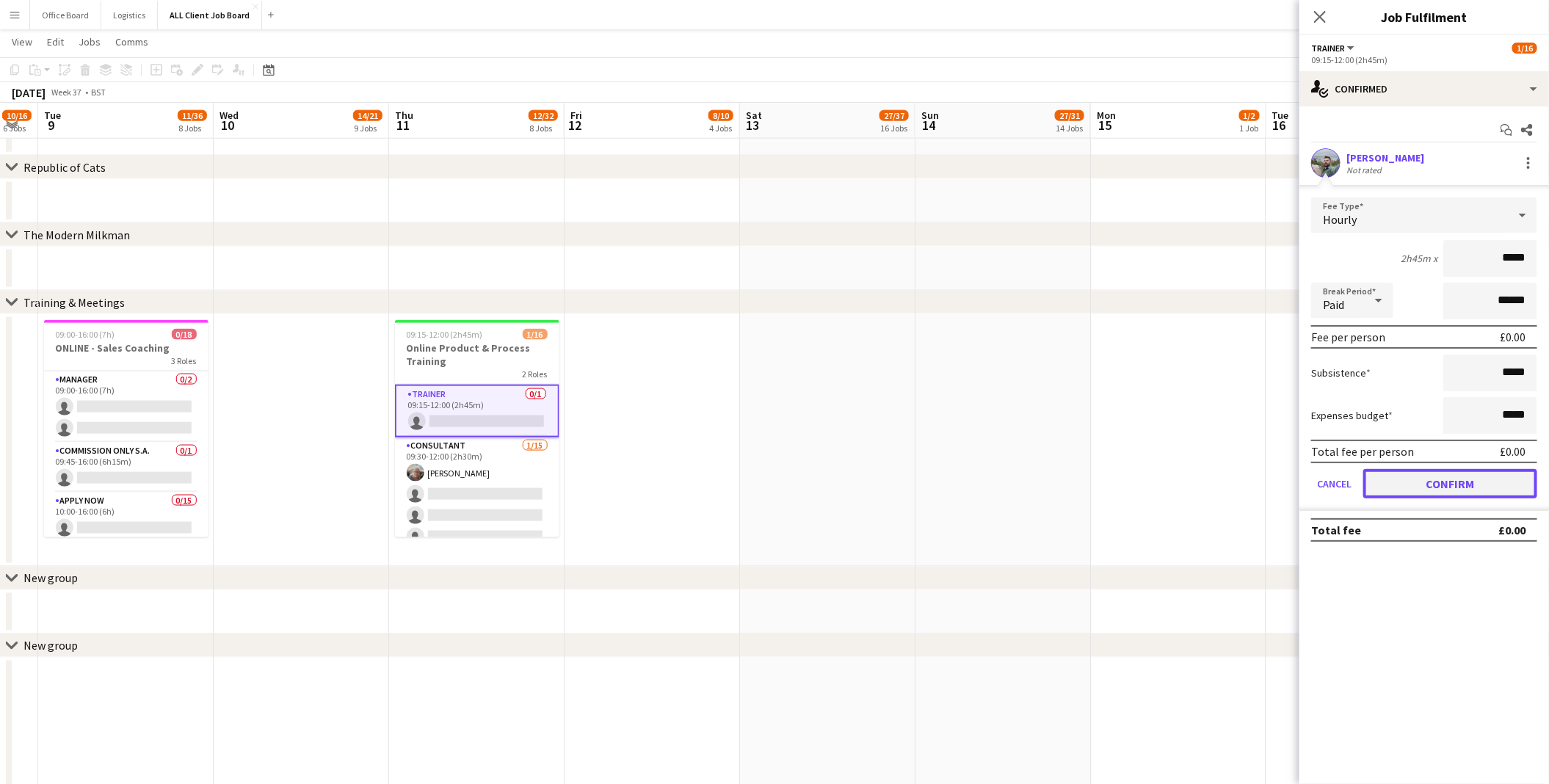
click at [1431, 483] on button "Confirm" at bounding box center [1450, 484] width 174 height 30
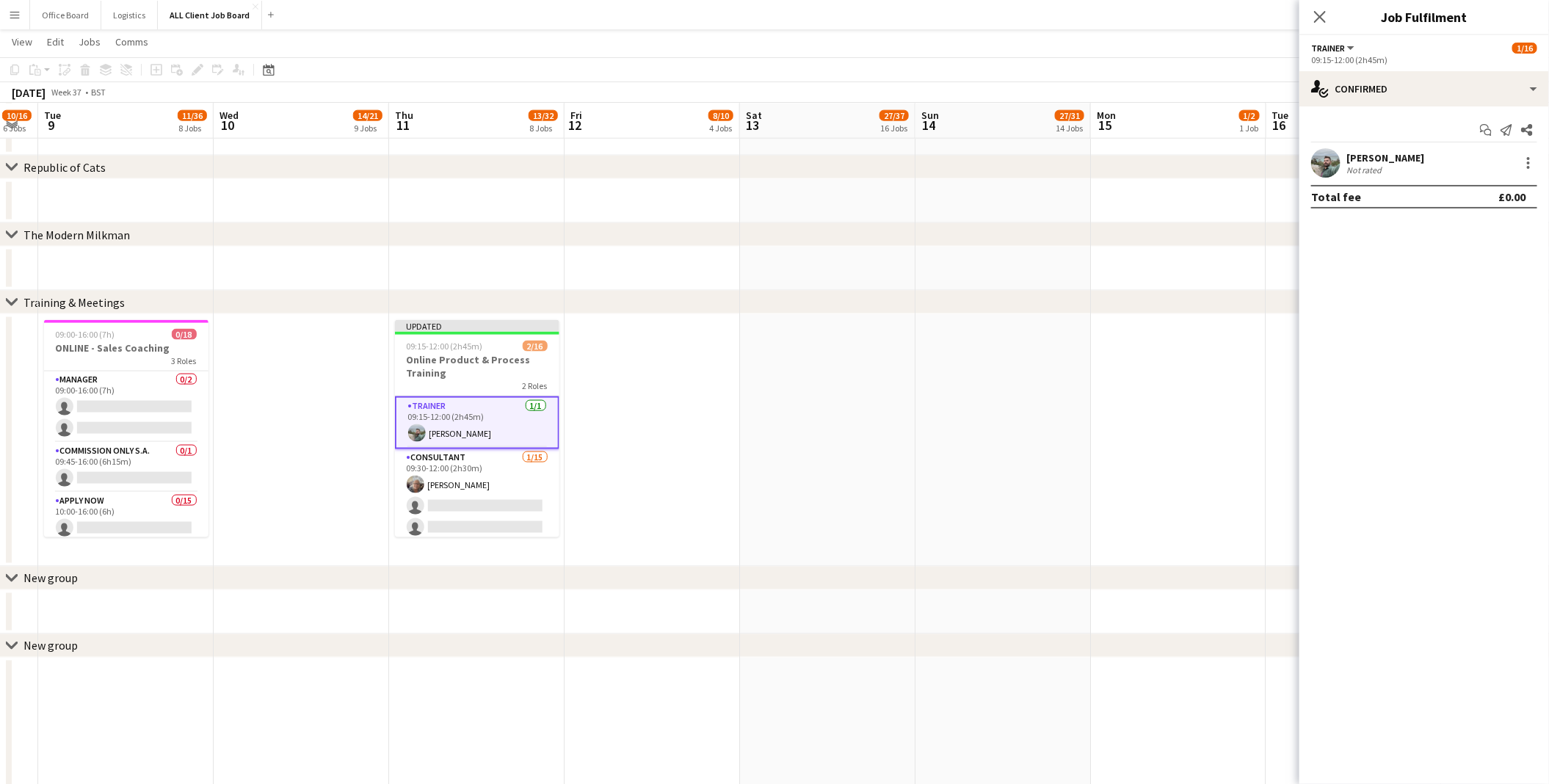
click at [1141, 312] on div "chevron-right Training & Meetings" at bounding box center [774, 302] width 1549 height 24
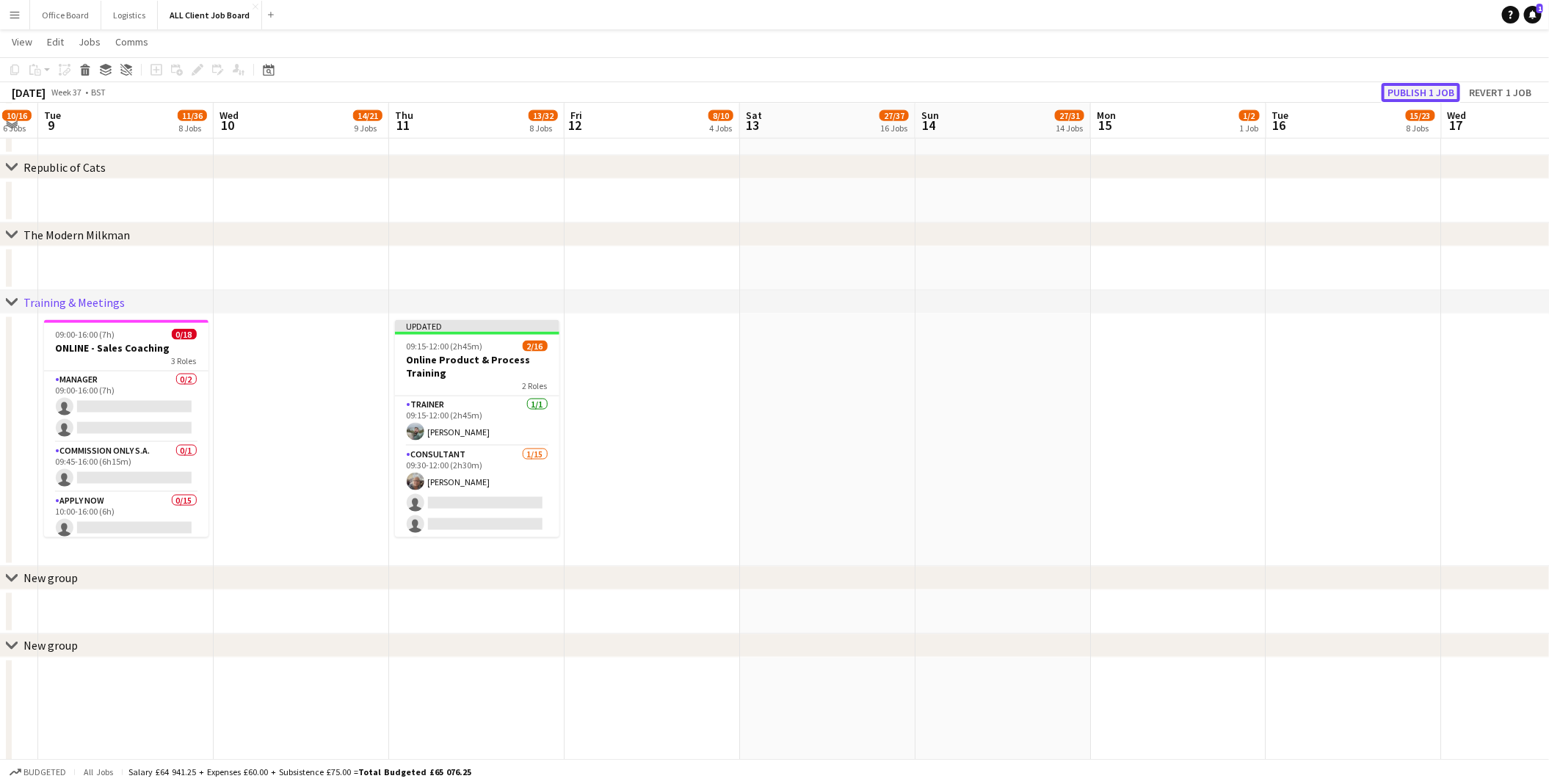
click at [1431, 93] on button "Publish 1 job" at bounding box center [1421, 92] width 79 height 19
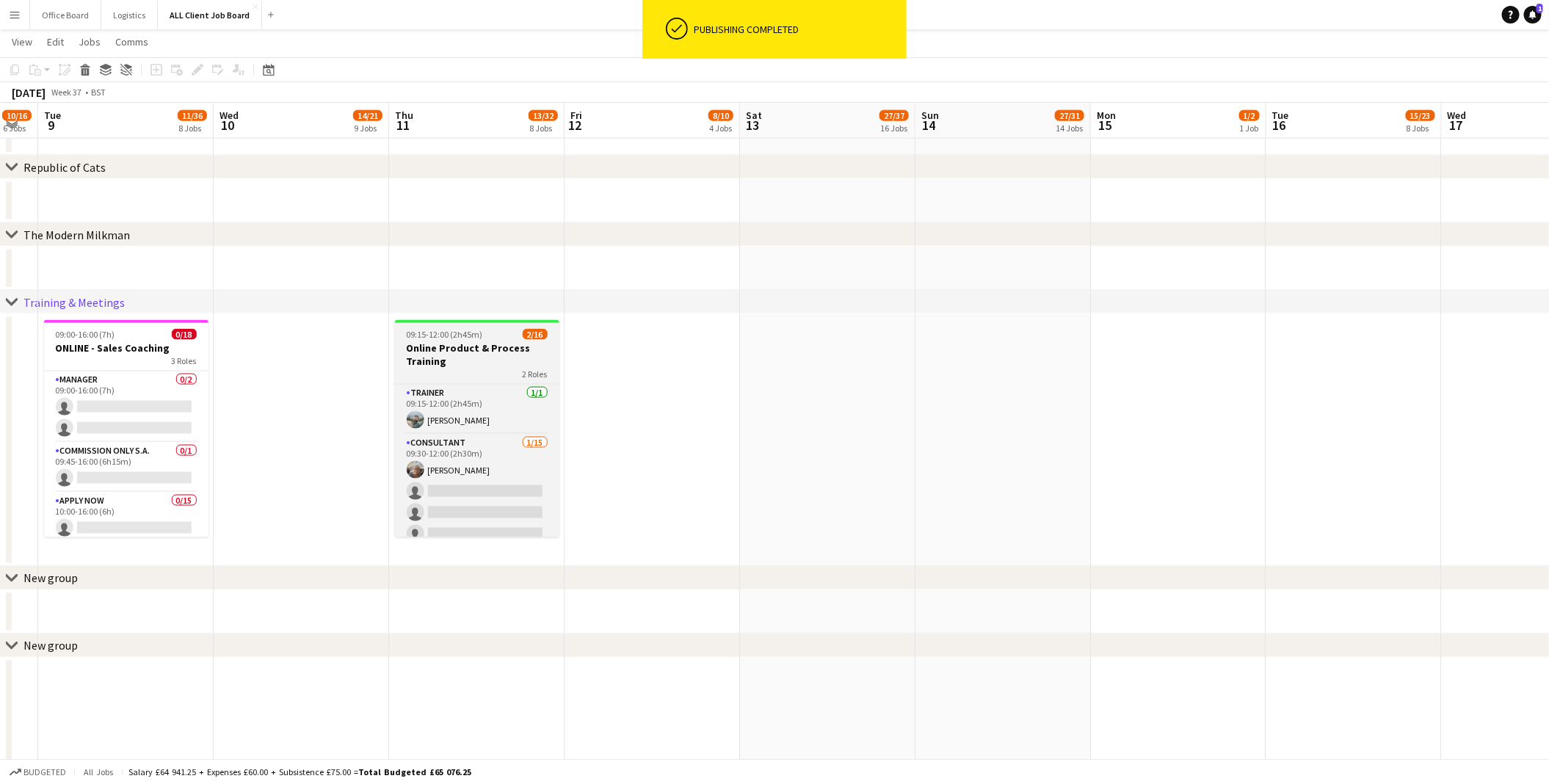
click at [453, 356] on h3 "Online Product & Process Training" at bounding box center [477, 354] width 164 height 27
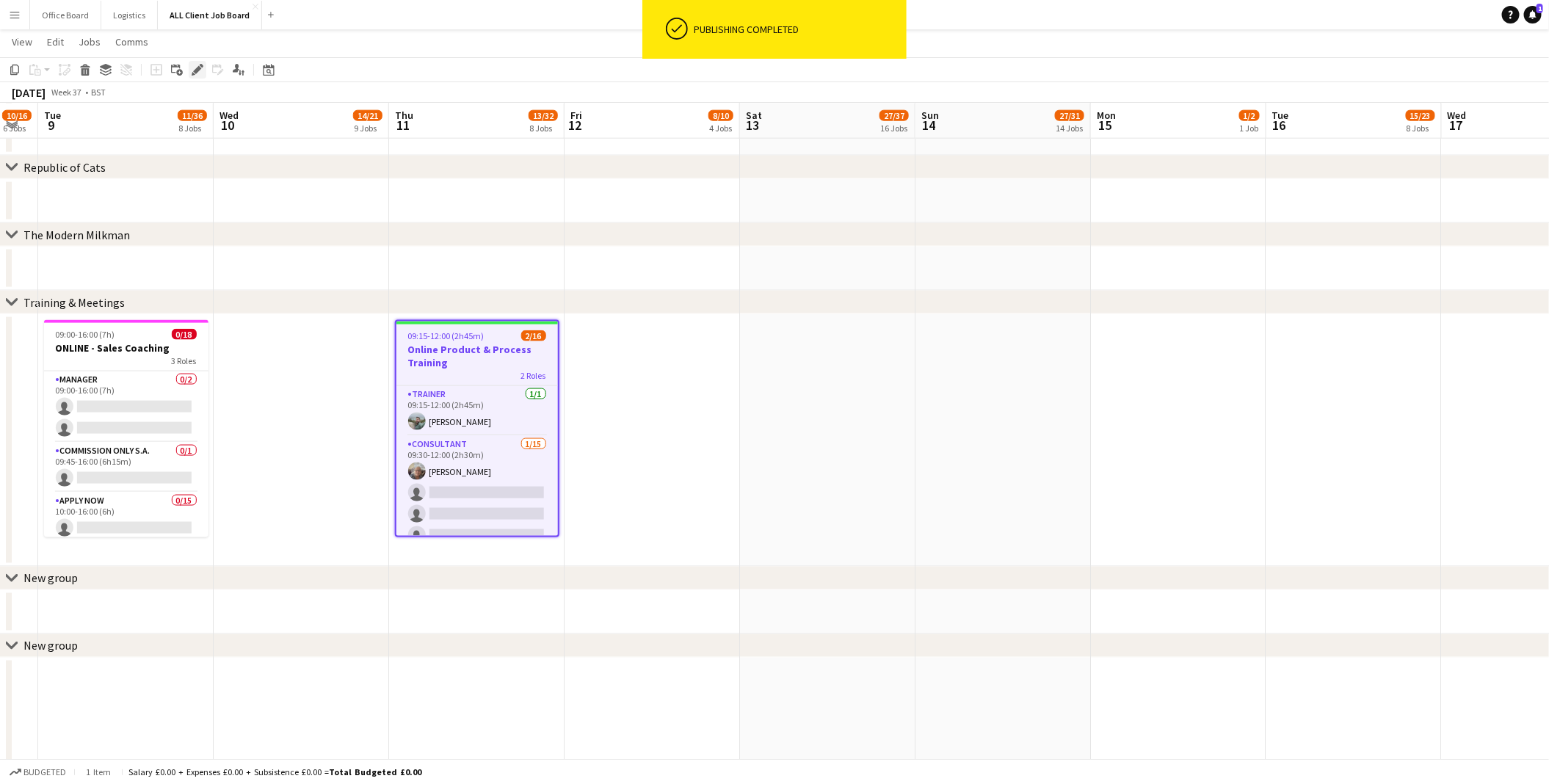
click at [192, 69] on icon "Edit" at bounding box center [198, 70] width 12 height 12
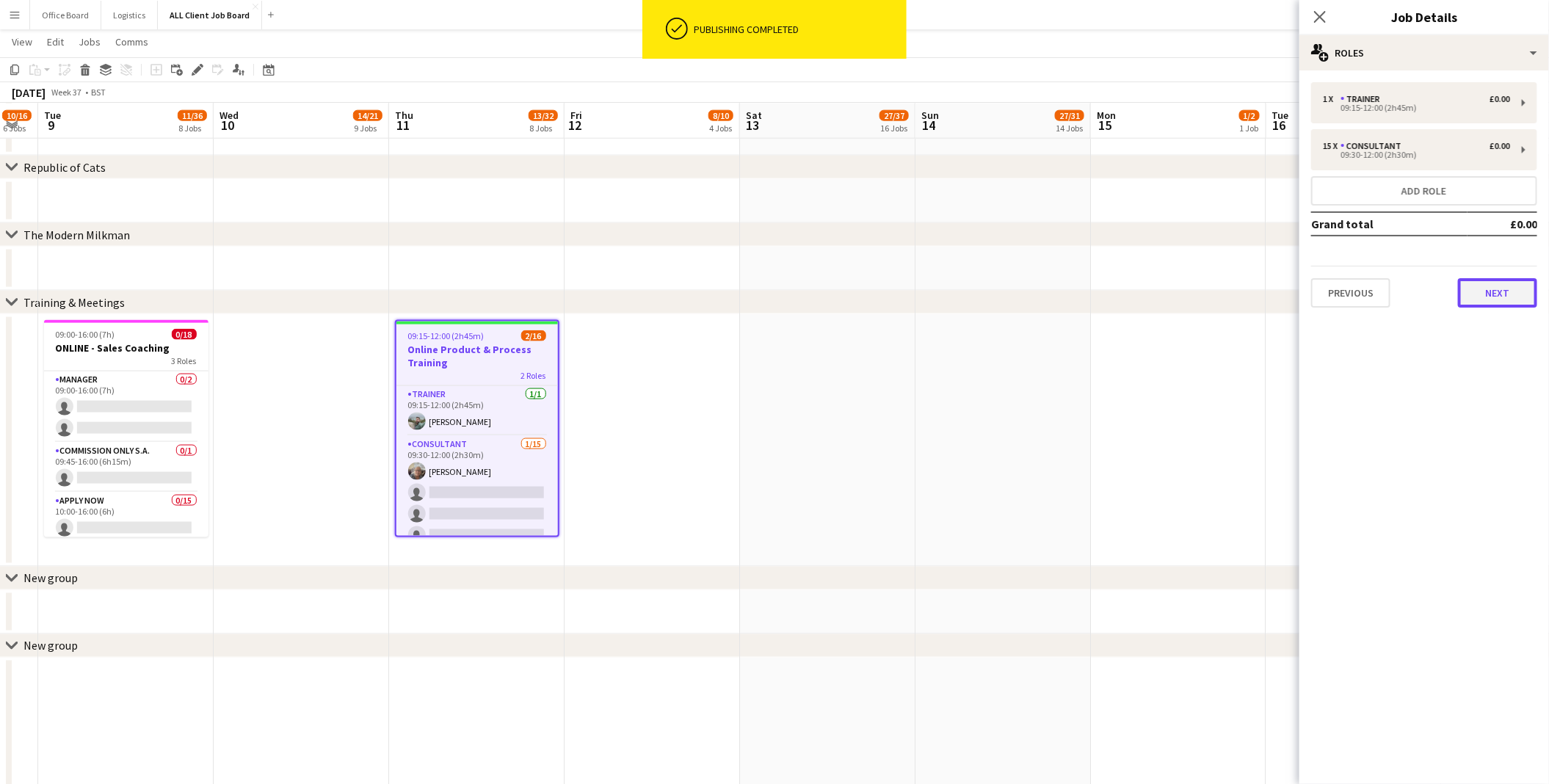
click at [1496, 292] on button "Next" at bounding box center [1498, 294] width 80 height 30
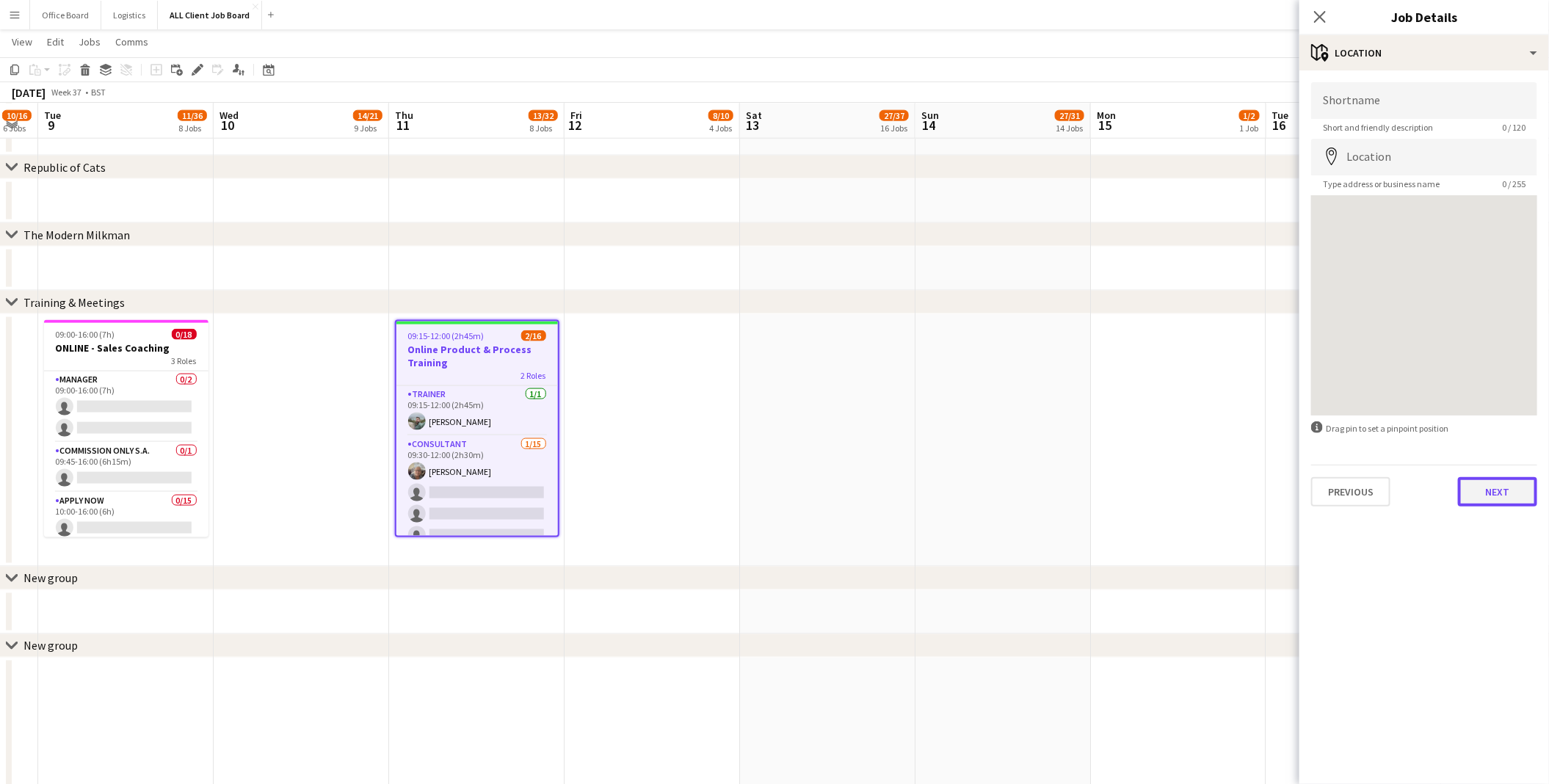
click at [1523, 489] on button "Next" at bounding box center [1498, 491] width 80 height 30
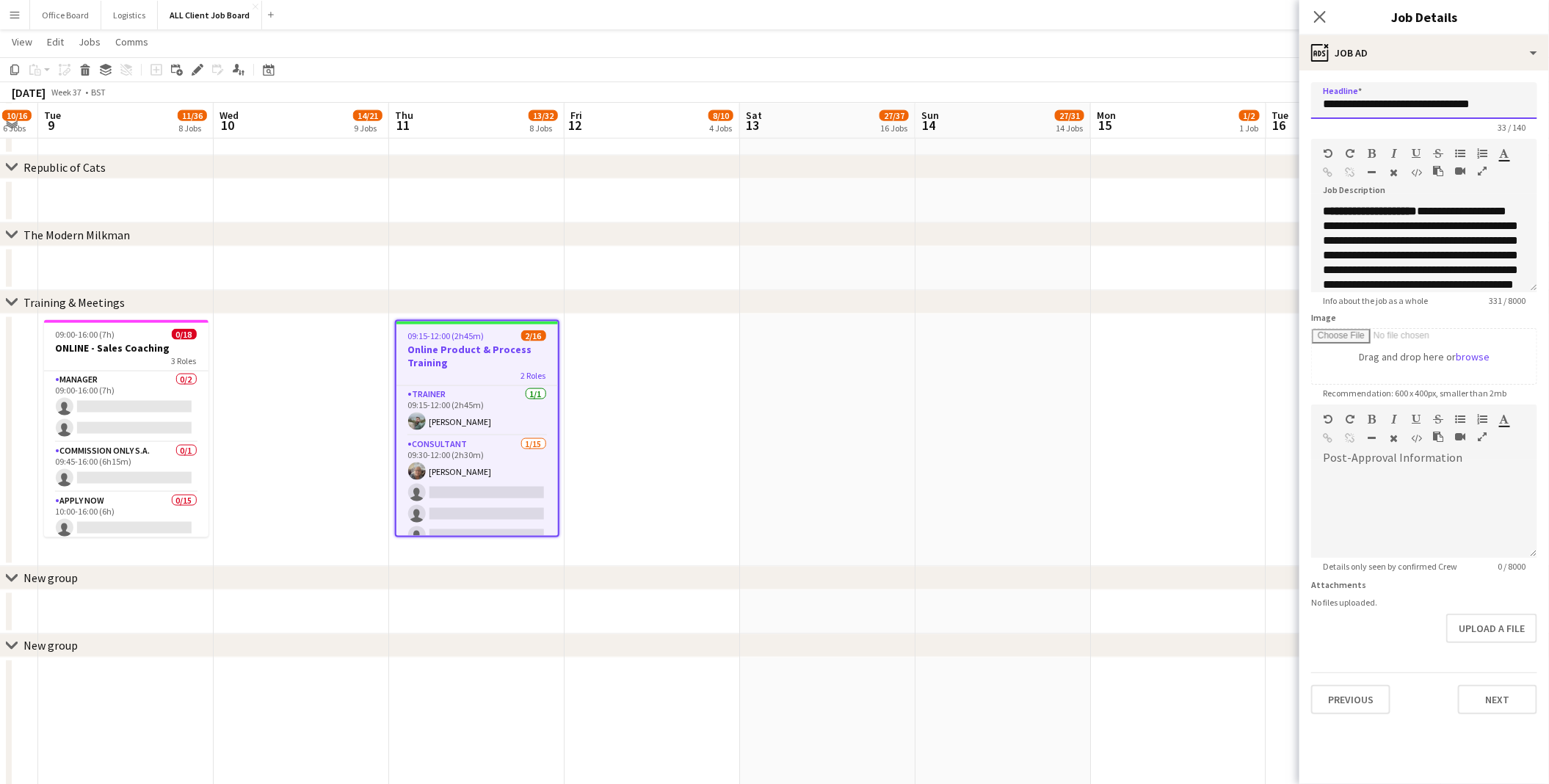
click at [1327, 102] on input "**********" at bounding box center [1424, 100] width 226 height 37
type input "**********"
click at [1495, 695] on button "Next" at bounding box center [1498, 699] width 80 height 30
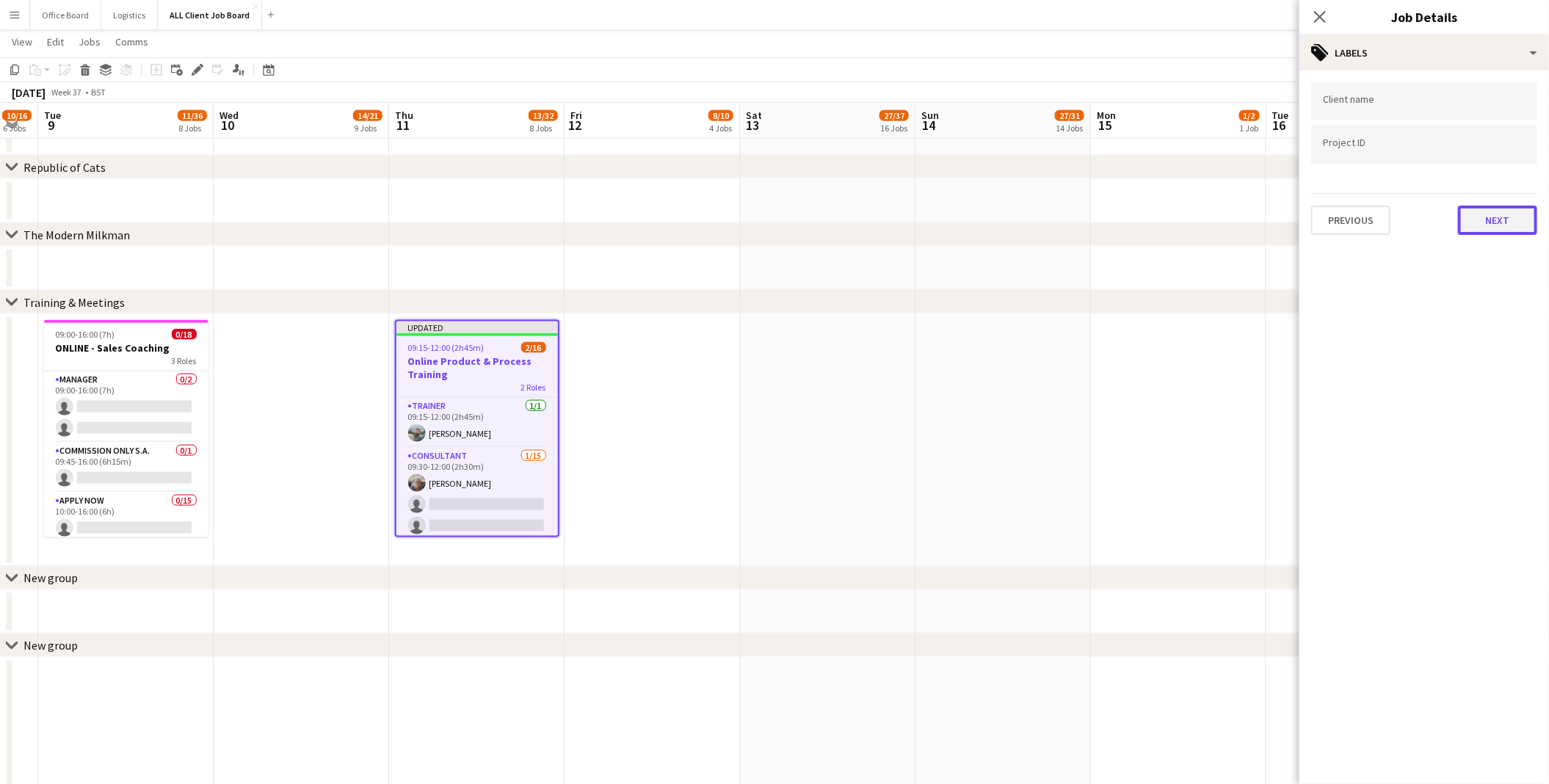
click at [1499, 211] on button "Next" at bounding box center [1498, 221] width 80 height 30
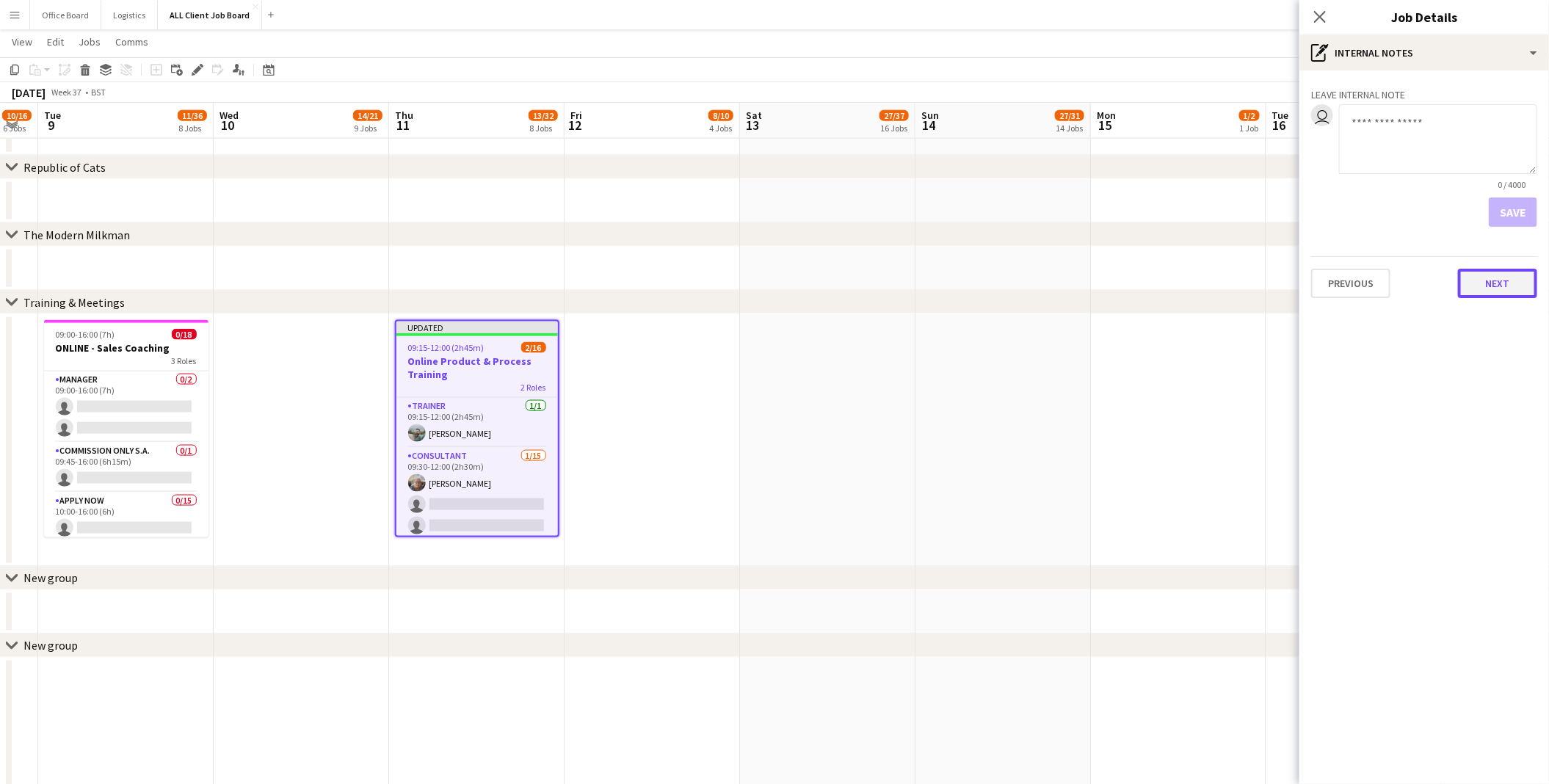
click at [1498, 291] on button "Next" at bounding box center [1498, 284] width 80 height 30
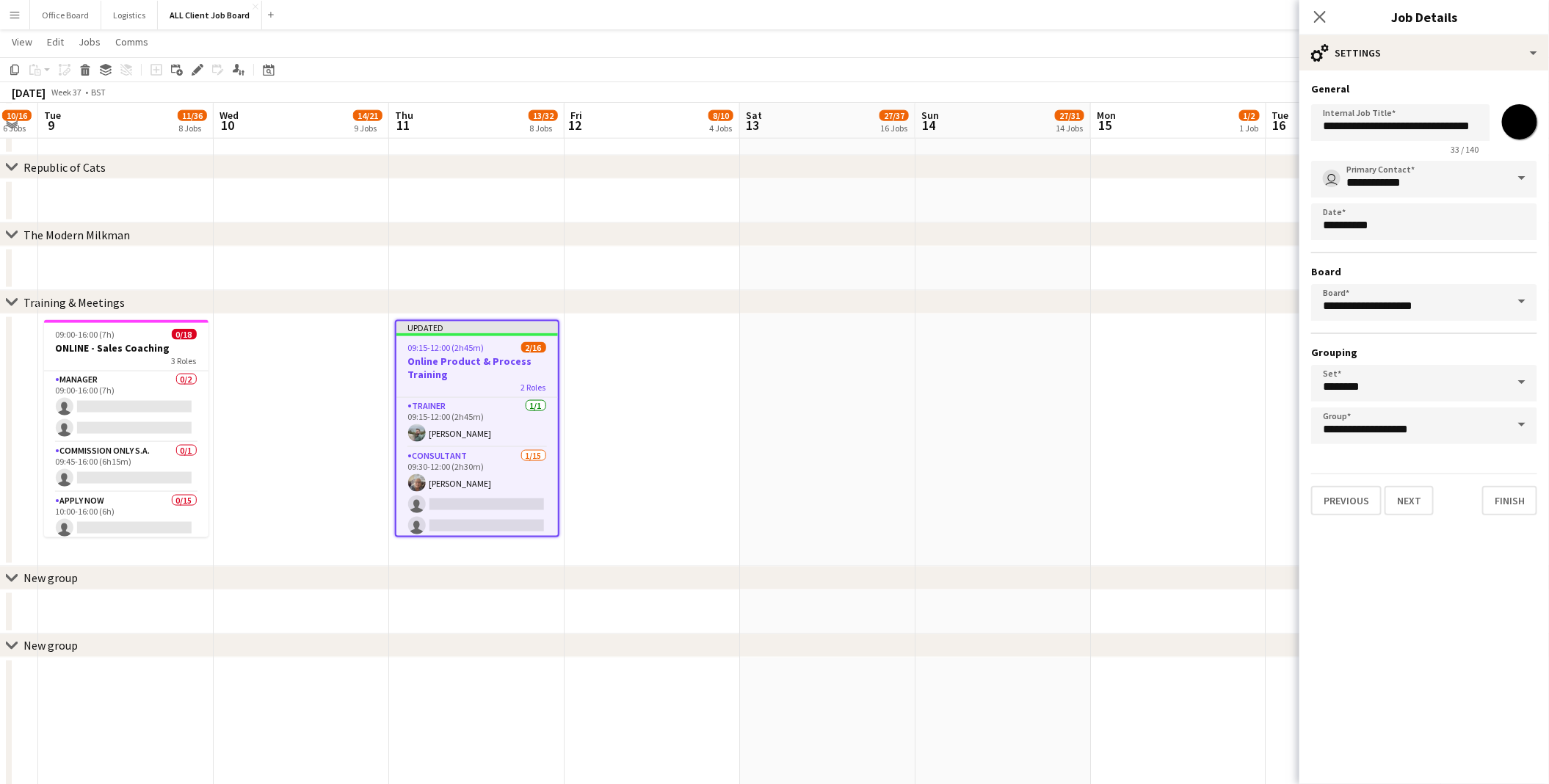
click at [1527, 128] on input "*******" at bounding box center [1519, 121] width 53 height 53
type input "*******"
click at [1510, 491] on button "Finish" at bounding box center [1509, 500] width 55 height 30
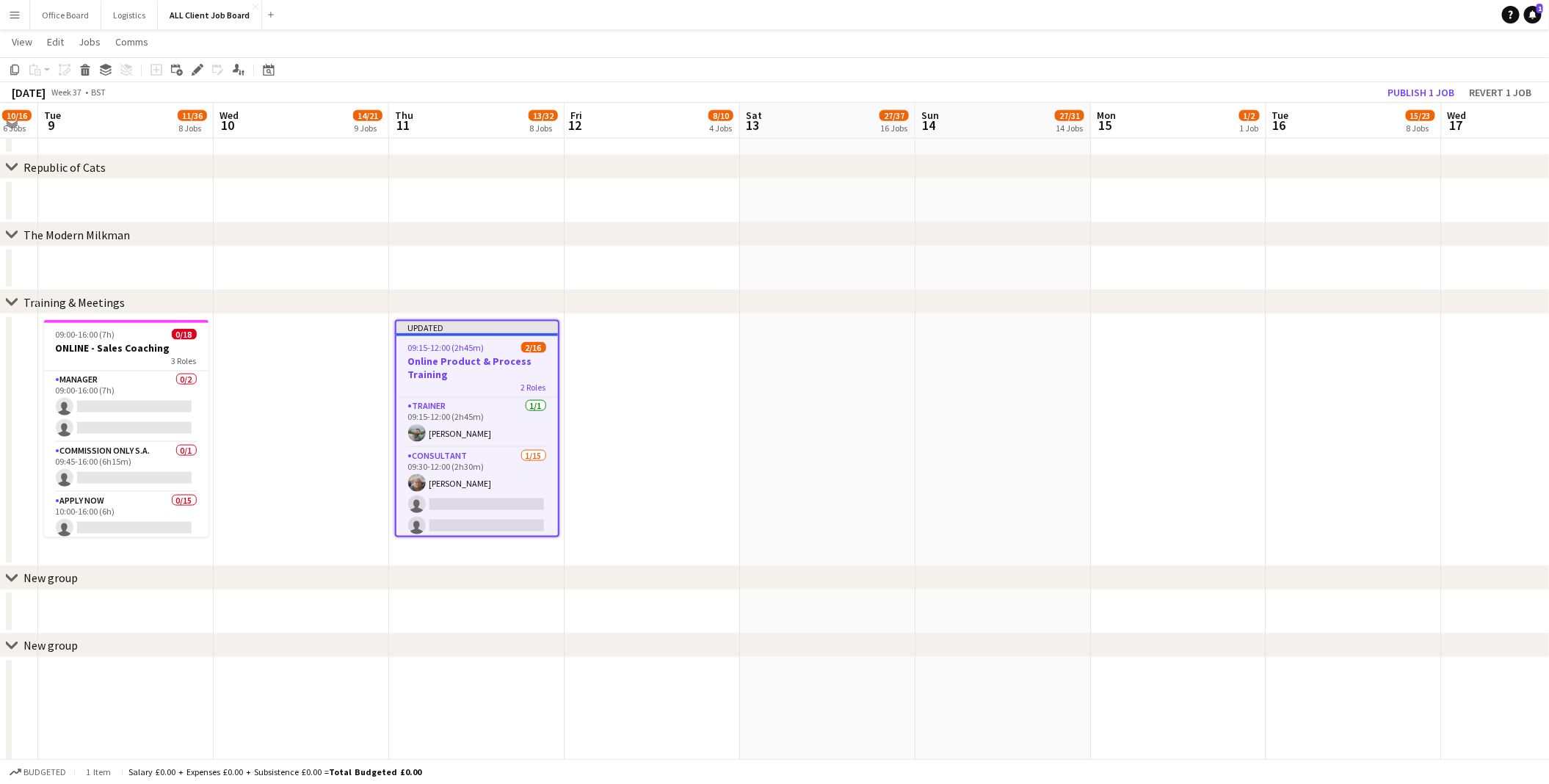
click at [1131, 401] on app-date-cell at bounding box center [1179, 441] width 175 height 253
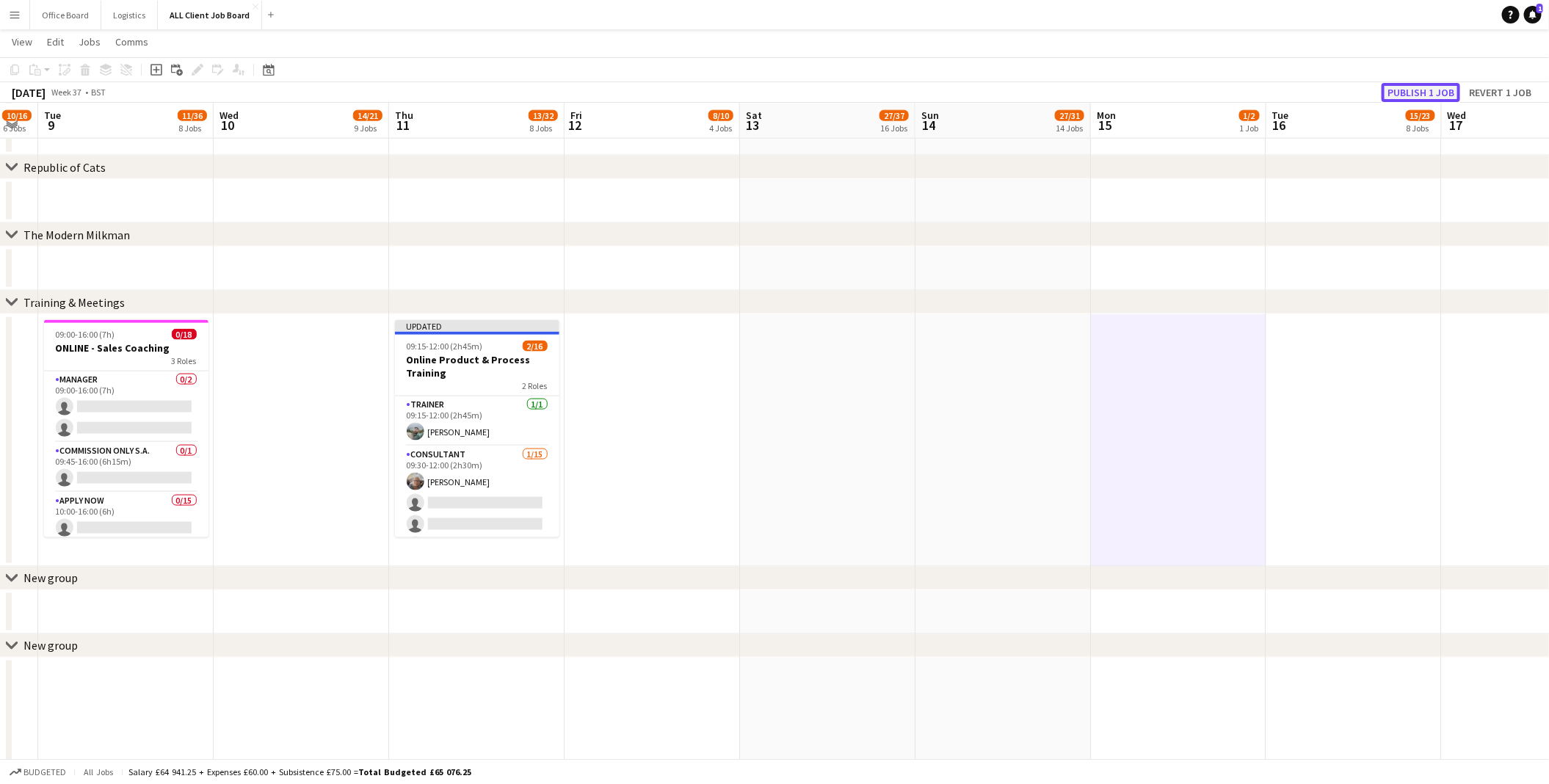
click at [1448, 89] on button "Publish 1 job" at bounding box center [1421, 92] width 79 height 19
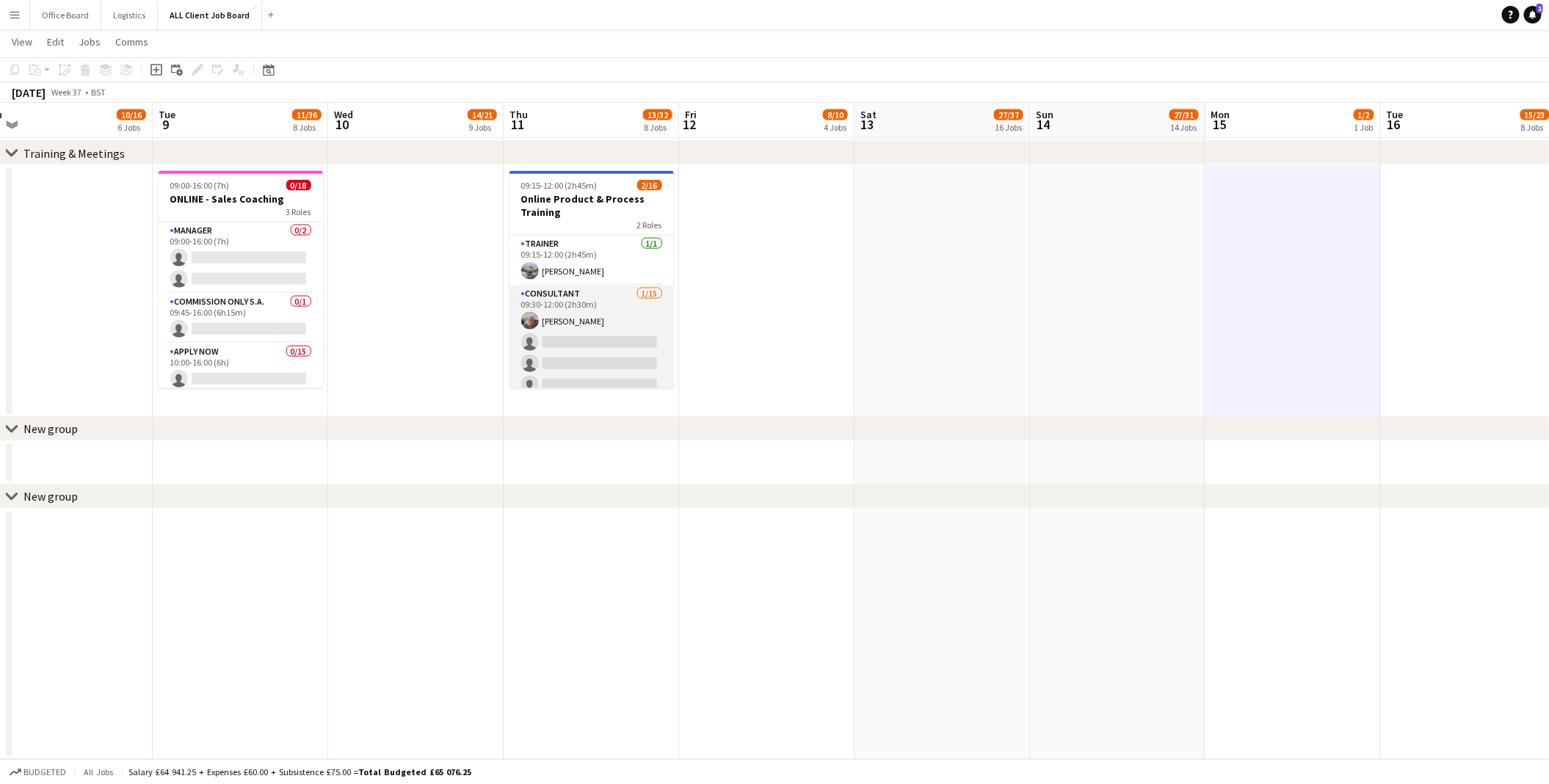
scroll to position [0, 374]
click at [586, 342] on app-card-role "Consultant [DATE] 09:30-12:00 (2h30m) [PERSON_NAME] single-neutral-actions sing…" at bounding box center [590, 460] width 164 height 348
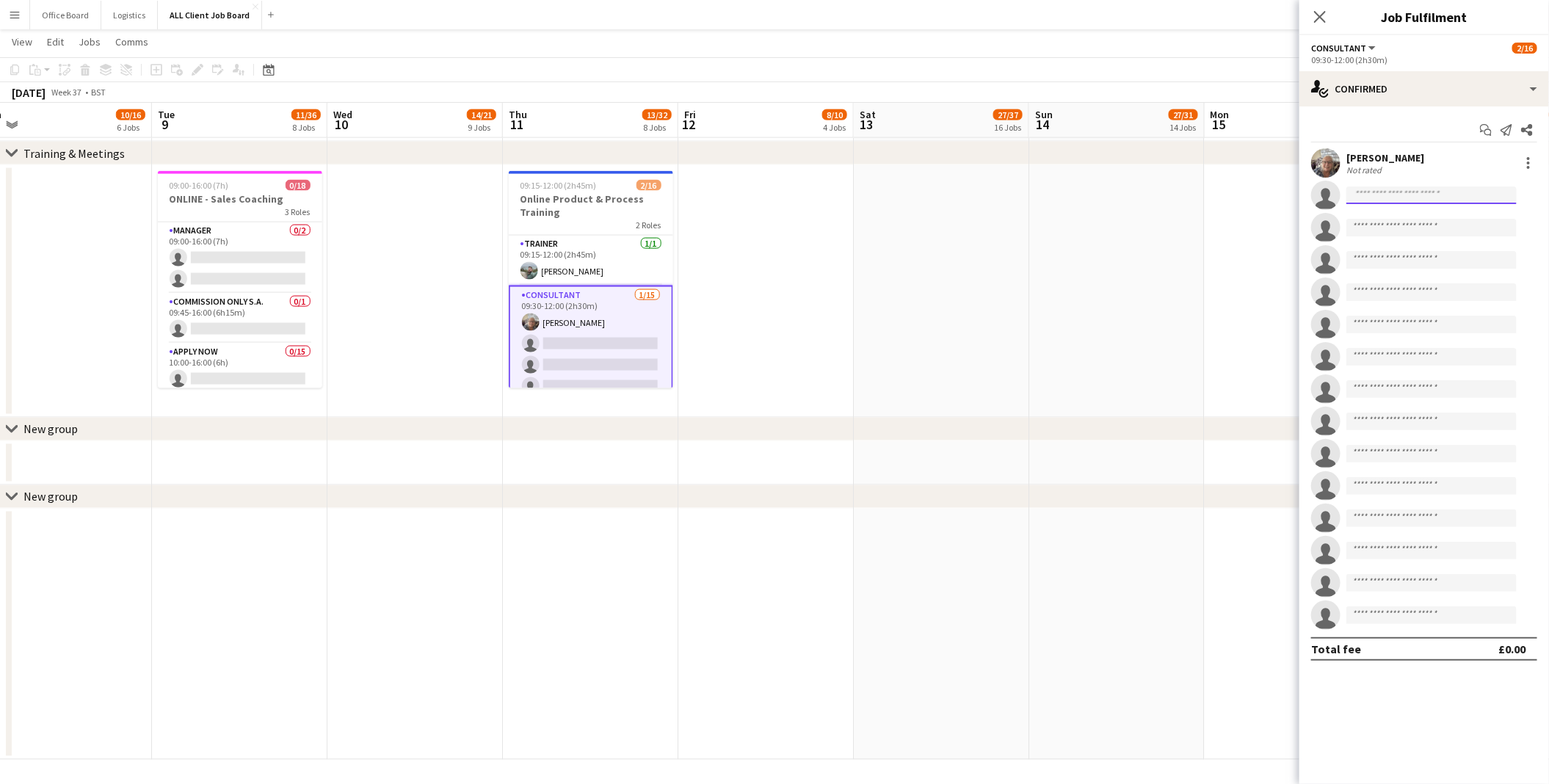
click at [1400, 200] on input at bounding box center [1432, 195] width 170 height 18
type input "*****"
click at [1396, 223] on span "[EMAIL_ADDRESS][DOMAIN_NAME]" at bounding box center [1433, 229] width 147 height 12
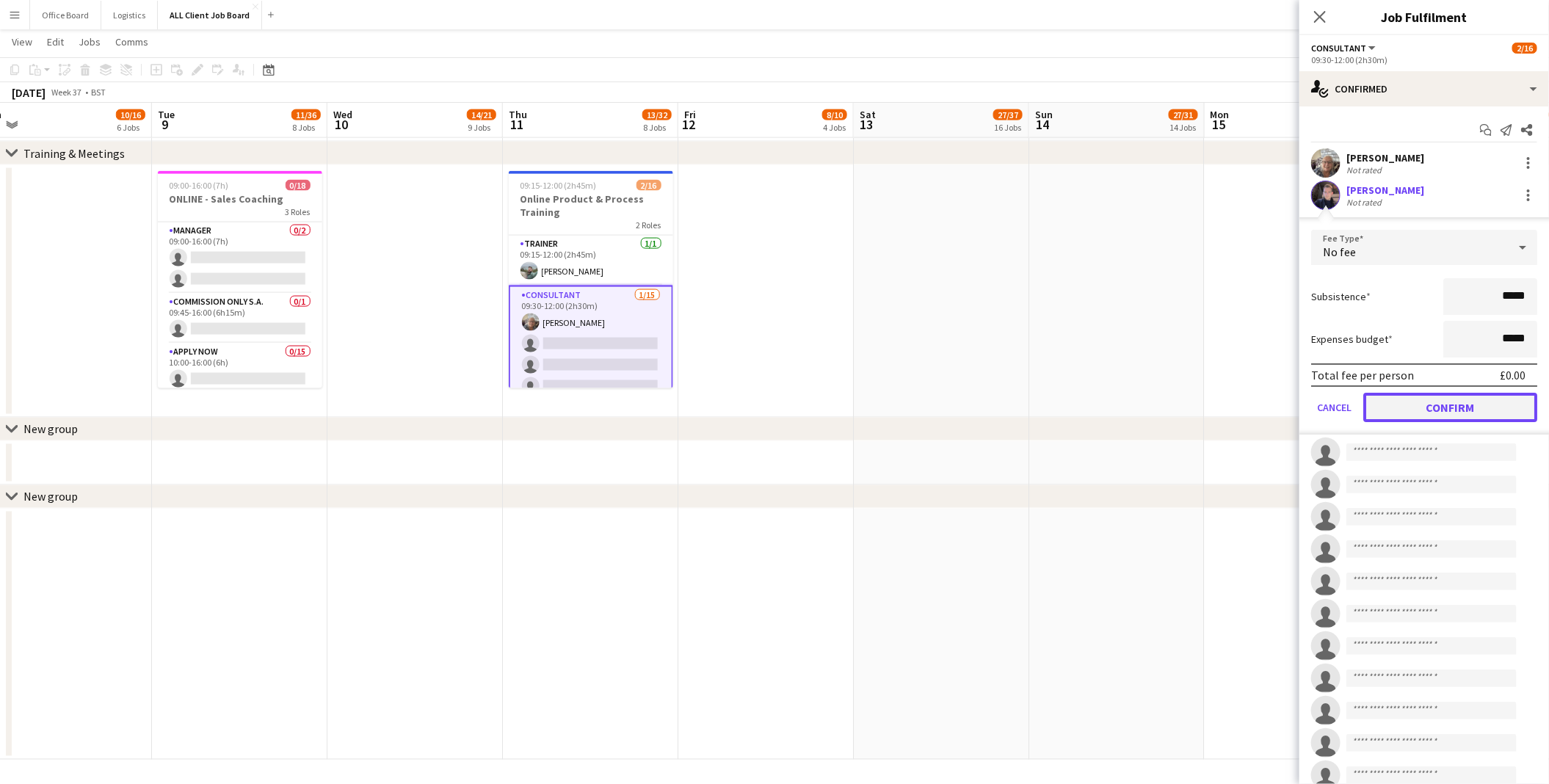
click at [1466, 409] on button "Confirm" at bounding box center [1450, 408] width 174 height 30
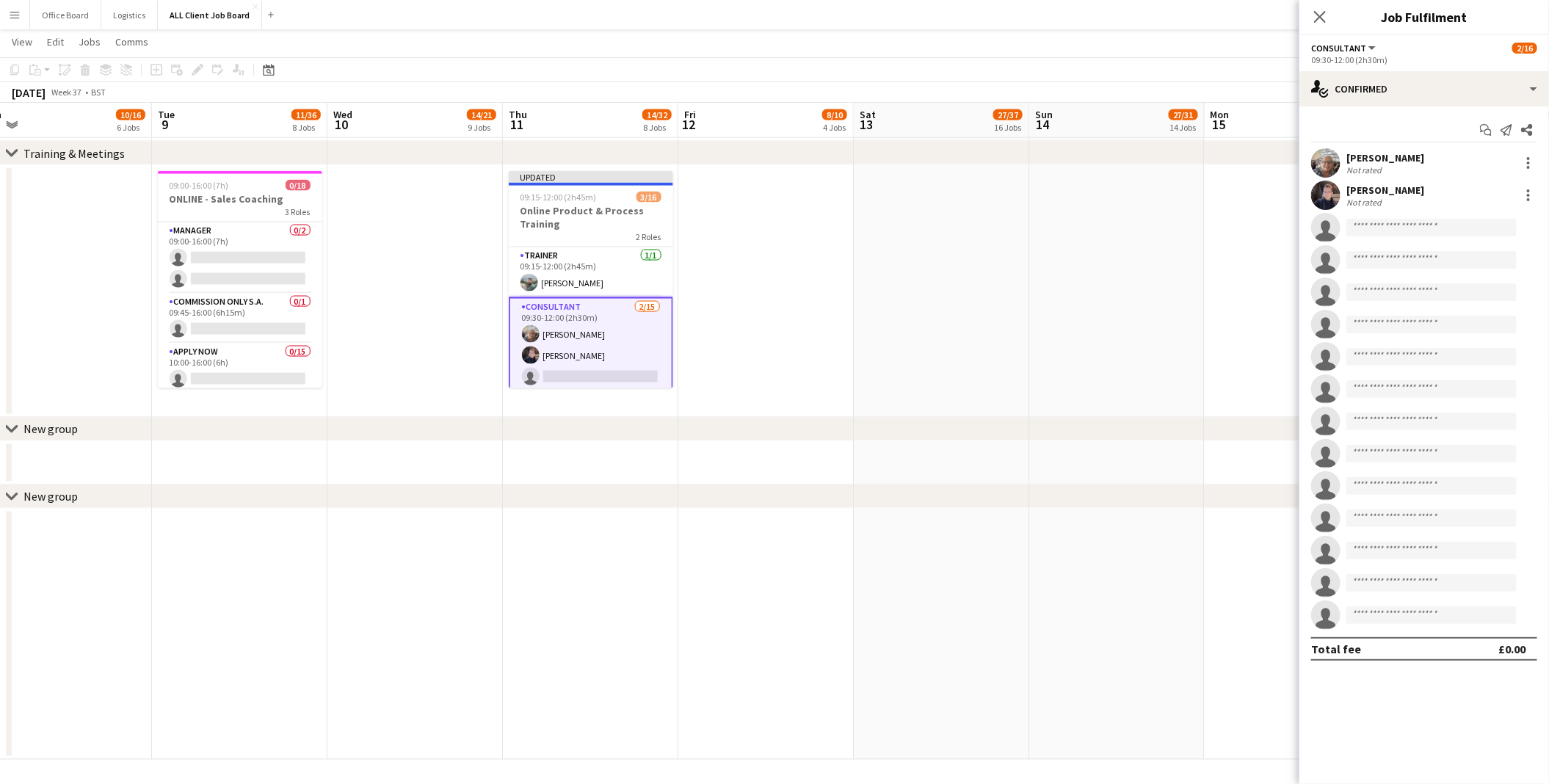
click at [1219, 309] on app-date-cell at bounding box center [1292, 292] width 175 height 253
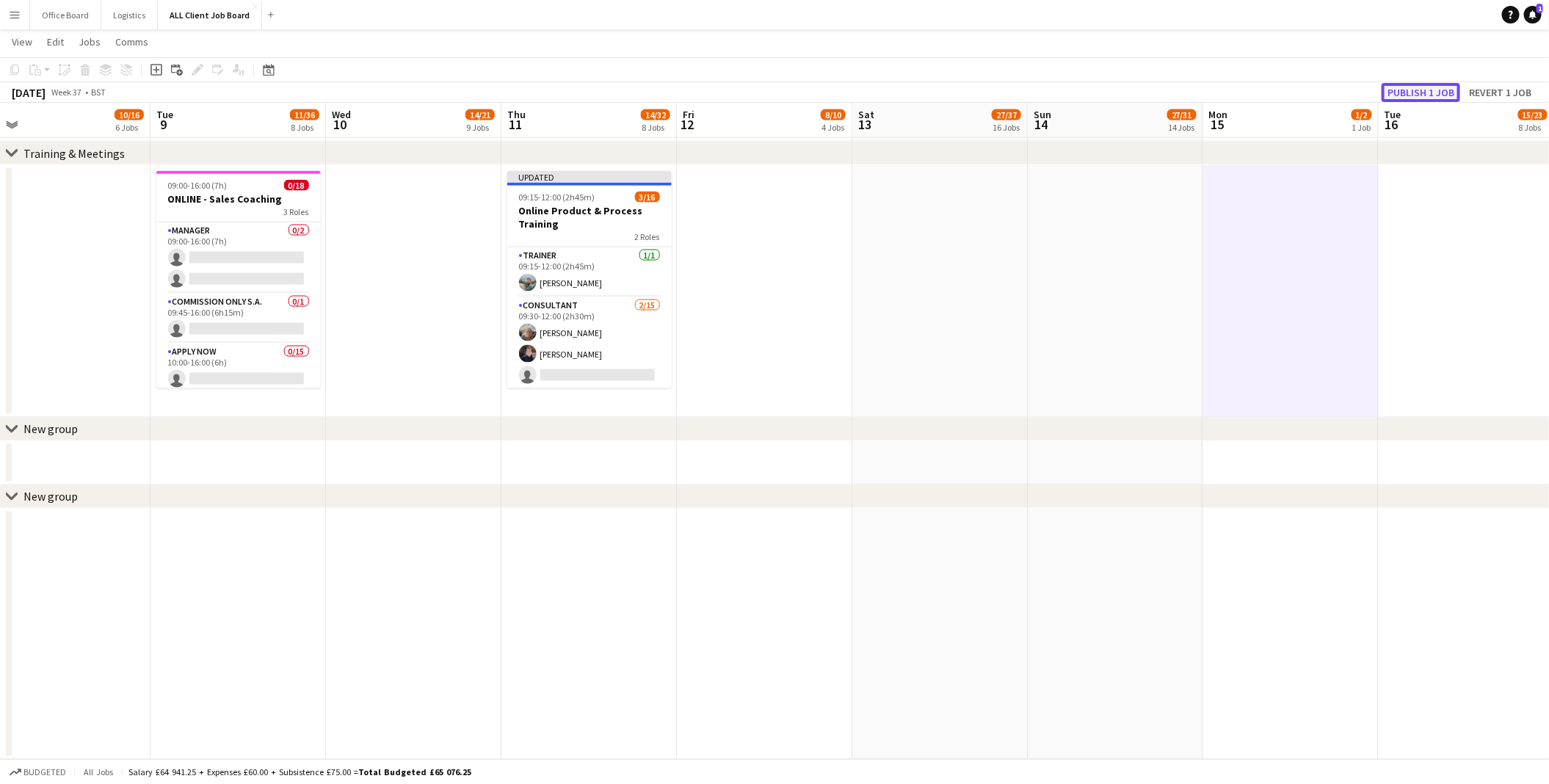
click at [1414, 89] on button "Publish 1 job" at bounding box center [1421, 92] width 79 height 19
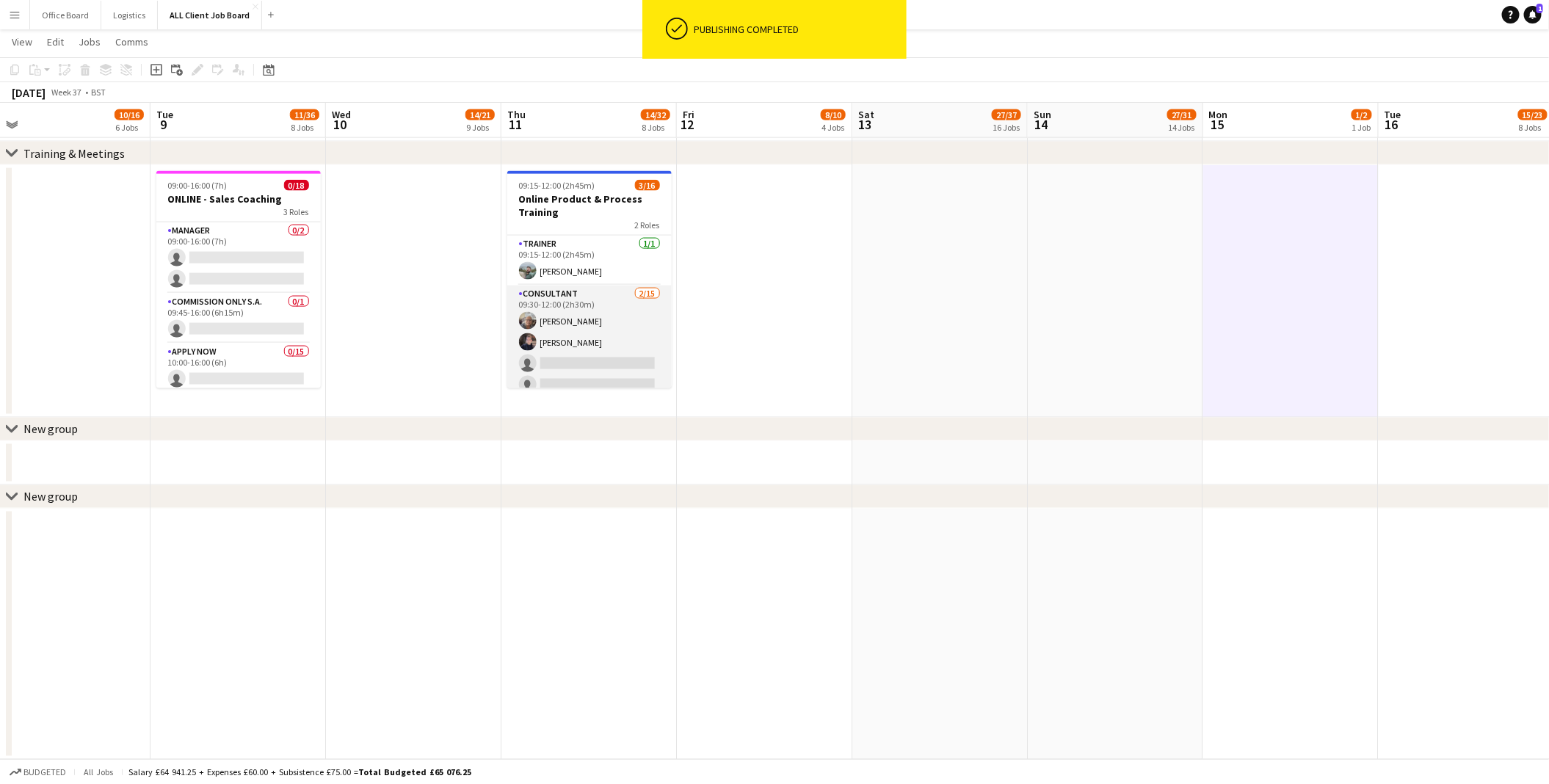
click at [582, 356] on app-card-role "Consultant [DATE] 09:30-12:00 (2h30m) [PERSON_NAME] [PERSON_NAME] single-neutra…" at bounding box center [589, 460] width 164 height 348
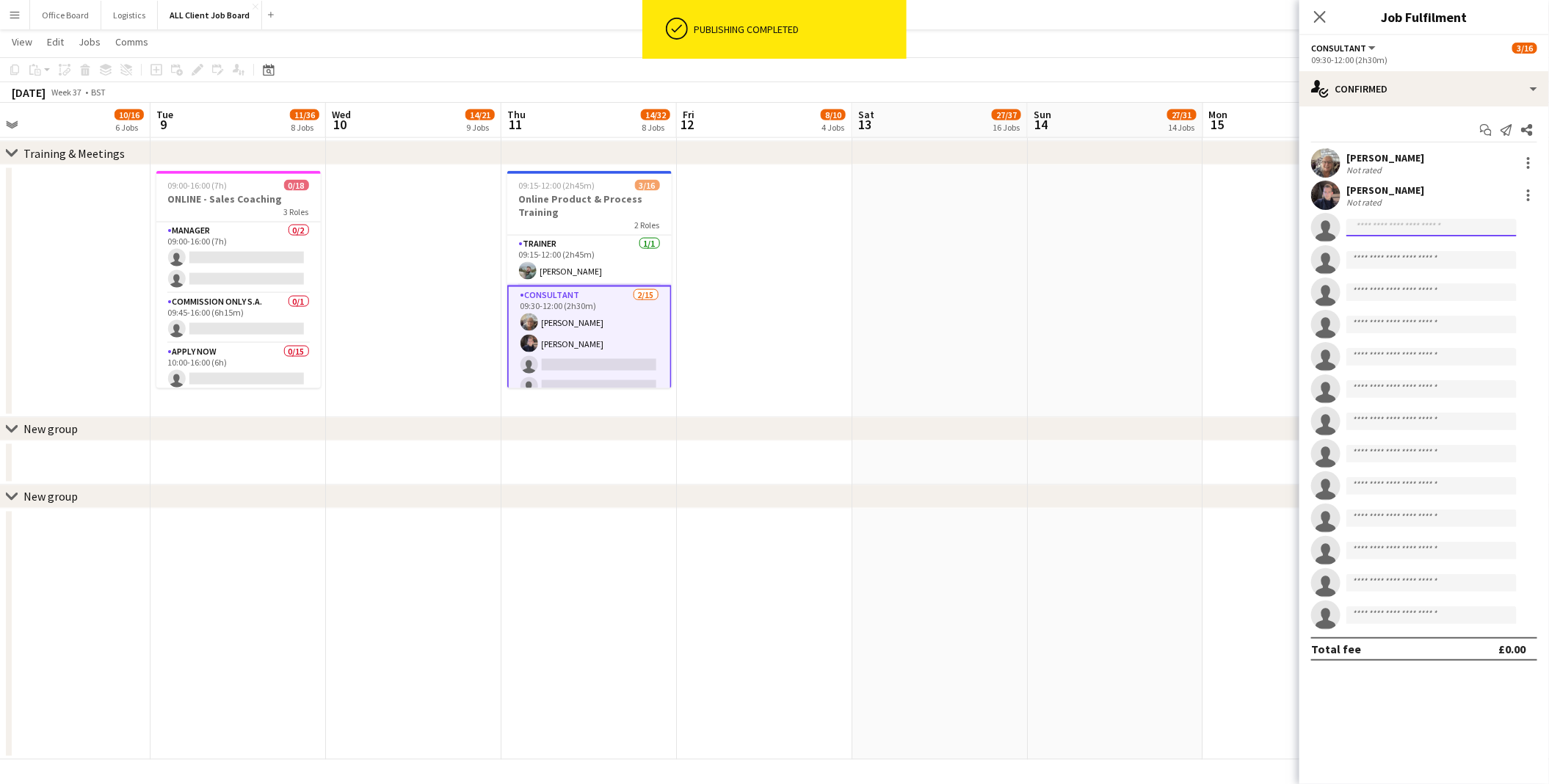
click at [1405, 225] on input at bounding box center [1432, 228] width 170 height 18
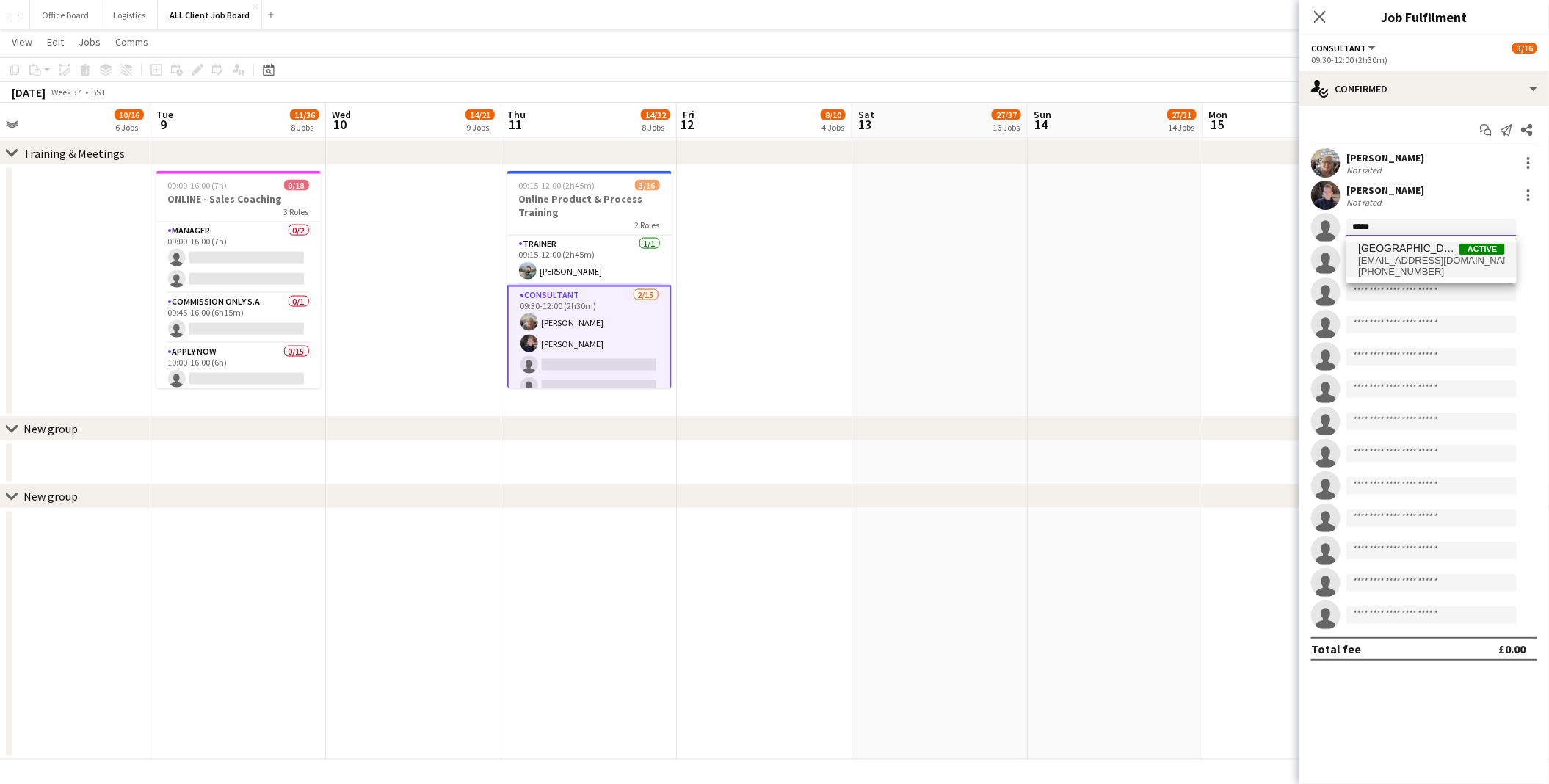
type input "*****"
click at [1383, 255] on span "[EMAIL_ADDRESS][DOMAIN_NAME]" at bounding box center [1433, 261] width 147 height 12
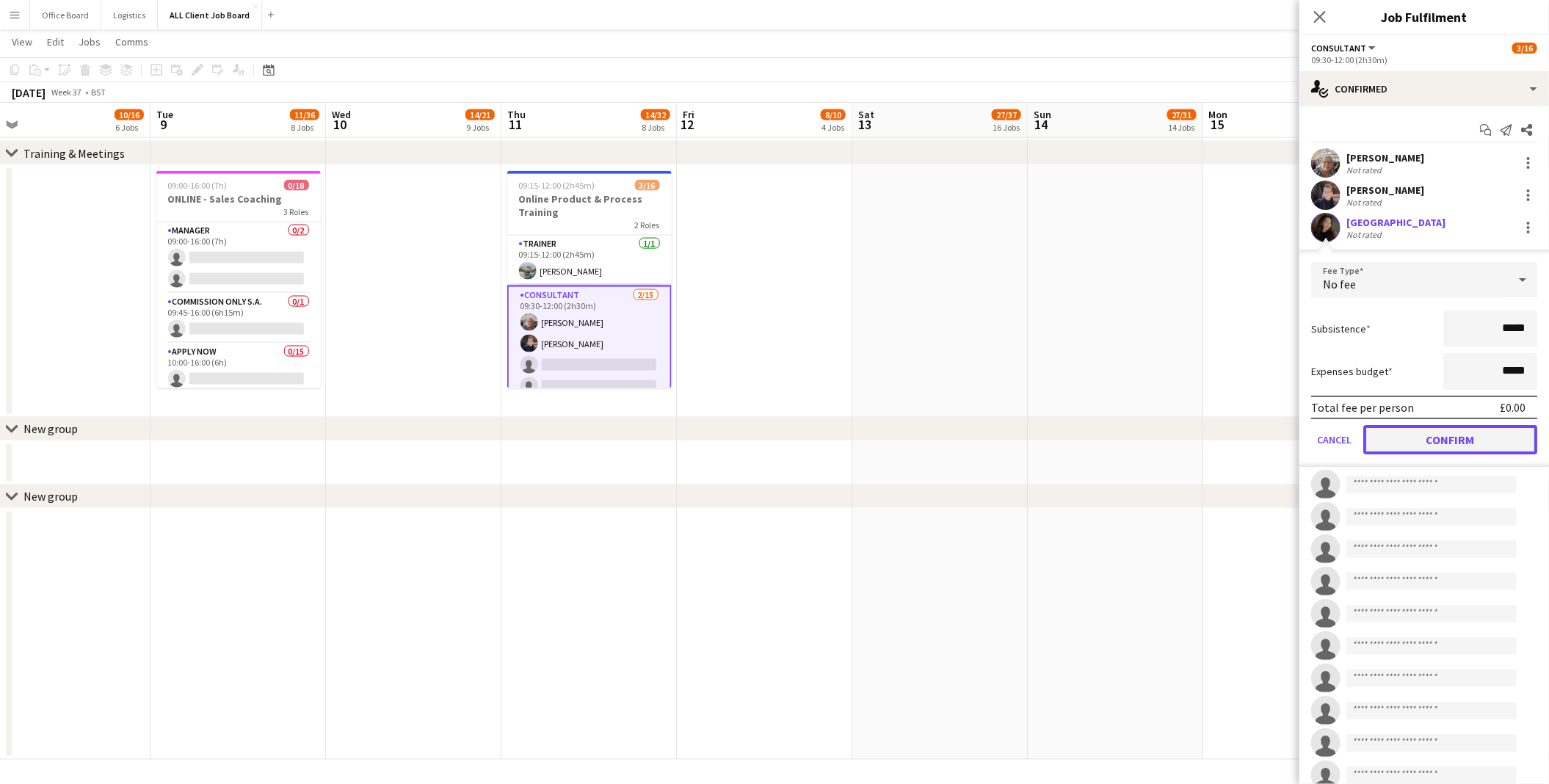
click at [1402, 441] on button "Confirm" at bounding box center [1450, 440] width 174 height 30
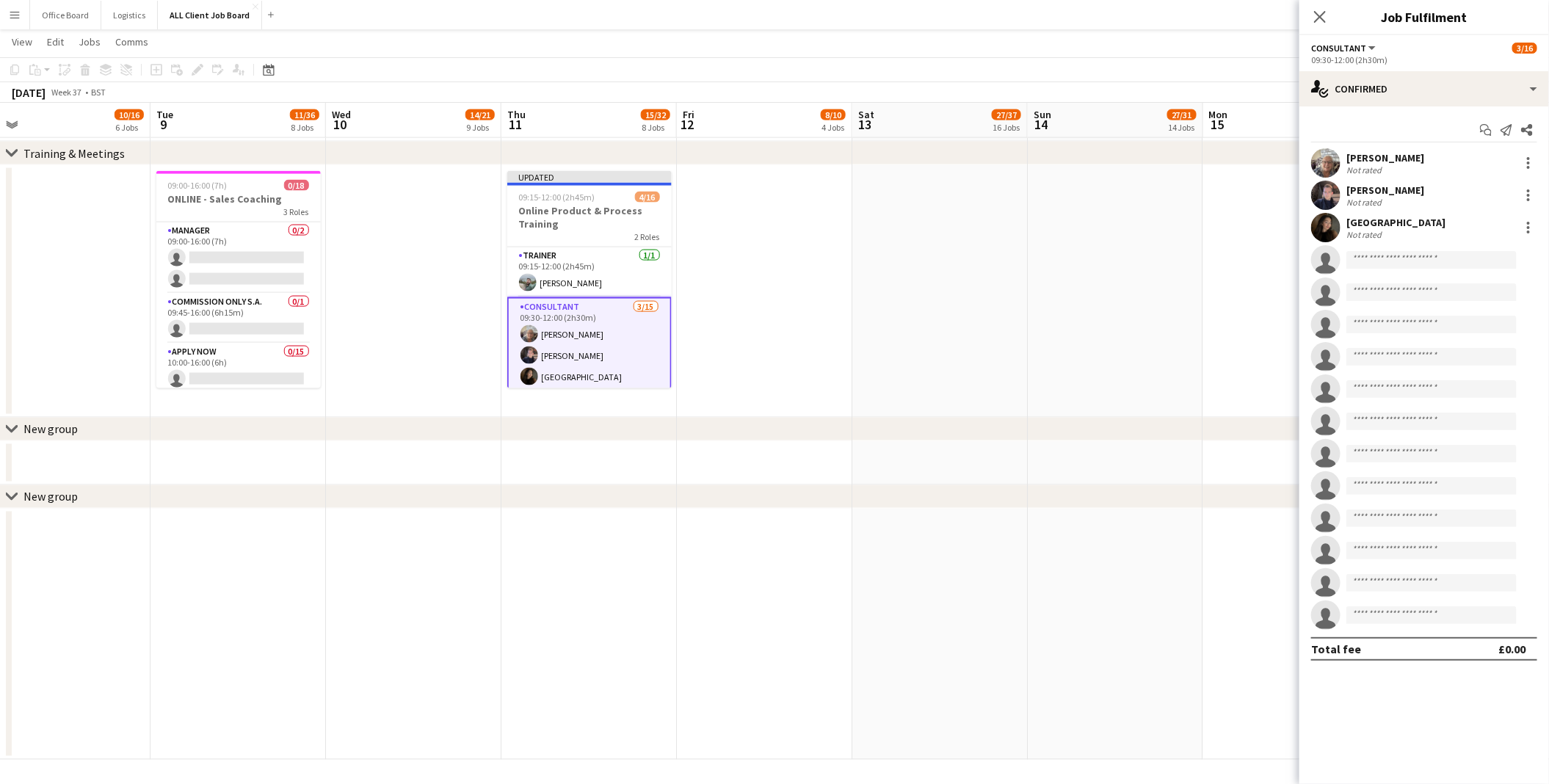
click at [1059, 302] on app-date-cell at bounding box center [1116, 292] width 175 height 253
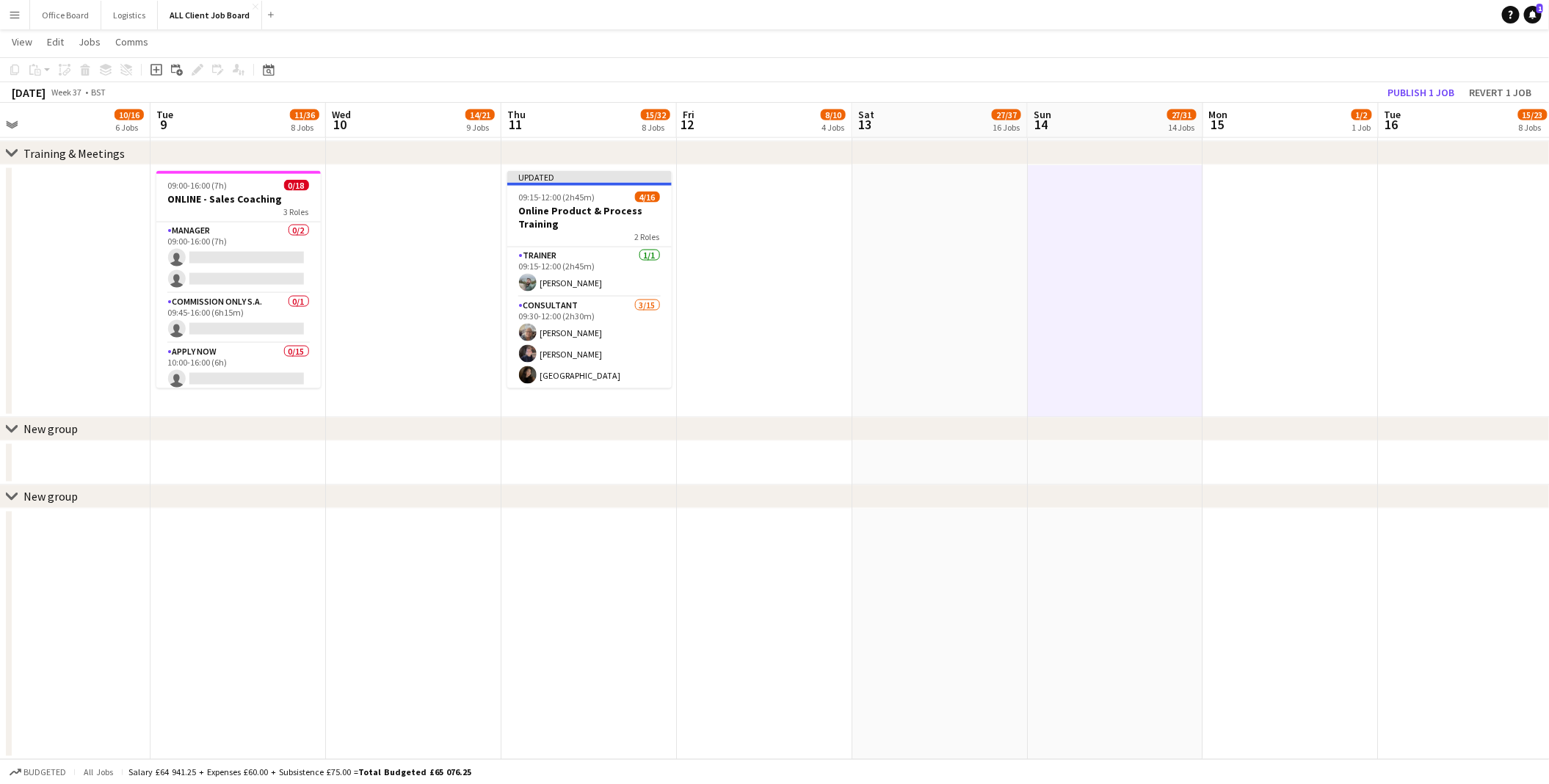
scroll to position [0, 379]
click at [1418, 88] on button "Publish 1 job" at bounding box center [1421, 92] width 79 height 19
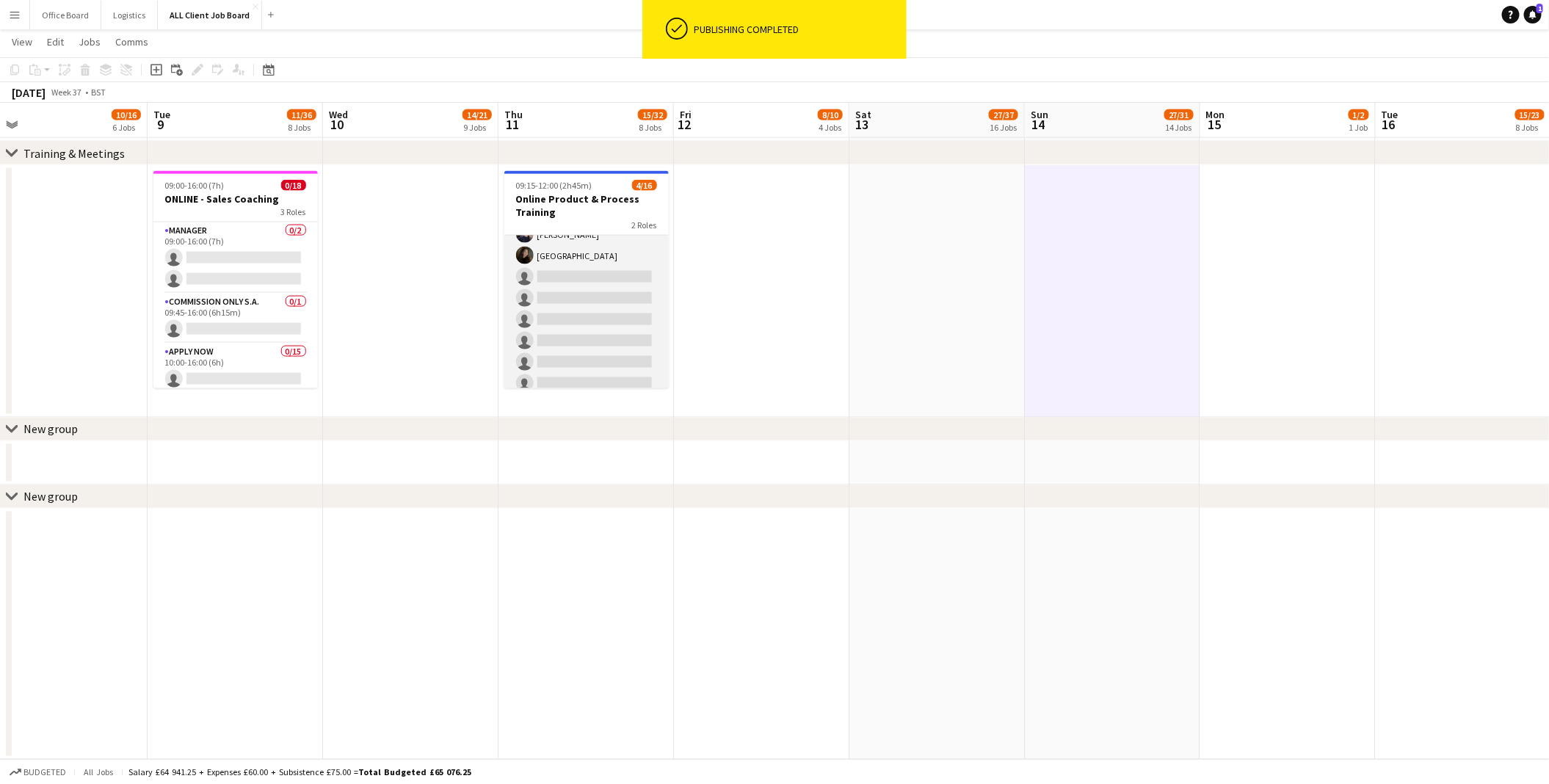
scroll to position [106, 0]
click at [564, 278] on app-card-role "Consultant [DATE] 09:30-12:00 (2h30m) [PERSON_NAME] [PERSON_NAME] sienna east s…" at bounding box center [586, 353] width 164 height 348
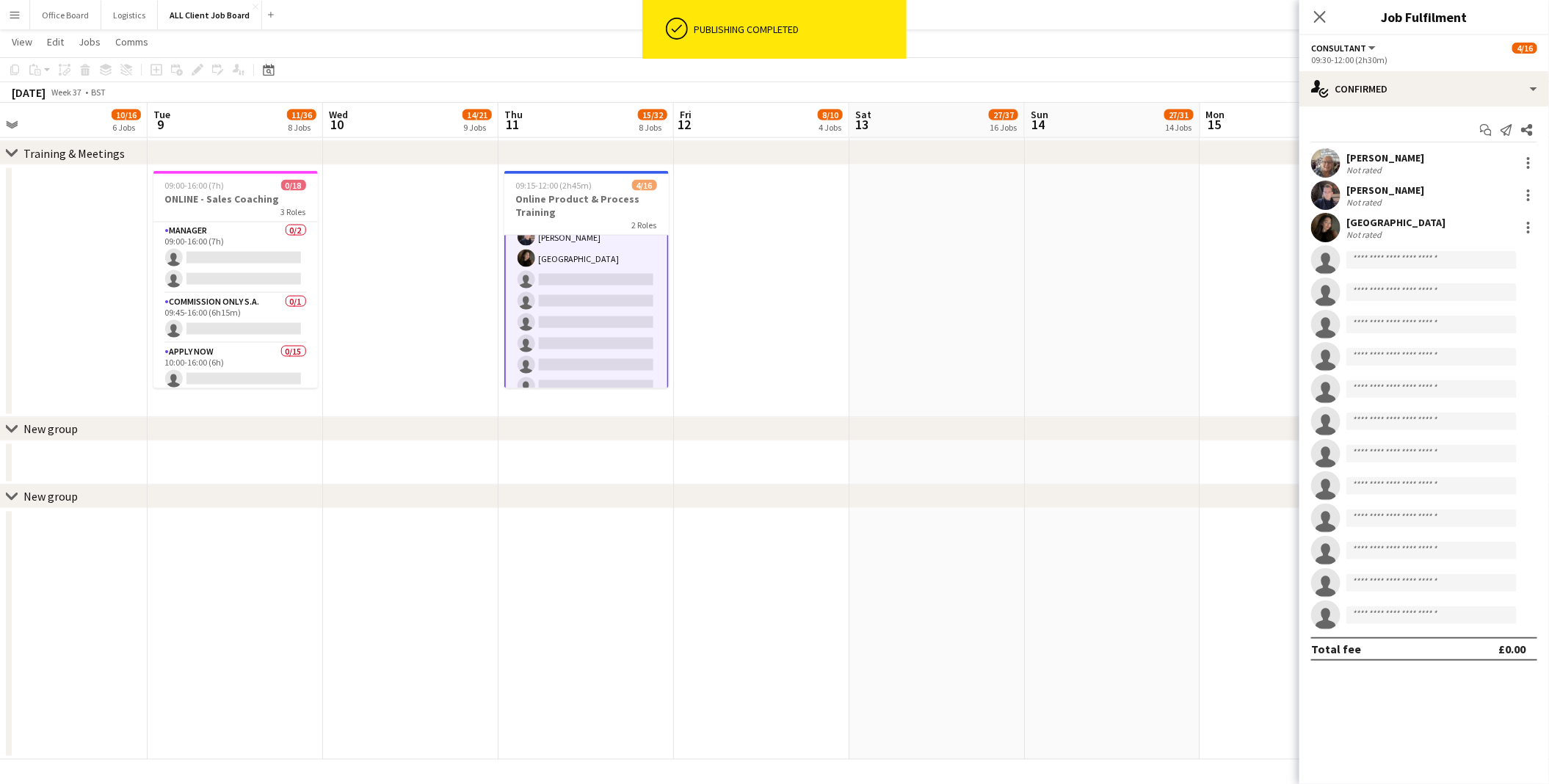
scroll to position [107, 0]
click at [1389, 259] on input at bounding box center [1432, 260] width 170 height 18
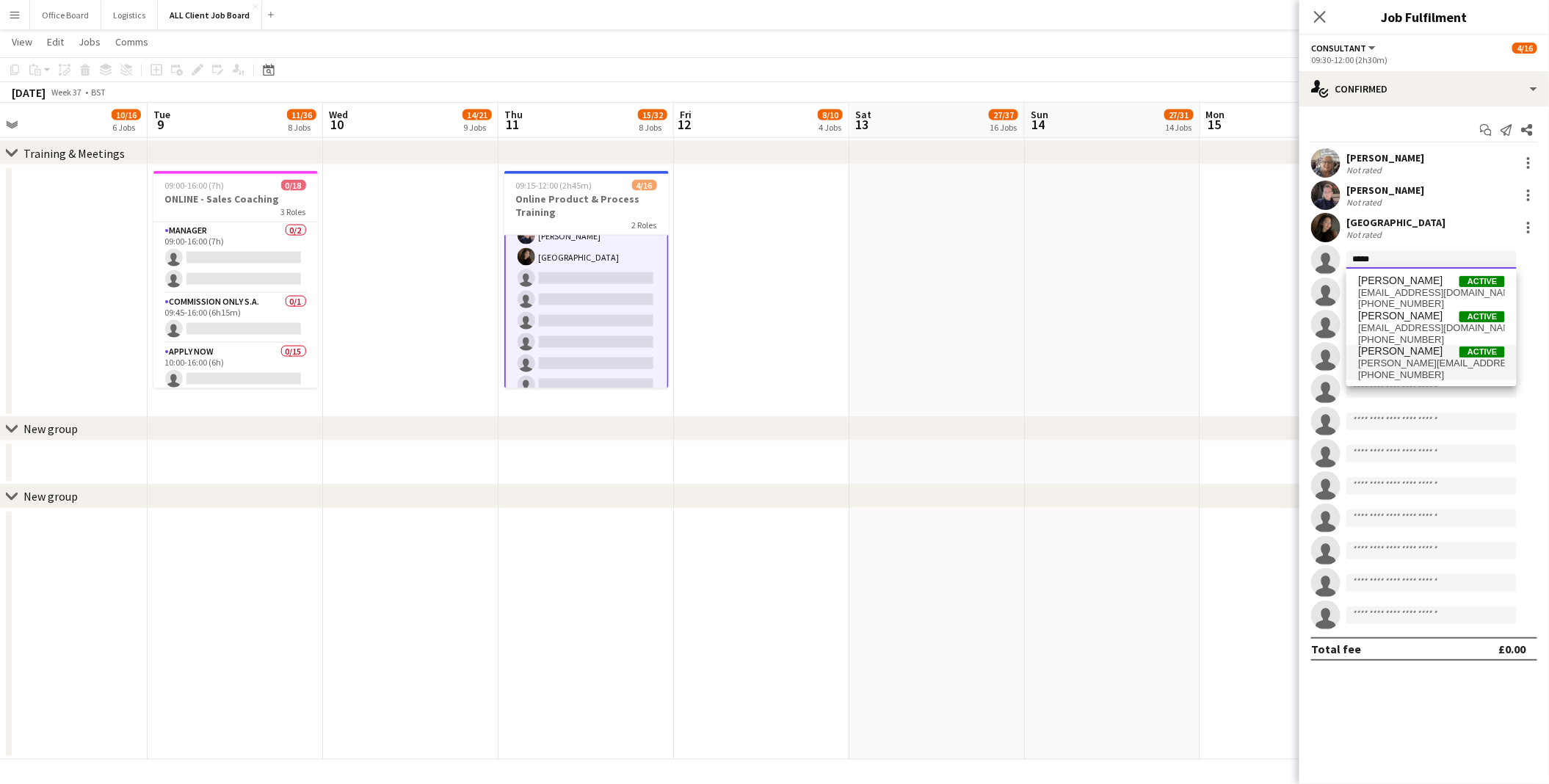
type input "*****"
click at [1416, 364] on span "[PERSON_NAME][EMAIL_ADDRESS][PERSON_NAME][PERSON_NAME][DOMAIN_NAME]" at bounding box center [1433, 363] width 147 height 12
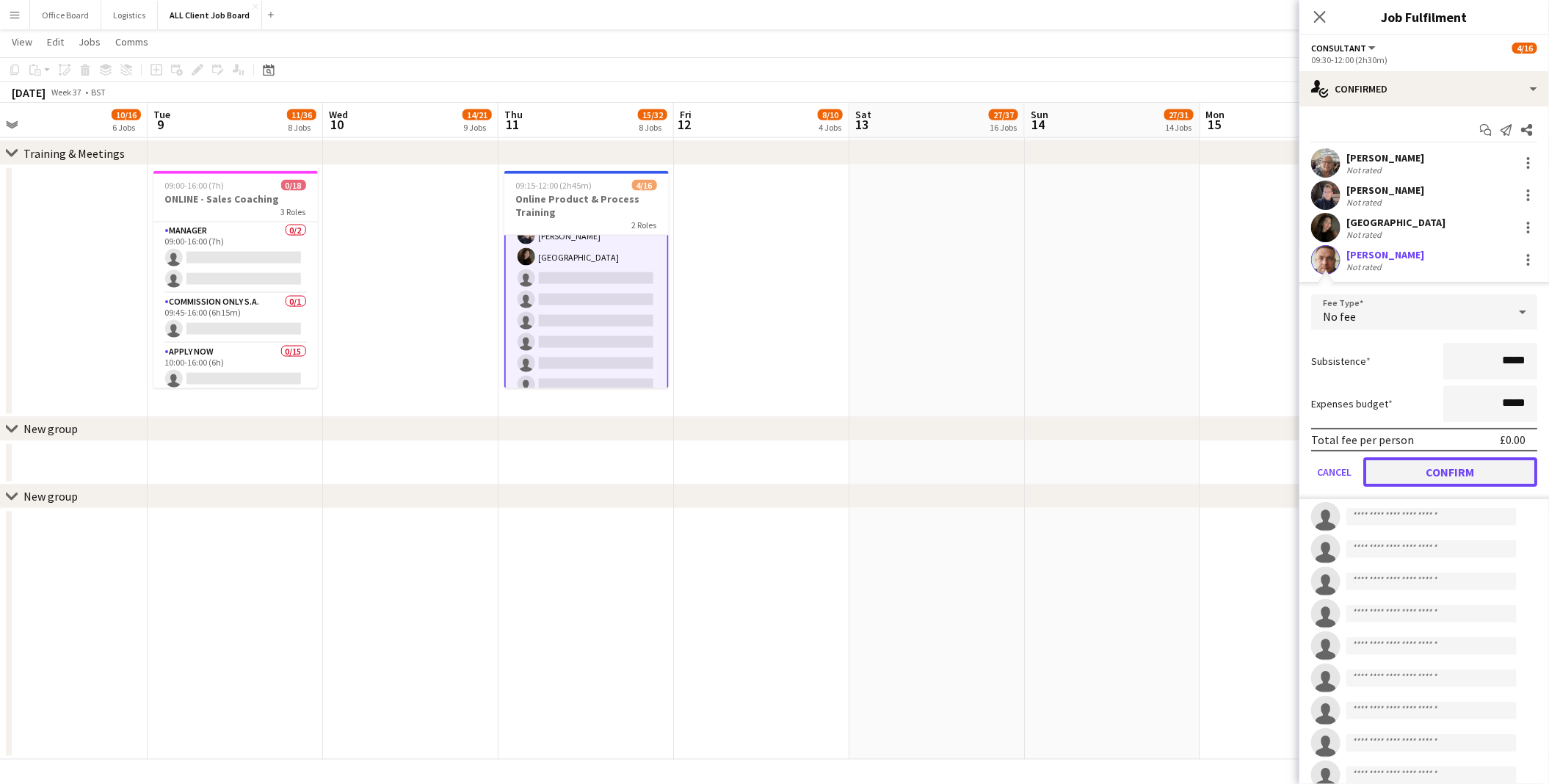
click at [1462, 472] on button "Confirm" at bounding box center [1450, 473] width 174 height 30
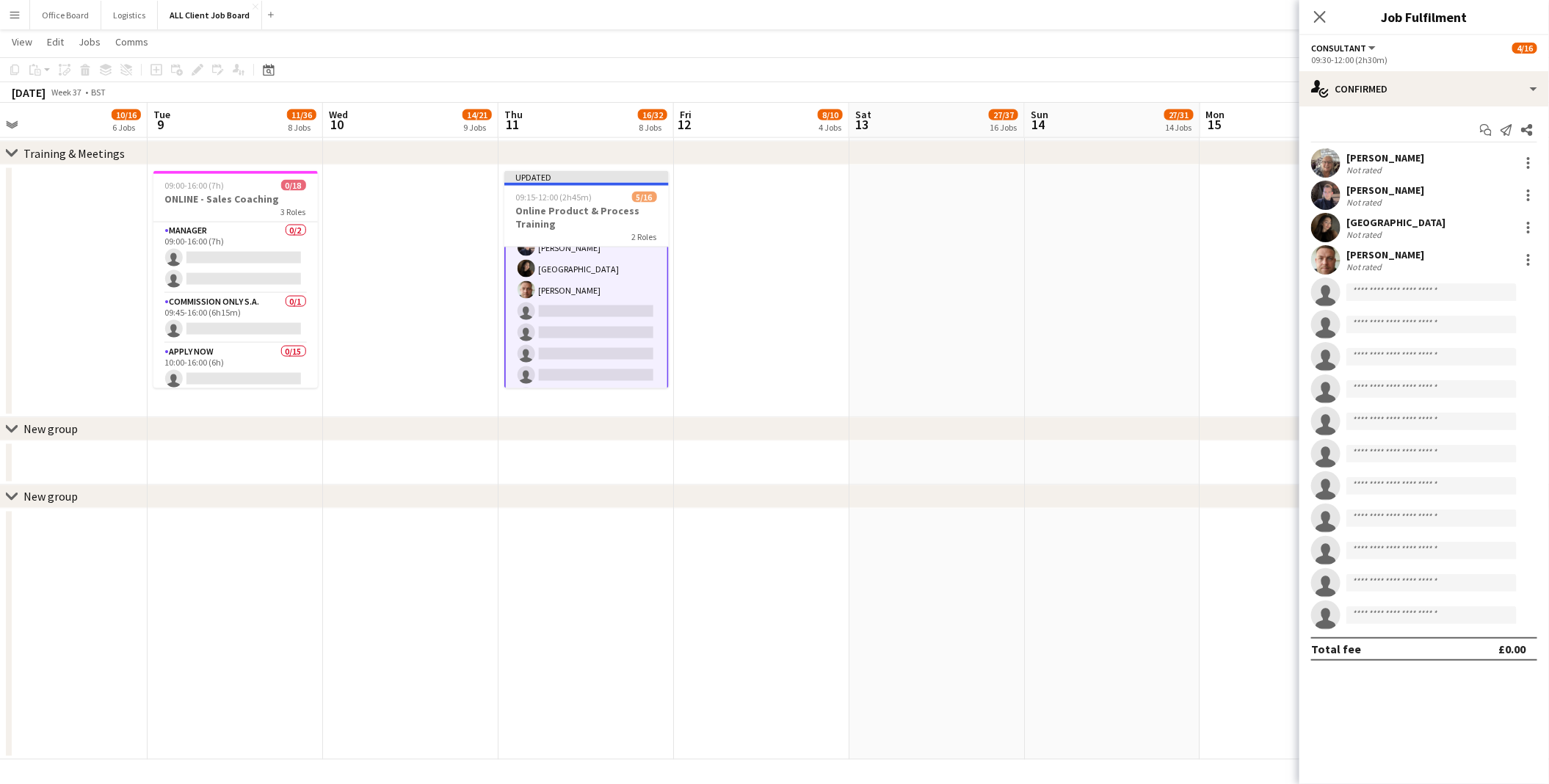
click at [945, 296] on app-date-cell at bounding box center [937, 292] width 175 height 253
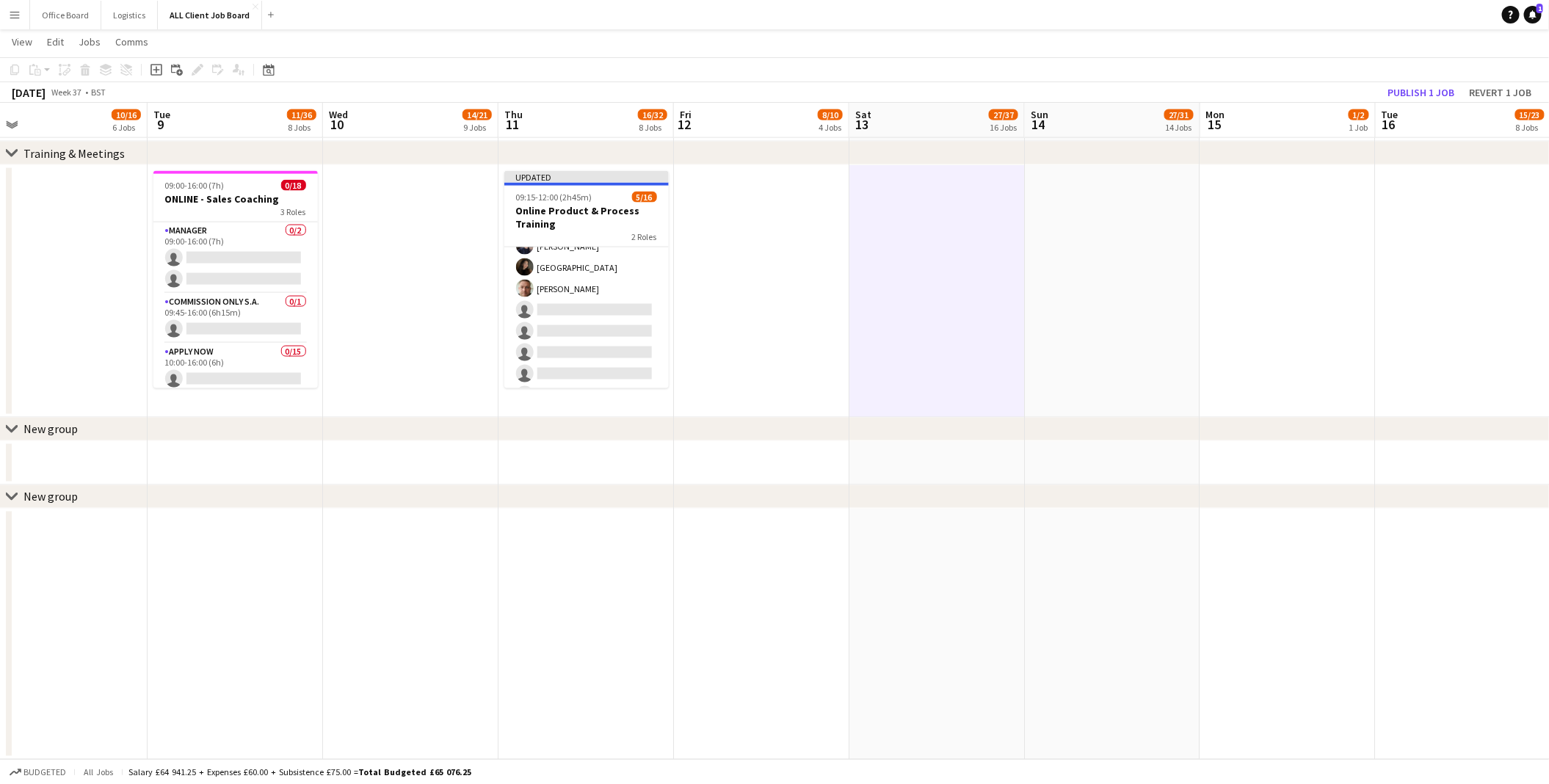
scroll to position [106, 0]
click at [1435, 86] on button "Publish 1 job" at bounding box center [1421, 92] width 79 height 19
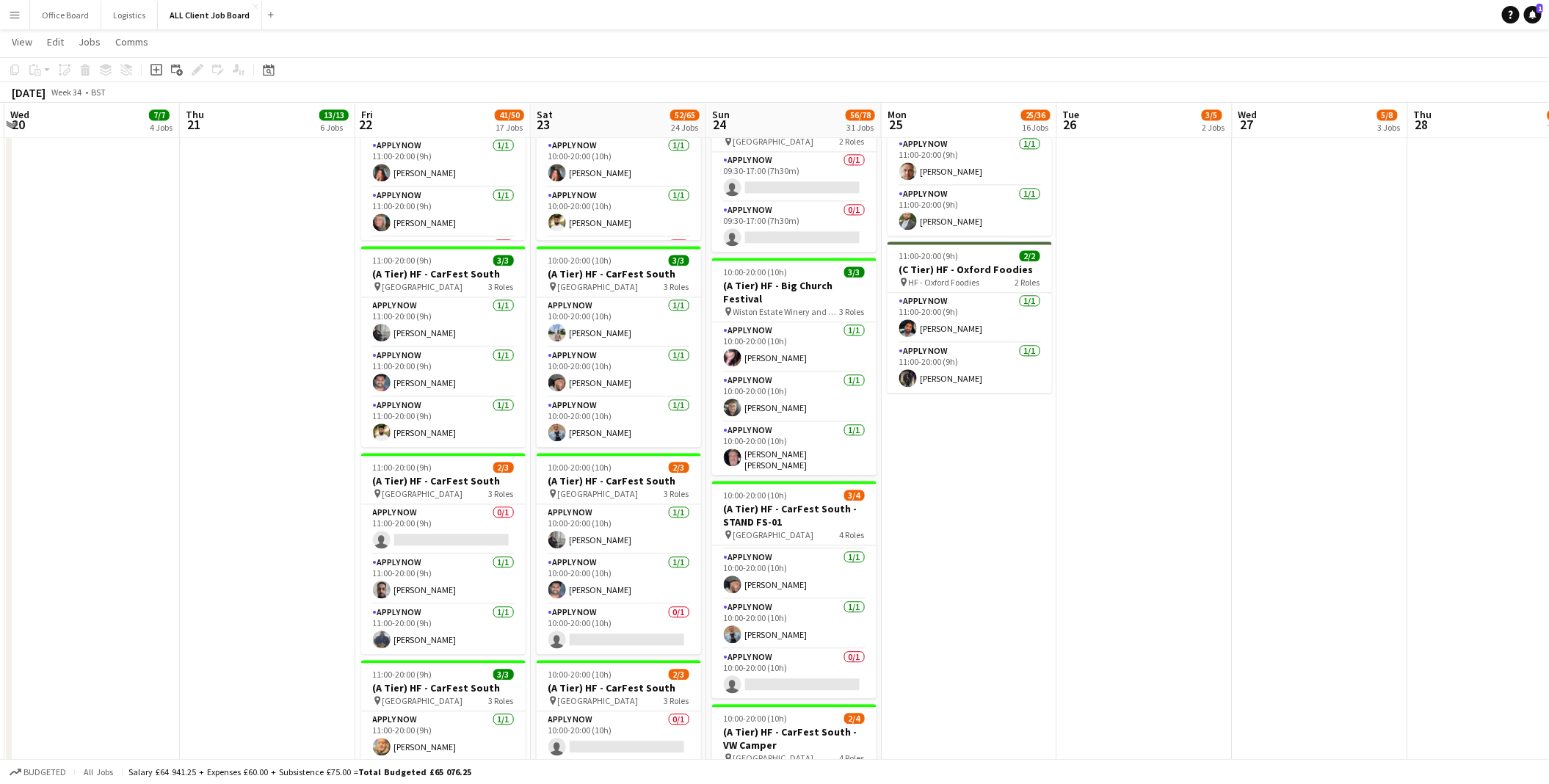
scroll to position [0, 527]
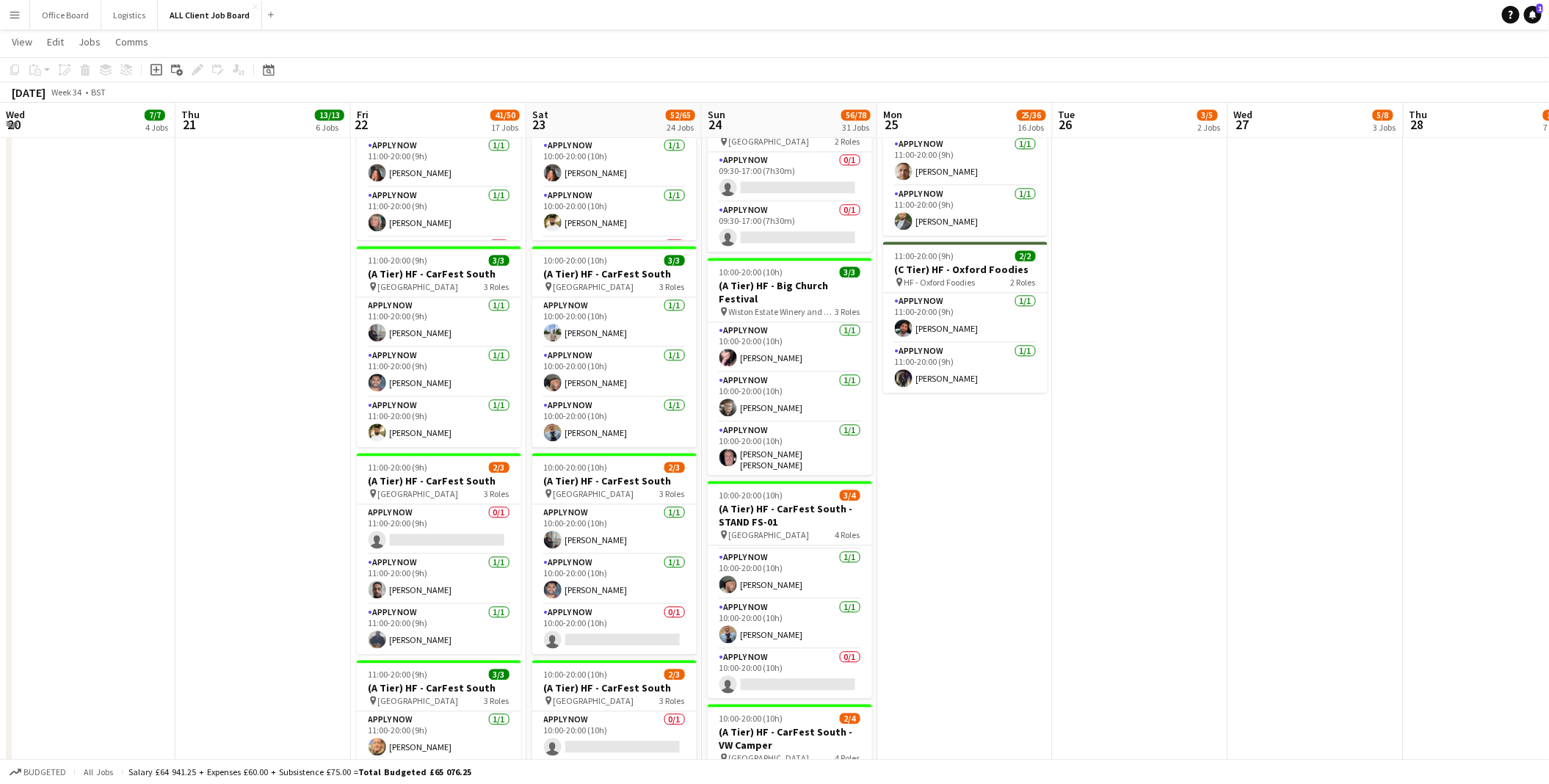
drag, startPoint x: 596, startPoint y: 261, endPoint x: 531, endPoint y: 398, distance: 151.6
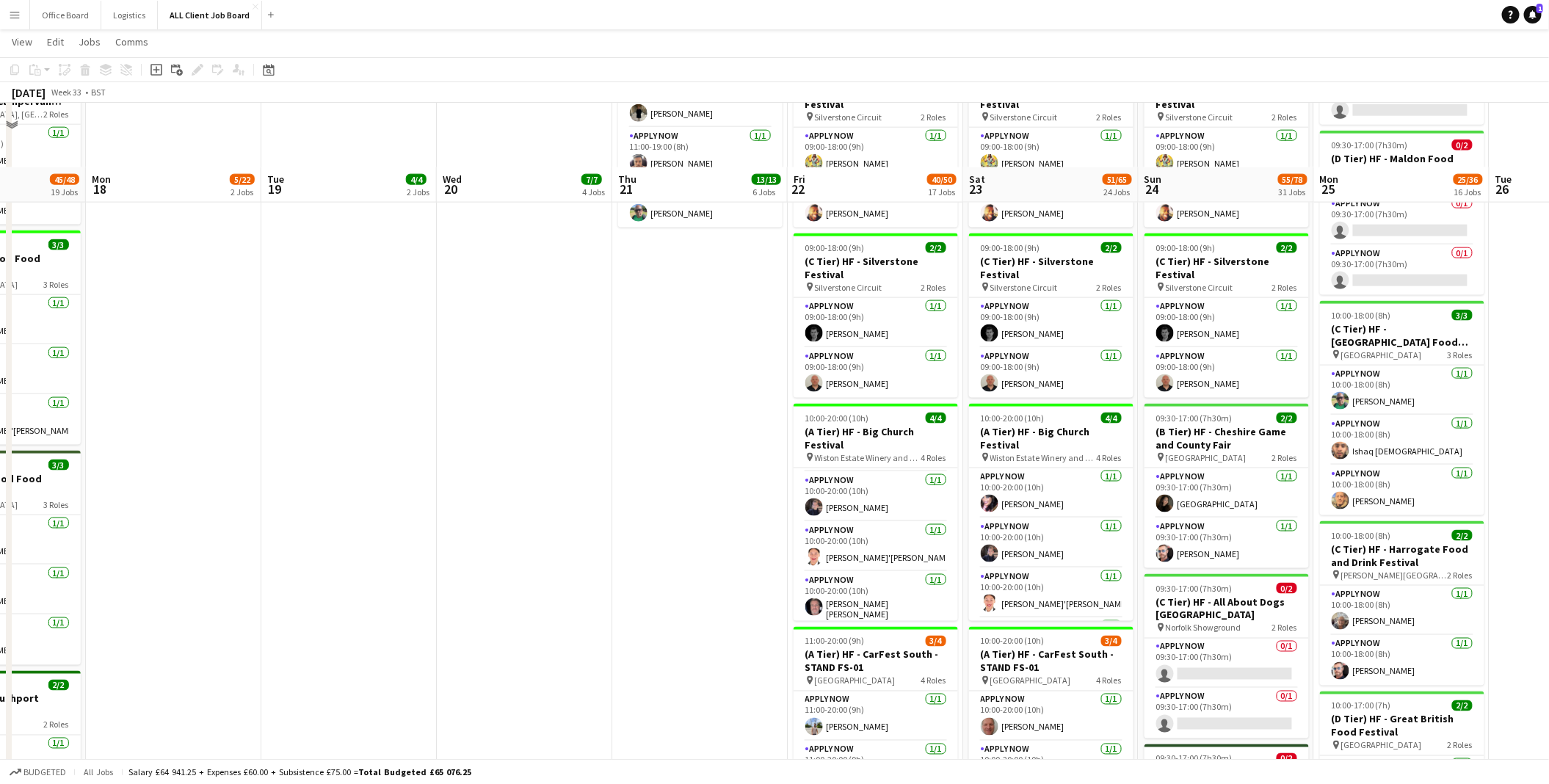
scroll to position [1065, 0]
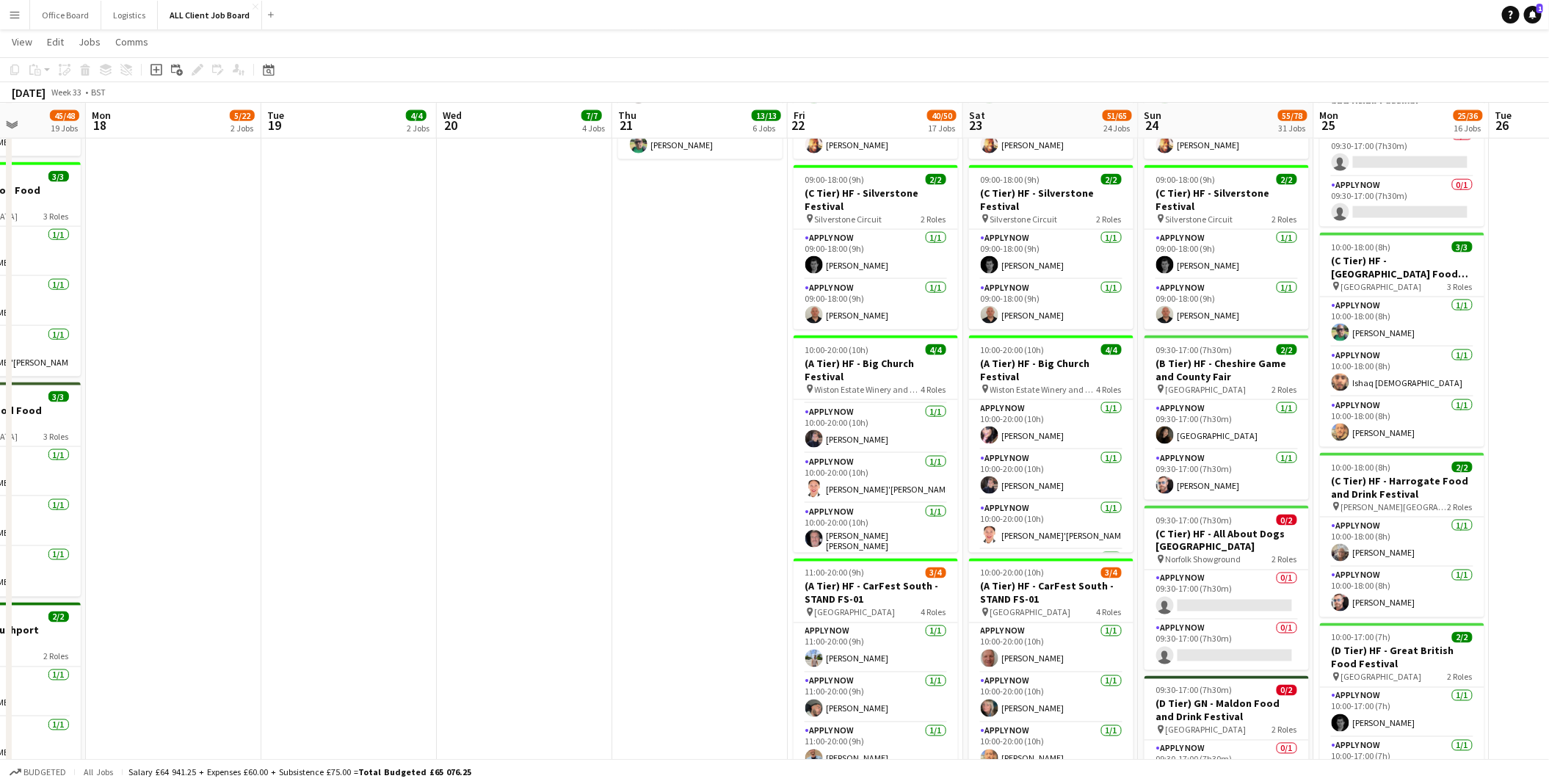
click at [1093, 46] on app-page-menu "View Day view expanded Day view collapsed Month view Date picker Jump to [DATE]…" at bounding box center [774, 44] width 1549 height 28
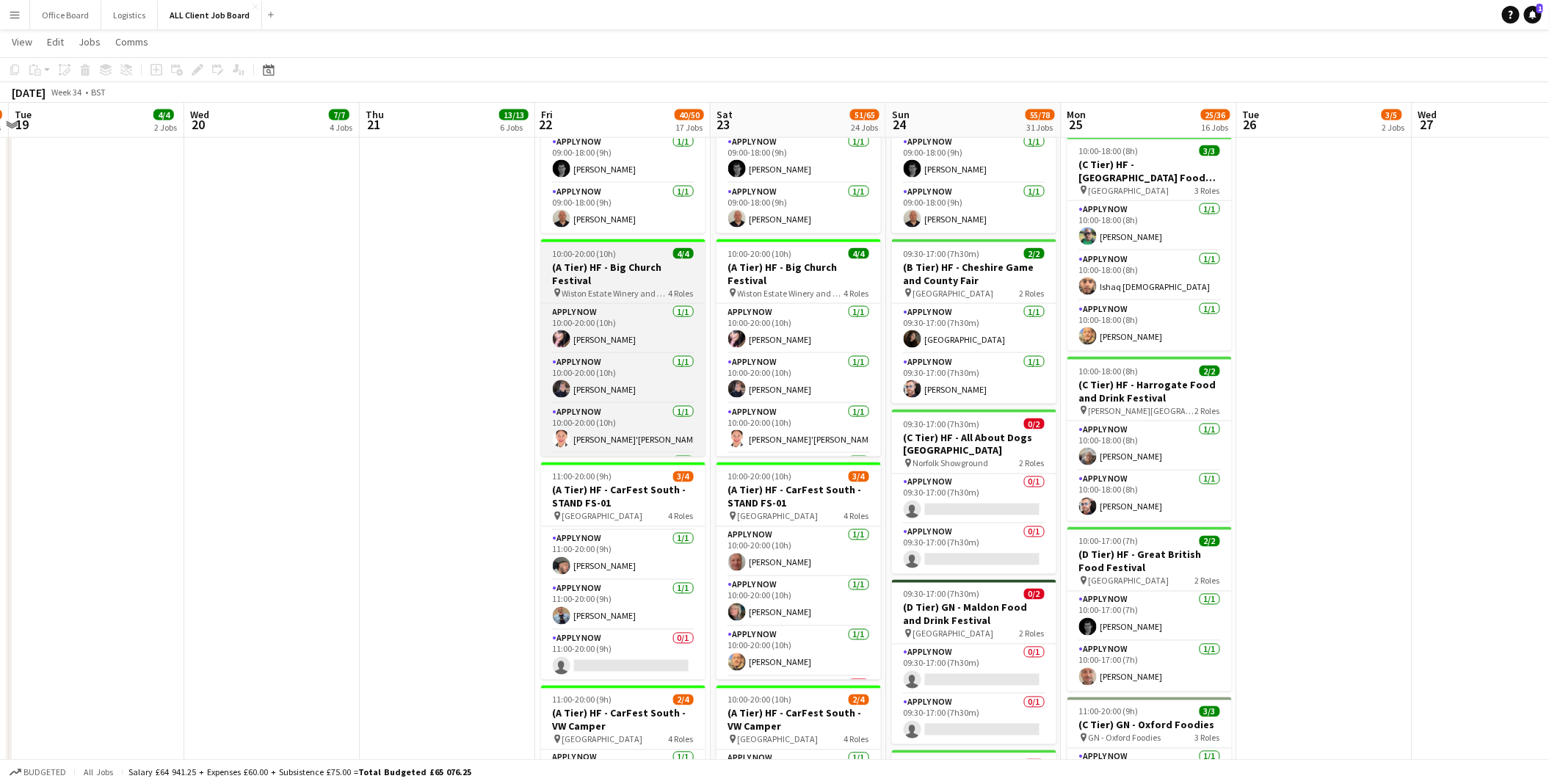
scroll to position [0, 518]
click at [586, 263] on h3 "(A Tier) HF - Big Church Festival" at bounding box center [623, 274] width 164 height 27
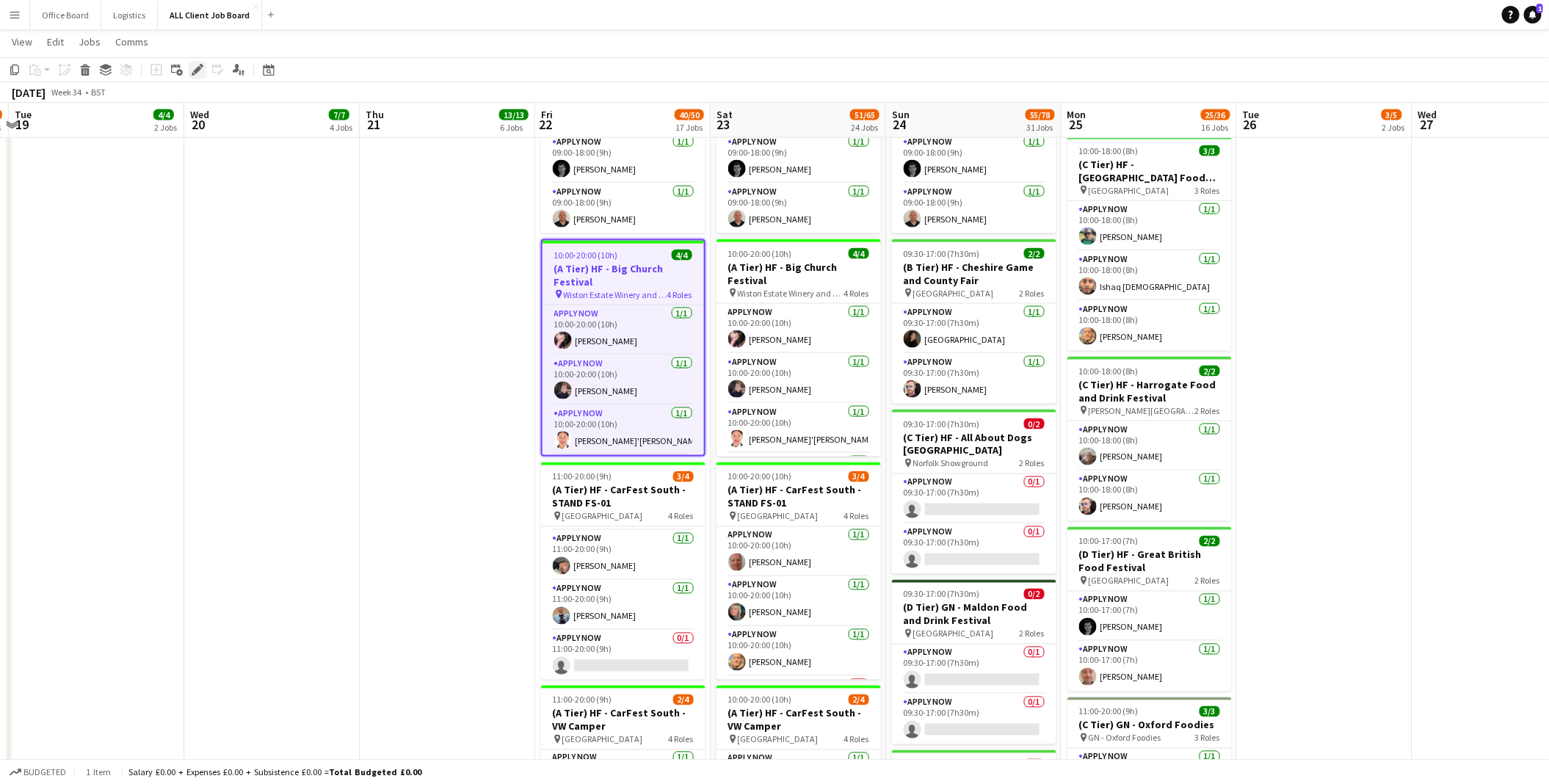
click at [195, 66] on icon "Edit" at bounding box center [198, 70] width 12 height 12
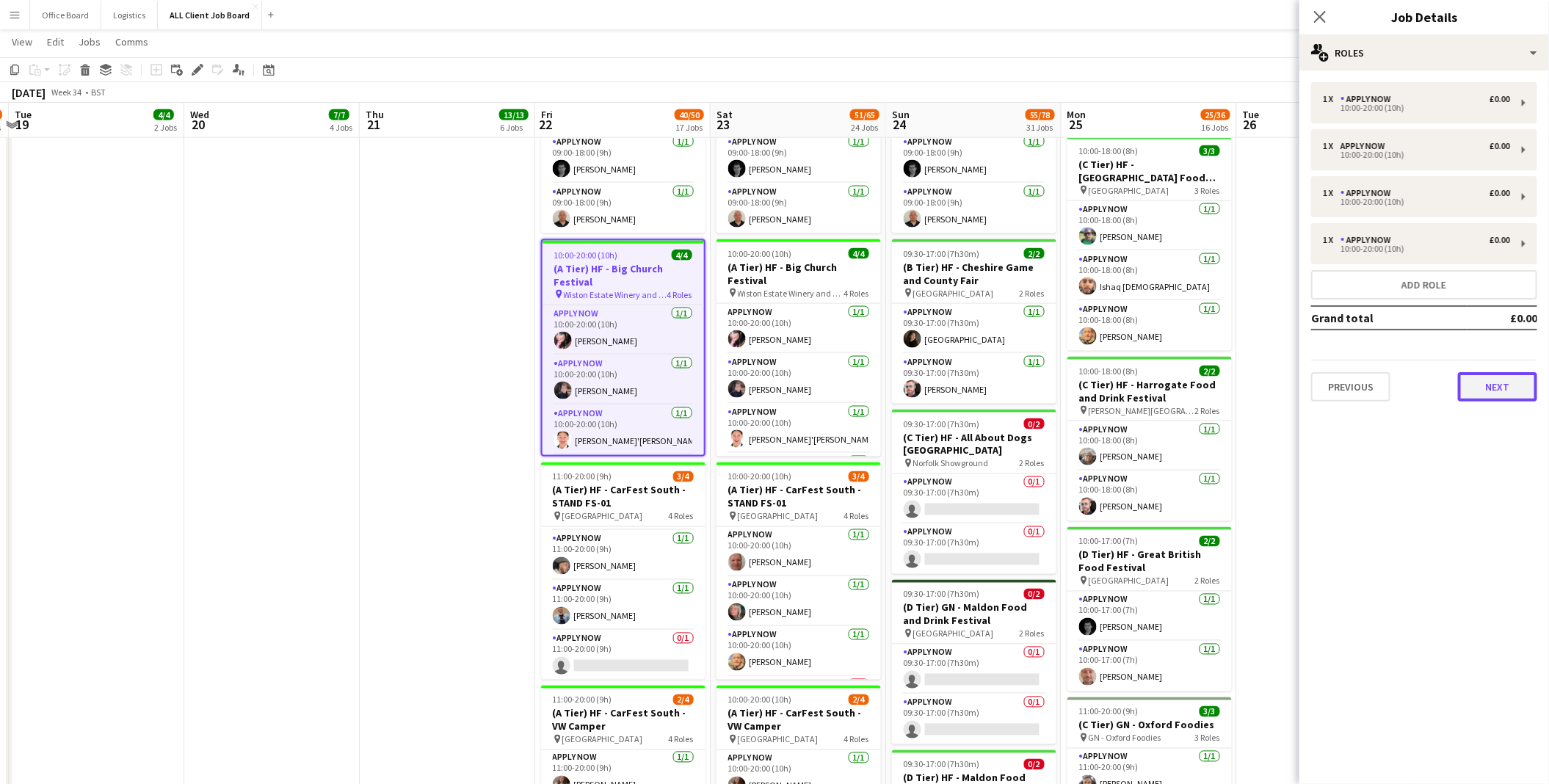
click at [1493, 397] on button "Next" at bounding box center [1498, 387] width 80 height 30
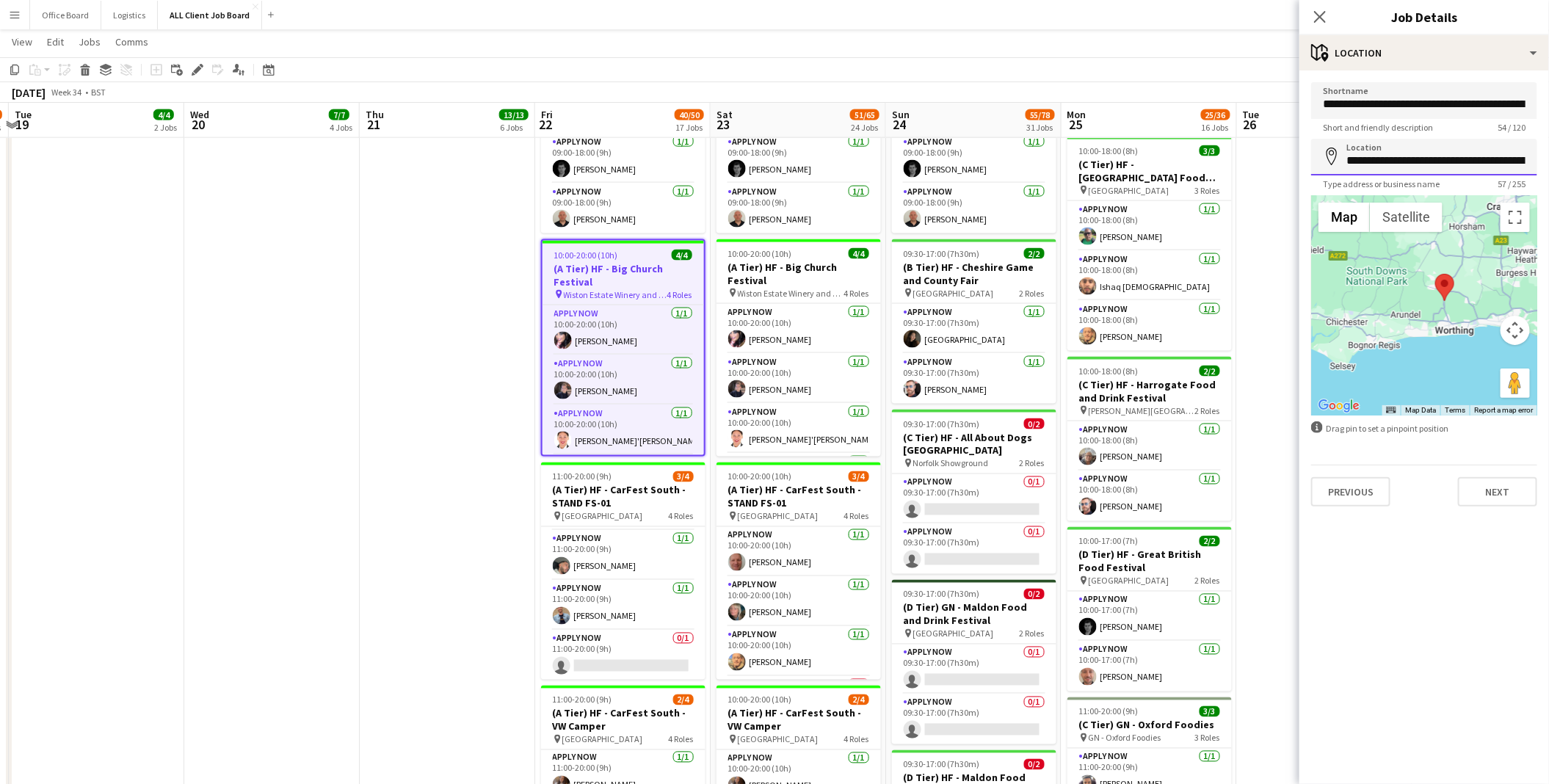
click at [1384, 162] on input "**********" at bounding box center [1424, 156] width 226 height 37
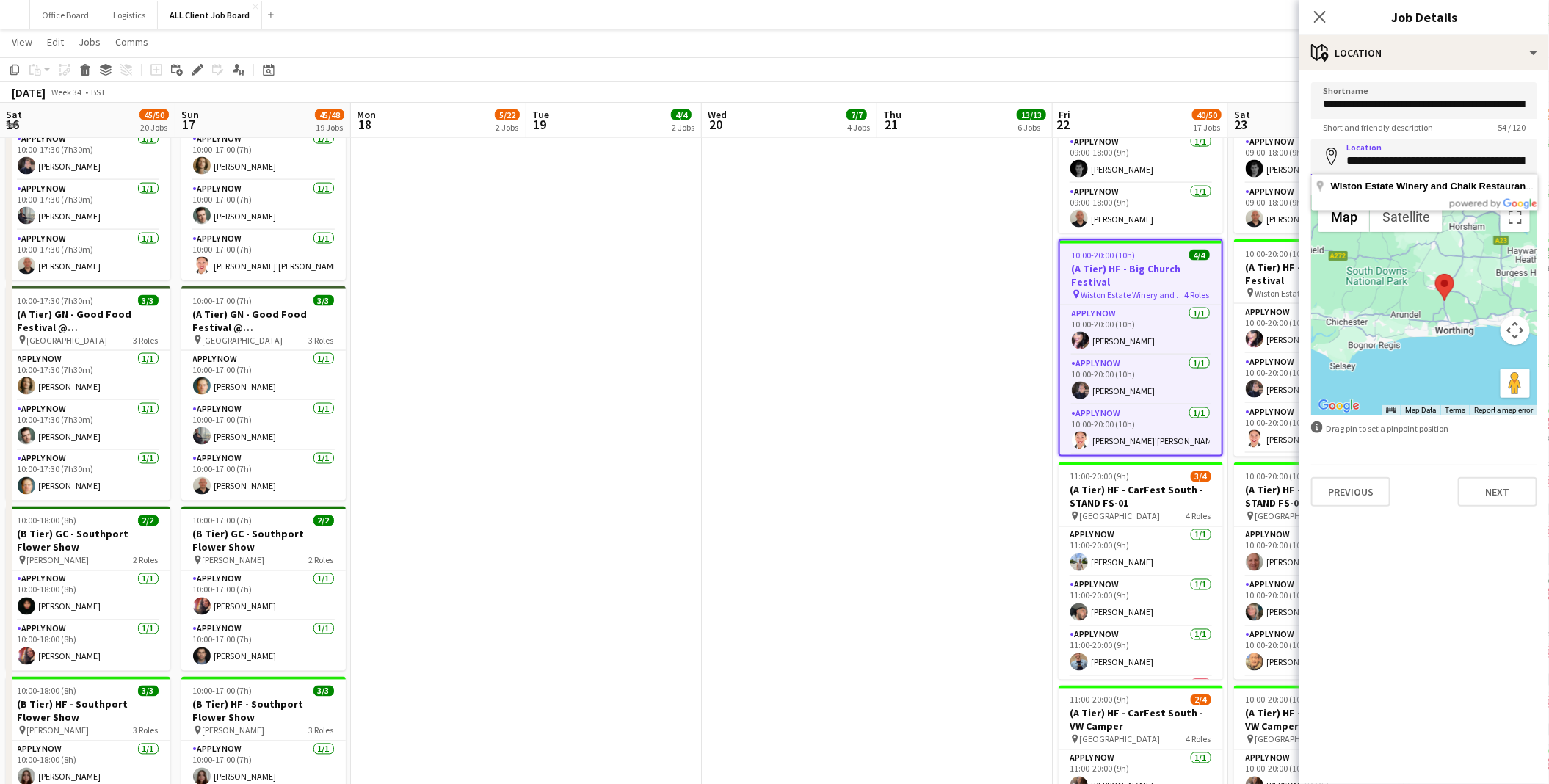
scroll to position [33, 0]
